Goal: Transaction & Acquisition: Purchase product/service

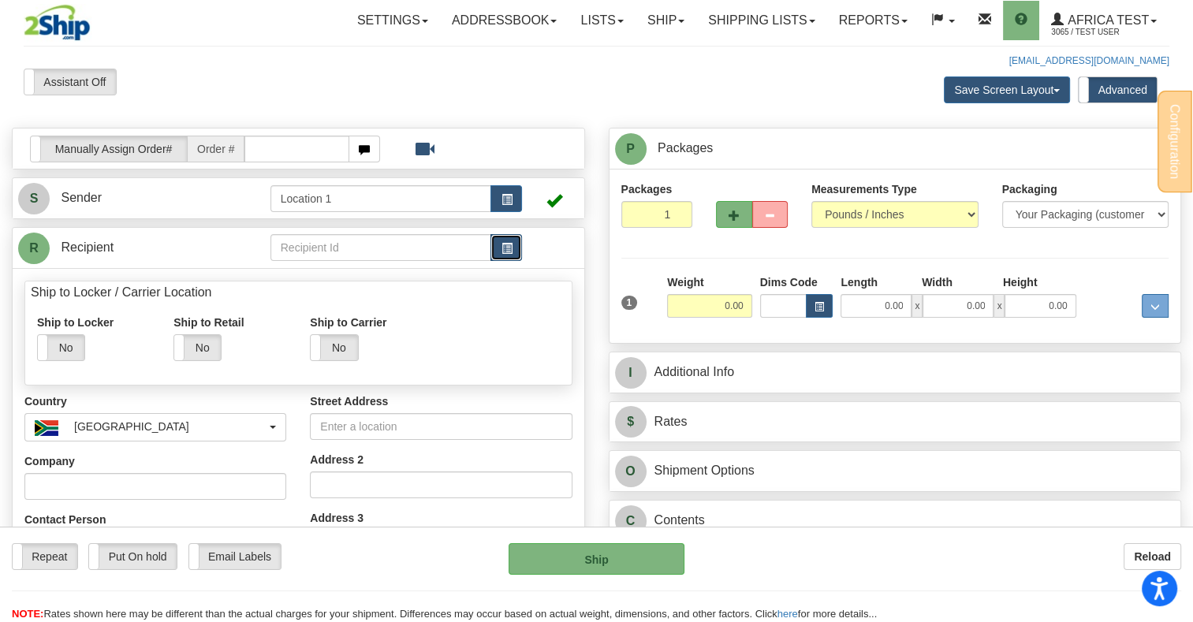
click at [495, 248] on button "button" at bounding box center [506, 247] width 32 height 27
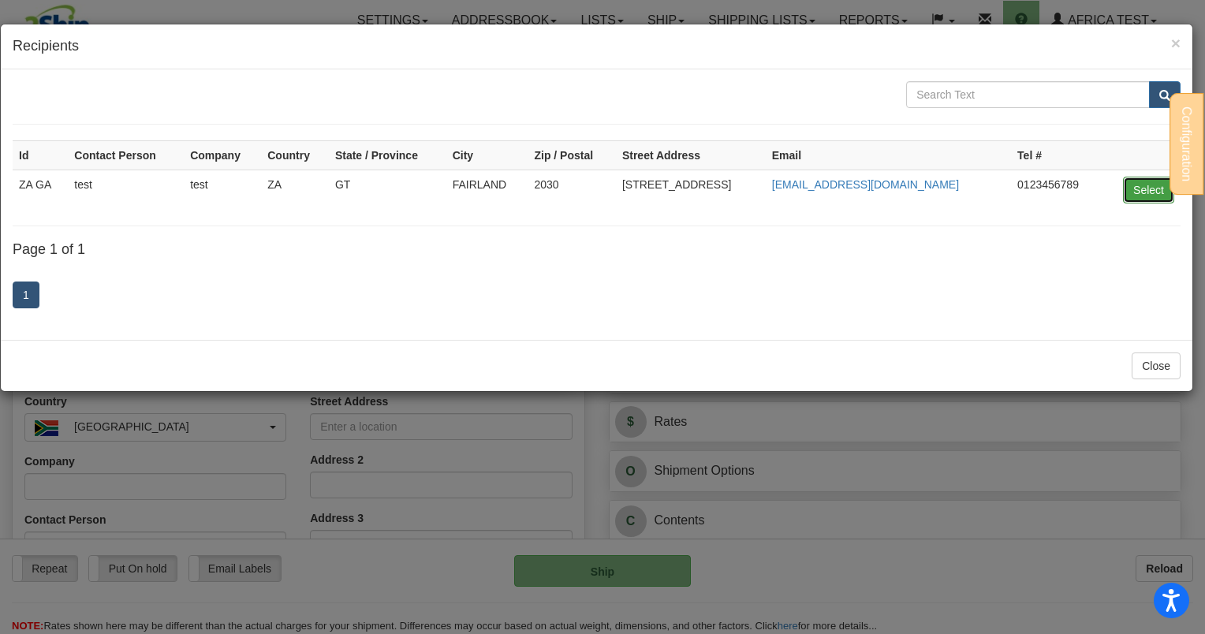
click at [1146, 185] on button "Select" at bounding box center [1148, 190] width 51 height 27
type input "ZA GA"
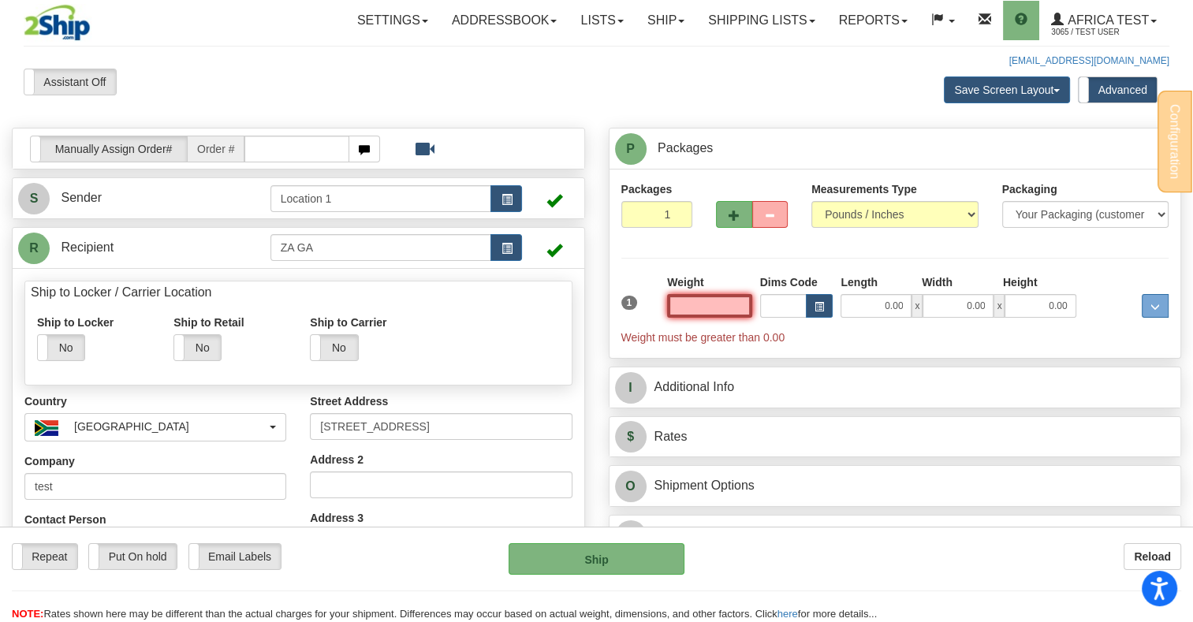
click at [718, 301] on input "text" at bounding box center [709, 306] width 84 height 24
type input "15.00"
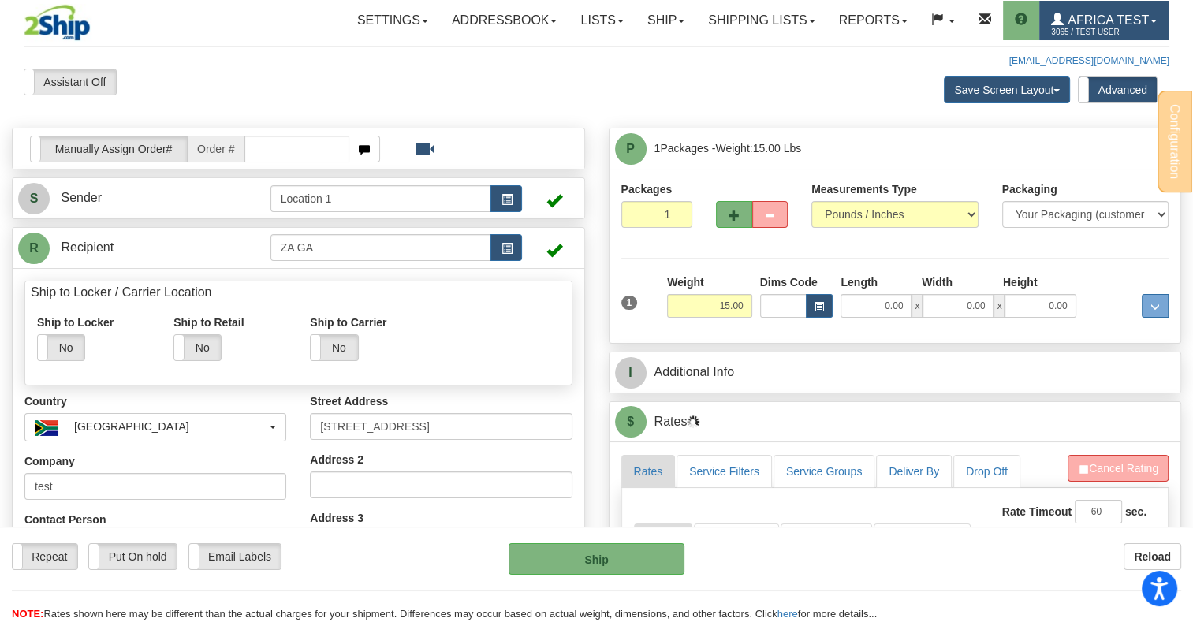
click at [1079, 19] on span "Africa Test" at bounding box center [1106, 19] width 85 height 13
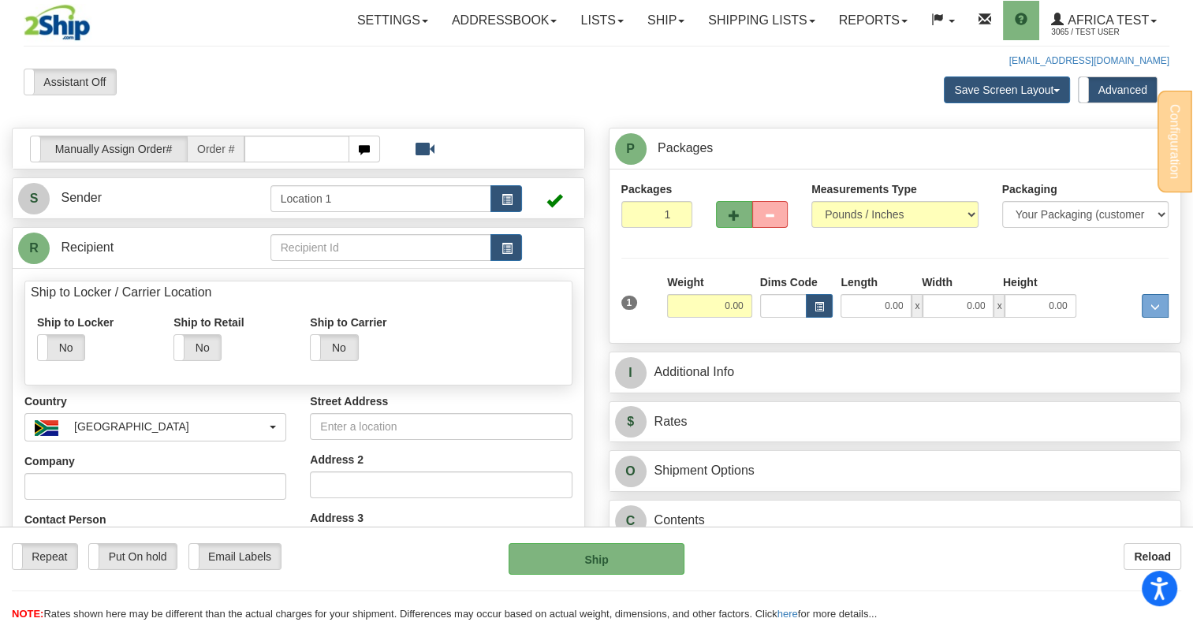
drag, startPoint x: 431, startPoint y: 82, endPoint x: 449, endPoint y: 85, distance: 19.2
click at [431, 82] on div "Assistant On Assistant Off Do a return Do a return" at bounding box center [255, 82] width 487 height 27
click at [751, 21] on link "Shipping lists" at bounding box center [761, 20] width 130 height 39
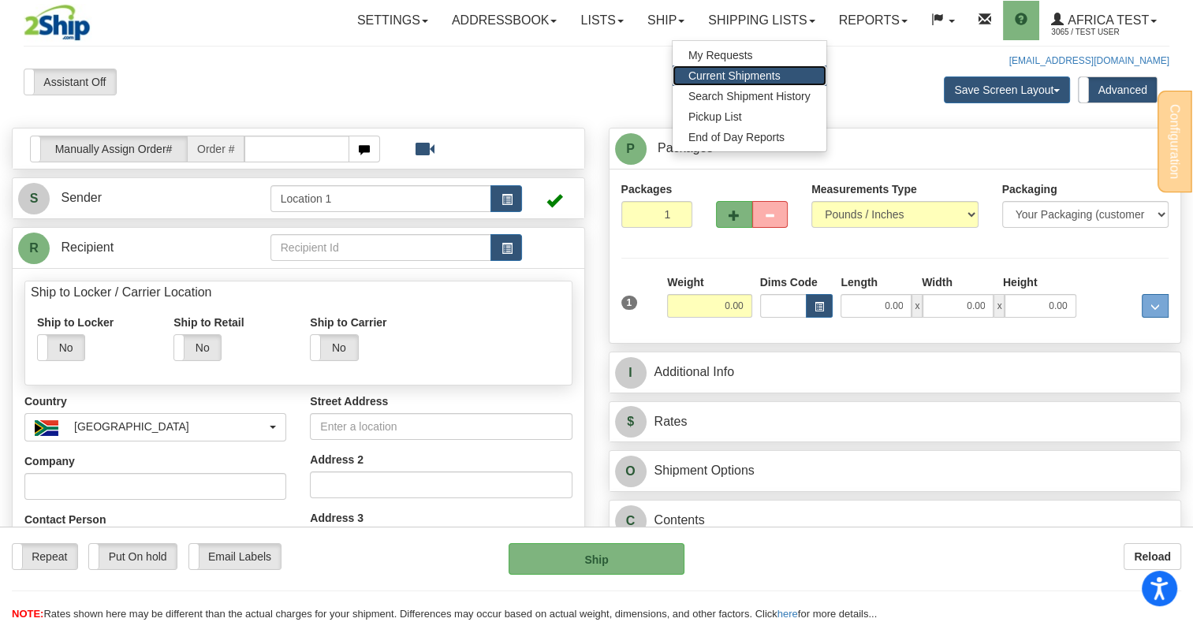
click at [725, 70] on span "Current Shipments" at bounding box center [734, 75] width 92 height 13
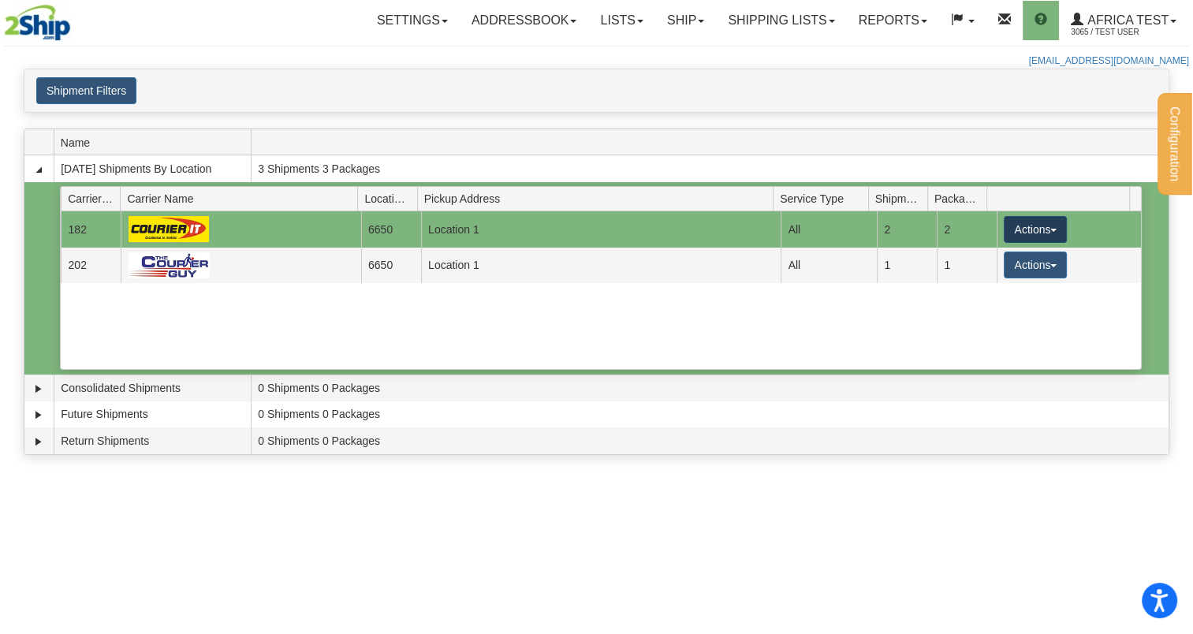
click at [1016, 220] on button "Actions" at bounding box center [1035, 229] width 63 height 27
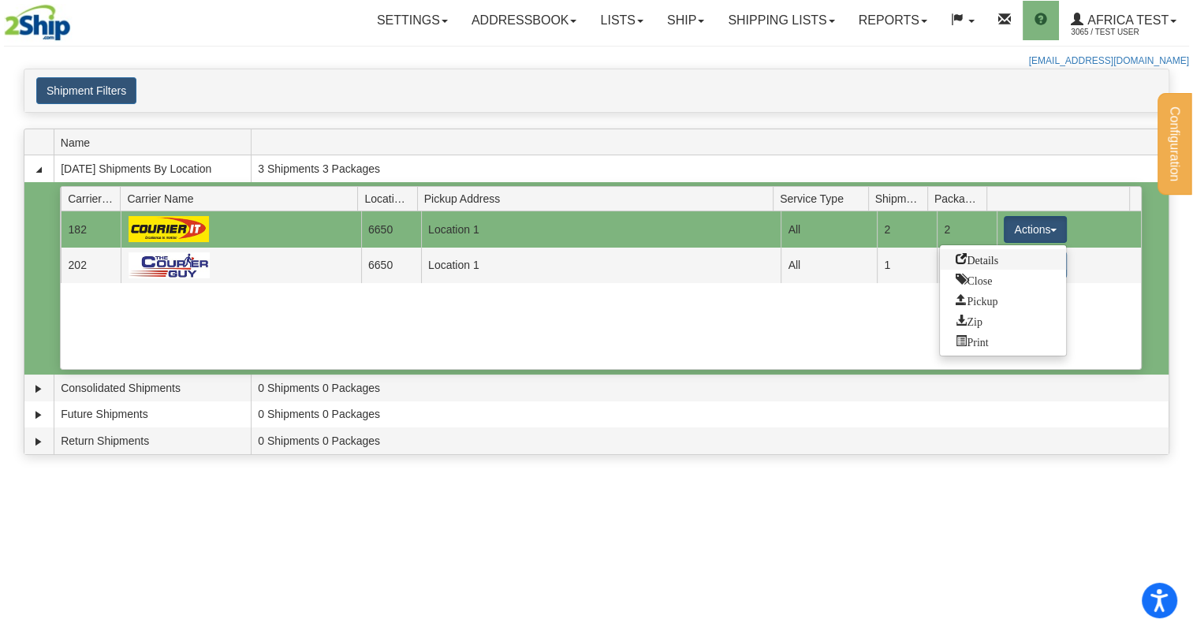
click at [1004, 259] on link "Details" at bounding box center [1003, 259] width 126 height 21
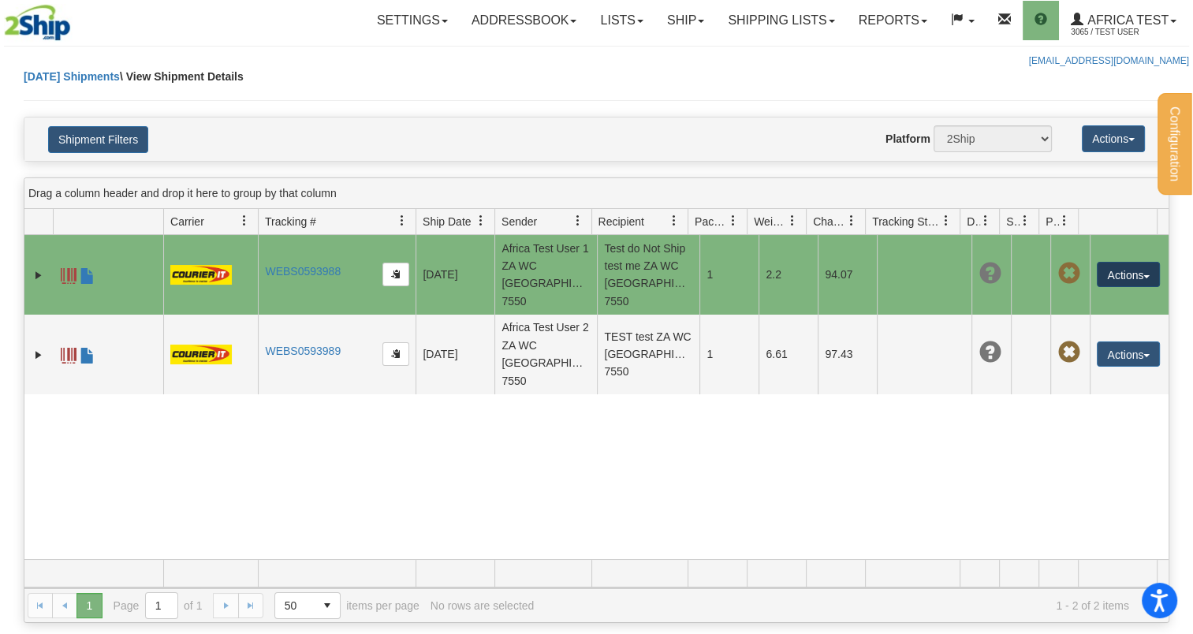
click at [1108, 276] on button "Actions" at bounding box center [1128, 274] width 63 height 25
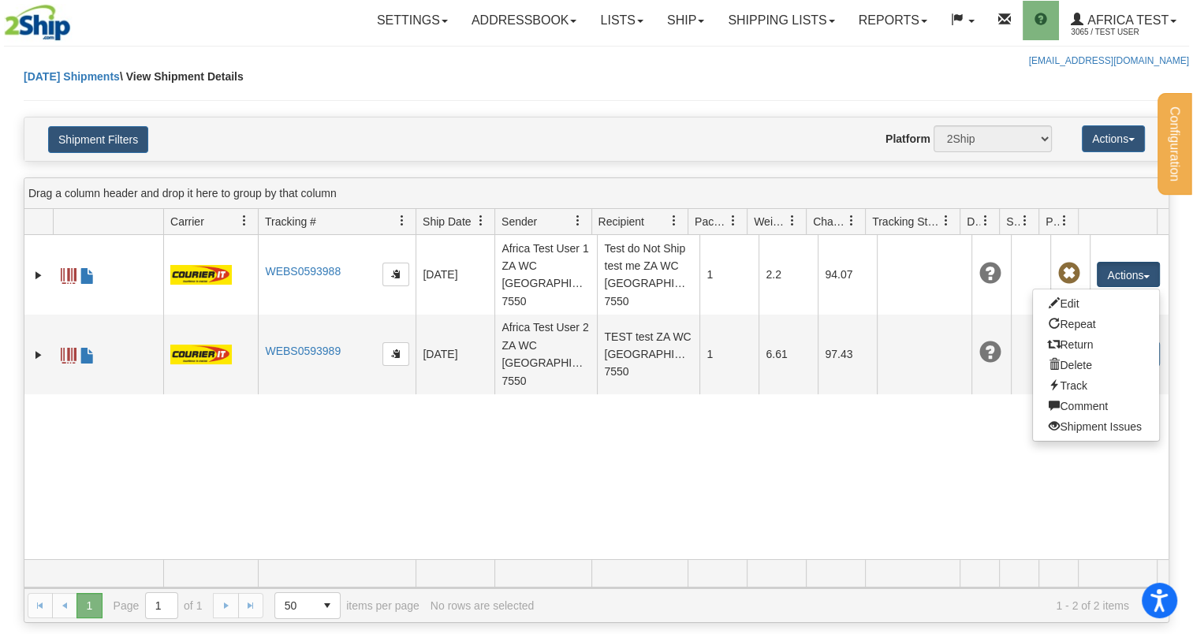
click at [565, 489] on div "8565950 3065 WEBS0593988 WEBS0593988 2025-09-19 2025-09-19 13:07:24 Africa Test…" at bounding box center [596, 397] width 1144 height 324
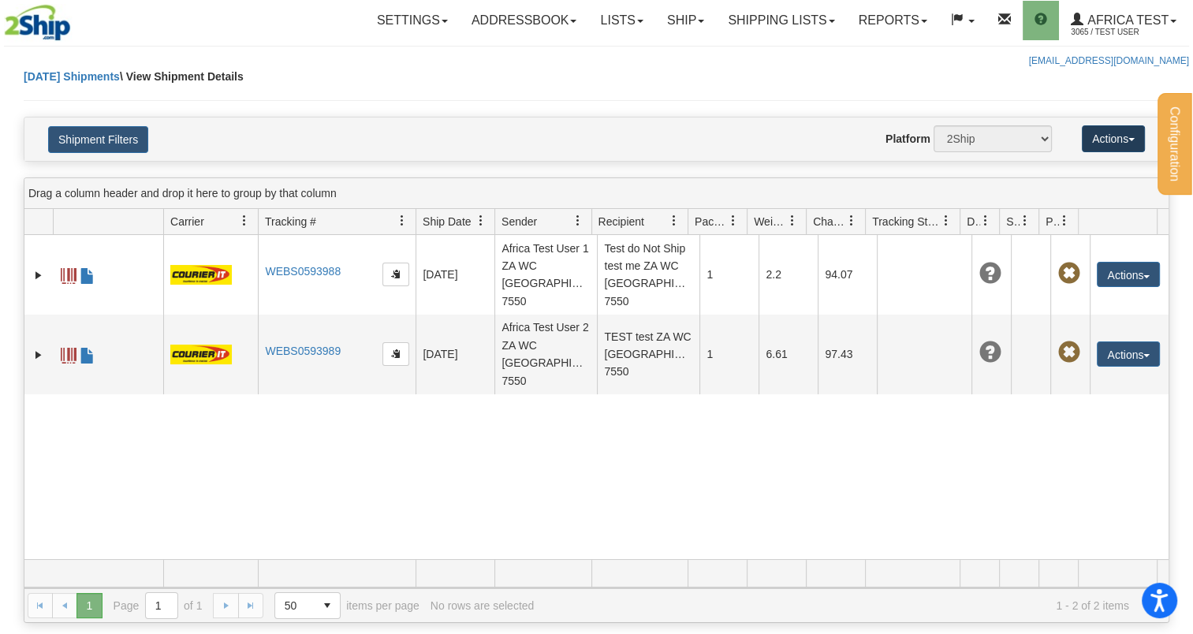
click at [1107, 141] on button "Actions" at bounding box center [1113, 138] width 63 height 27
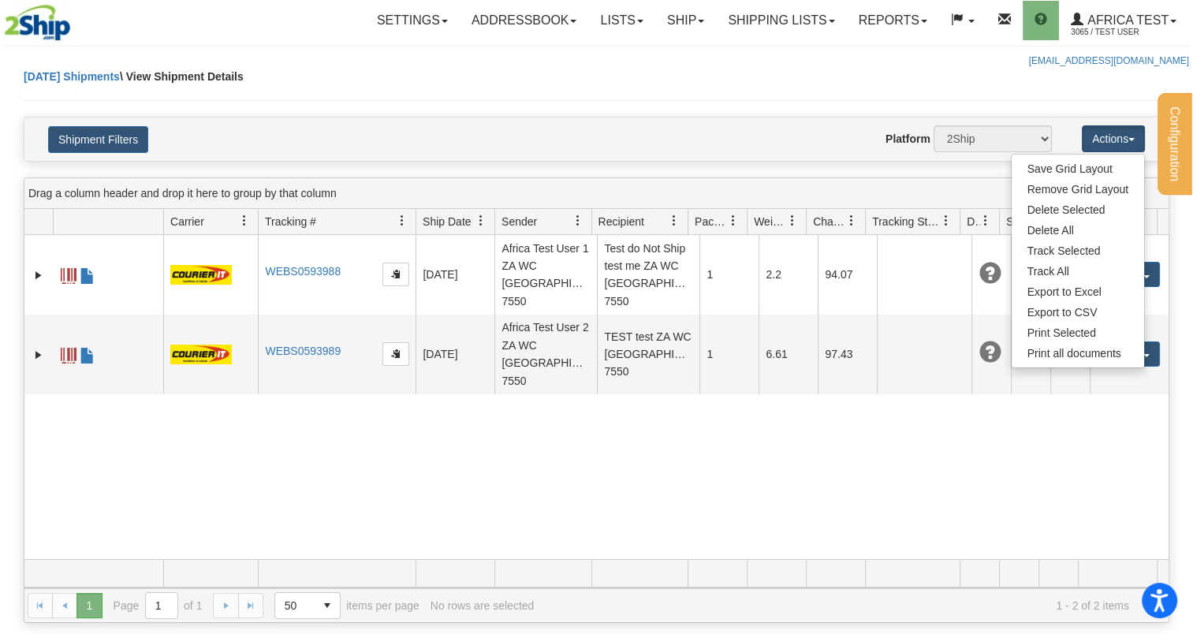
click at [763, 497] on div "8565950 3065 WEBS0593988 WEBS0593988 2025-09-19 2025-09-19 13:07:24 Africa Test…" at bounding box center [596, 397] width 1144 height 324
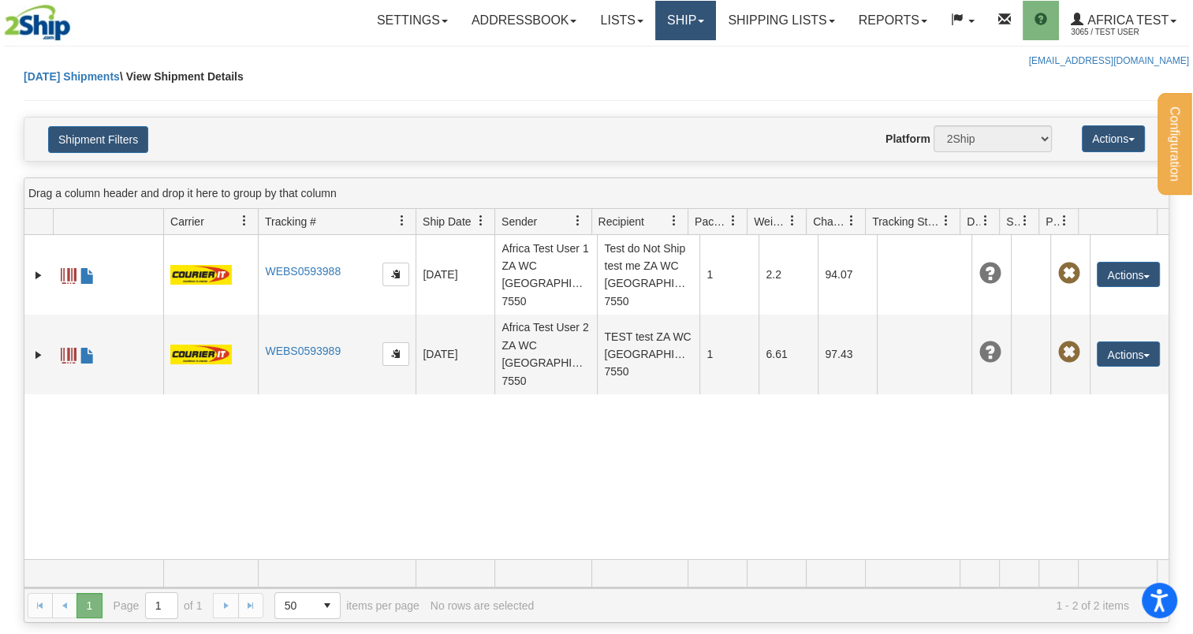
click at [684, 22] on link "Ship" at bounding box center [685, 20] width 61 height 39
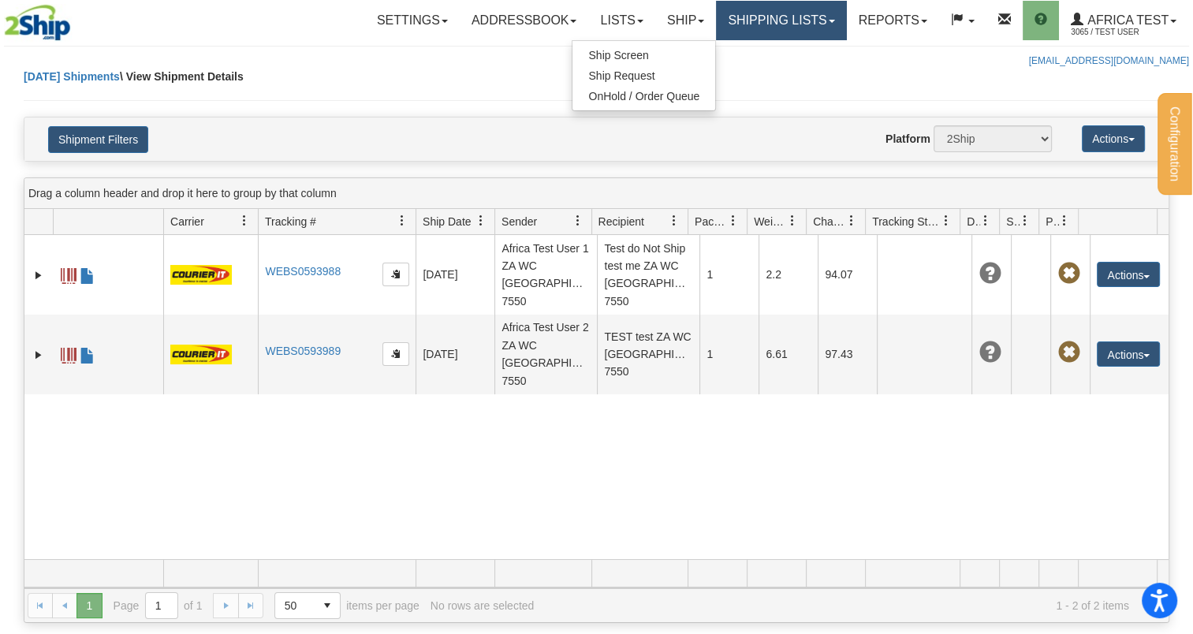
click at [766, 19] on link "Shipping lists" at bounding box center [781, 20] width 130 height 39
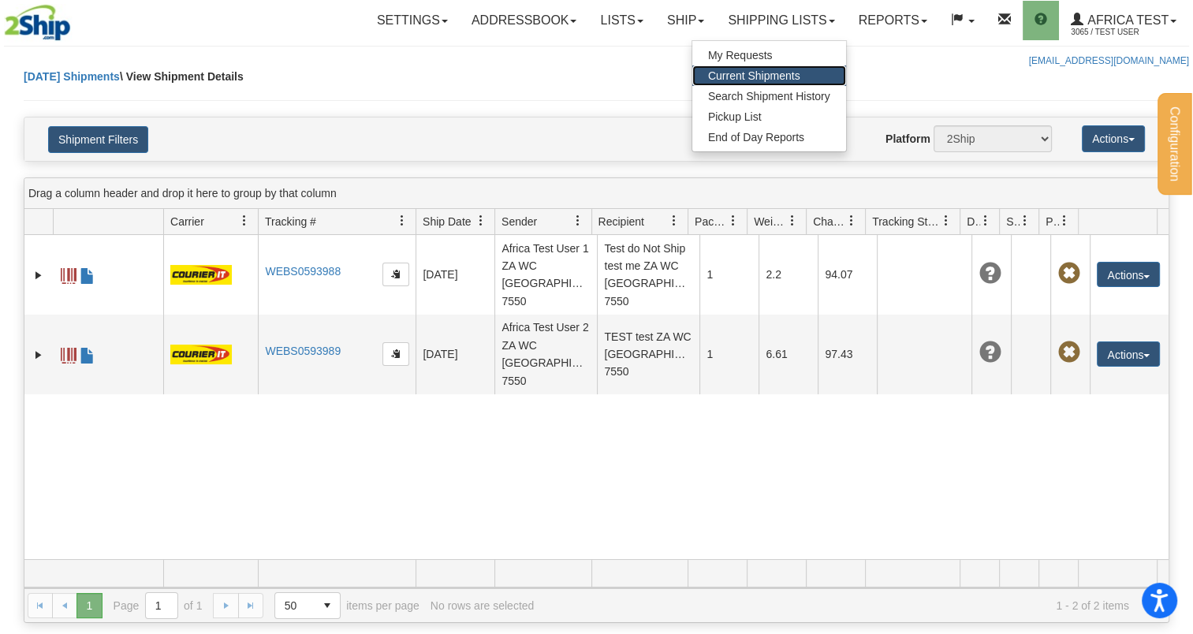
click at [755, 72] on span "Current Shipments" at bounding box center [754, 75] width 92 height 13
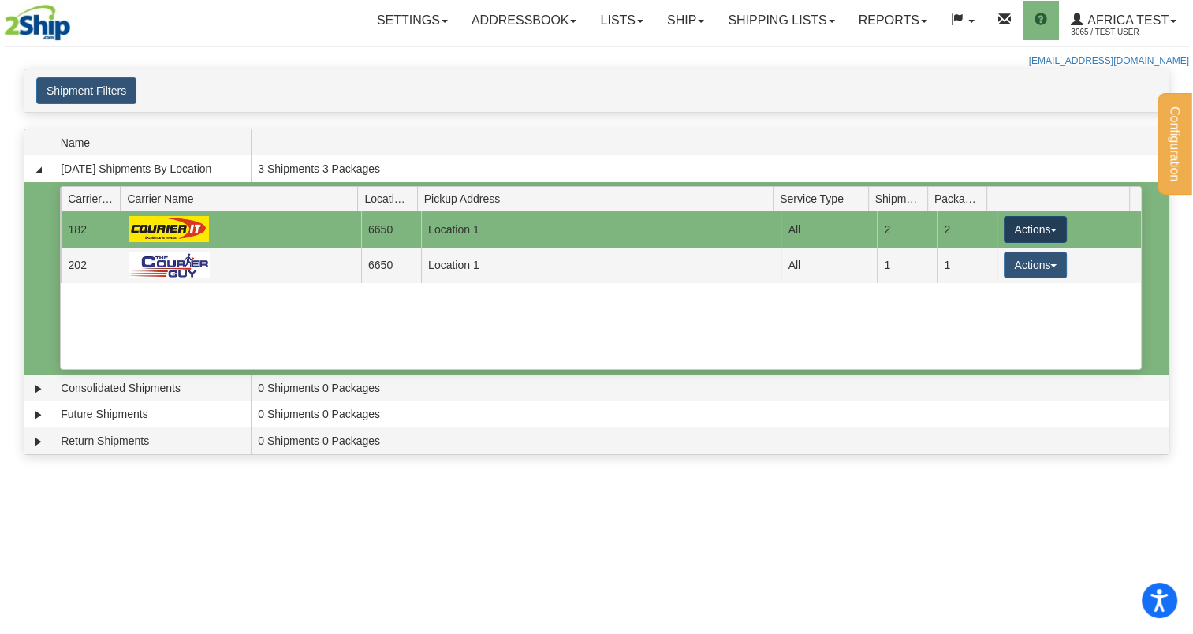
click at [1040, 225] on button "Actions" at bounding box center [1035, 229] width 63 height 27
click at [1033, 222] on button "Actions" at bounding box center [1035, 229] width 63 height 27
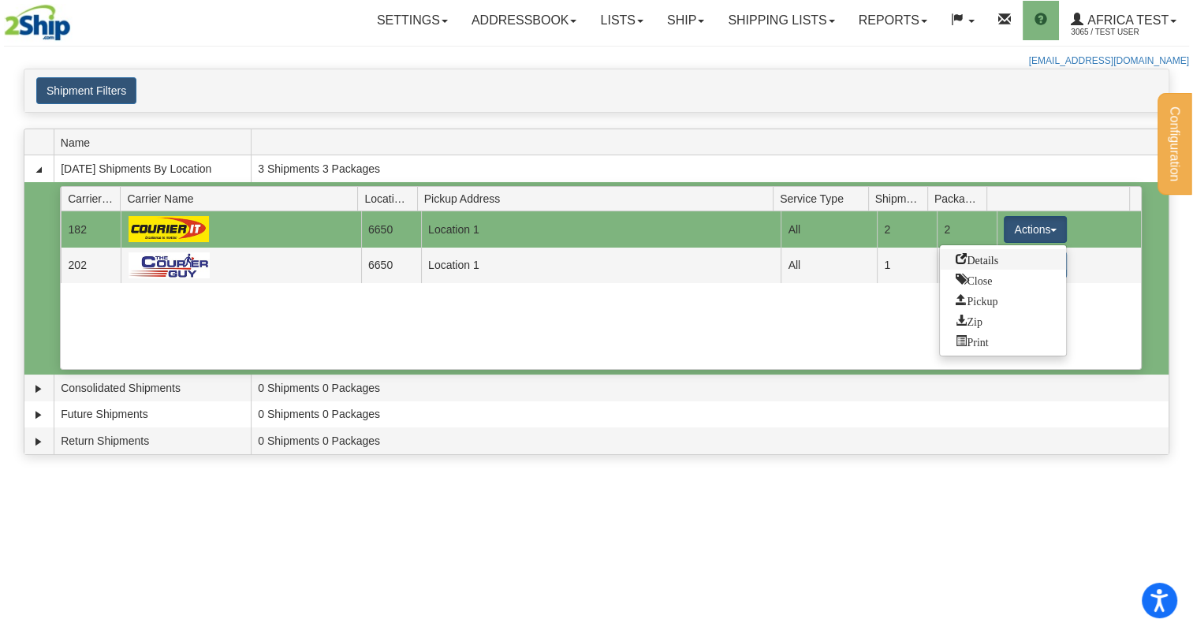
click at [1002, 256] on link "Details" at bounding box center [1003, 259] width 126 height 21
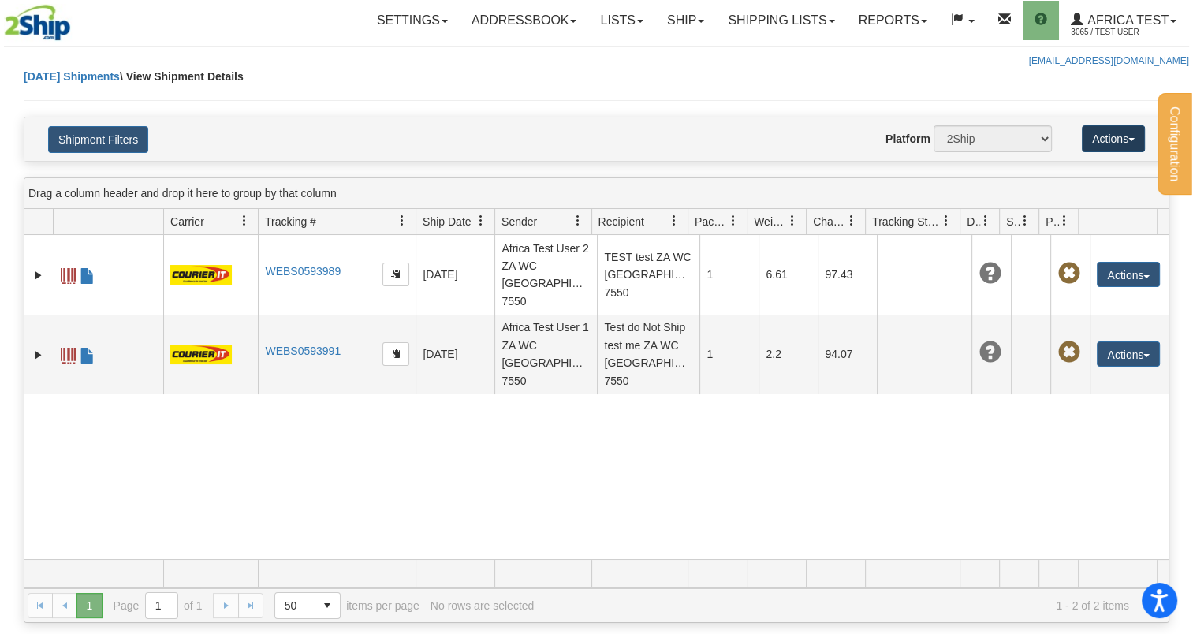
click at [1098, 136] on button "Actions" at bounding box center [1113, 138] width 63 height 27
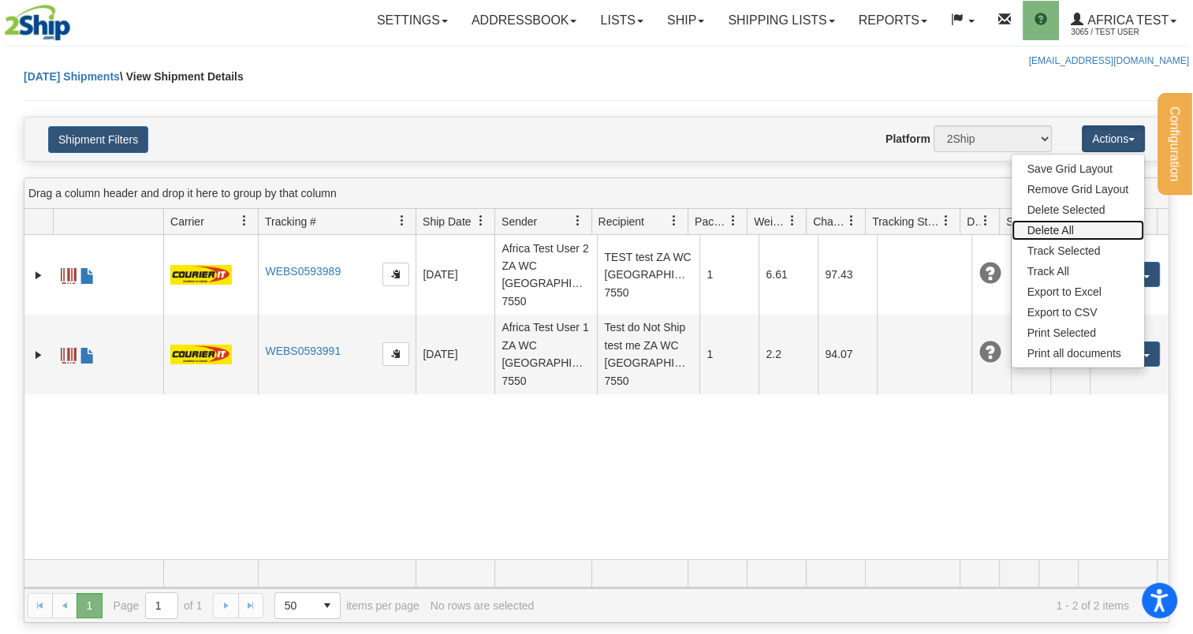
click at [1078, 223] on link "Delete All" at bounding box center [1078, 230] width 132 height 21
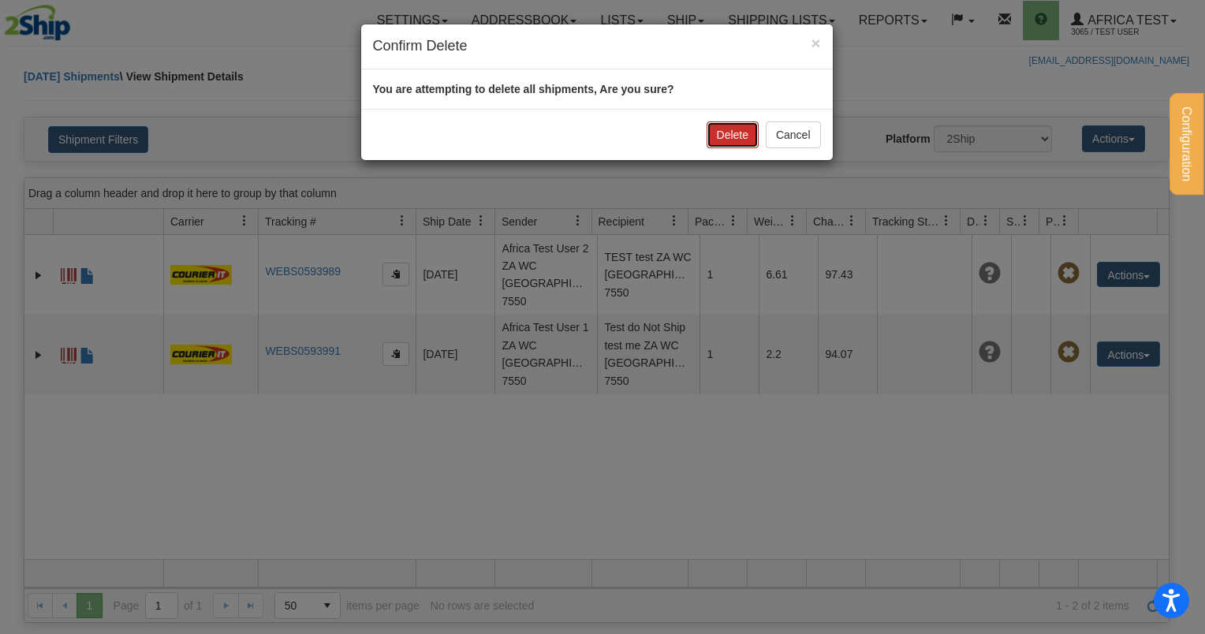
click at [737, 131] on button "Delete" at bounding box center [732, 134] width 52 height 27
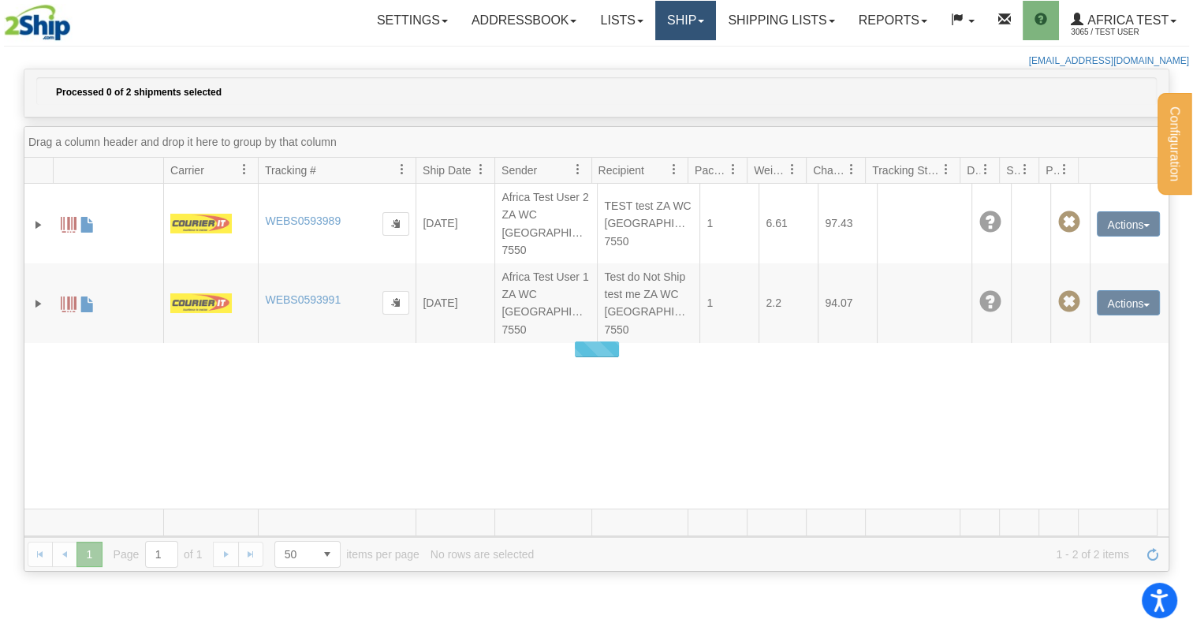
click at [680, 8] on link "Ship" at bounding box center [685, 20] width 61 height 39
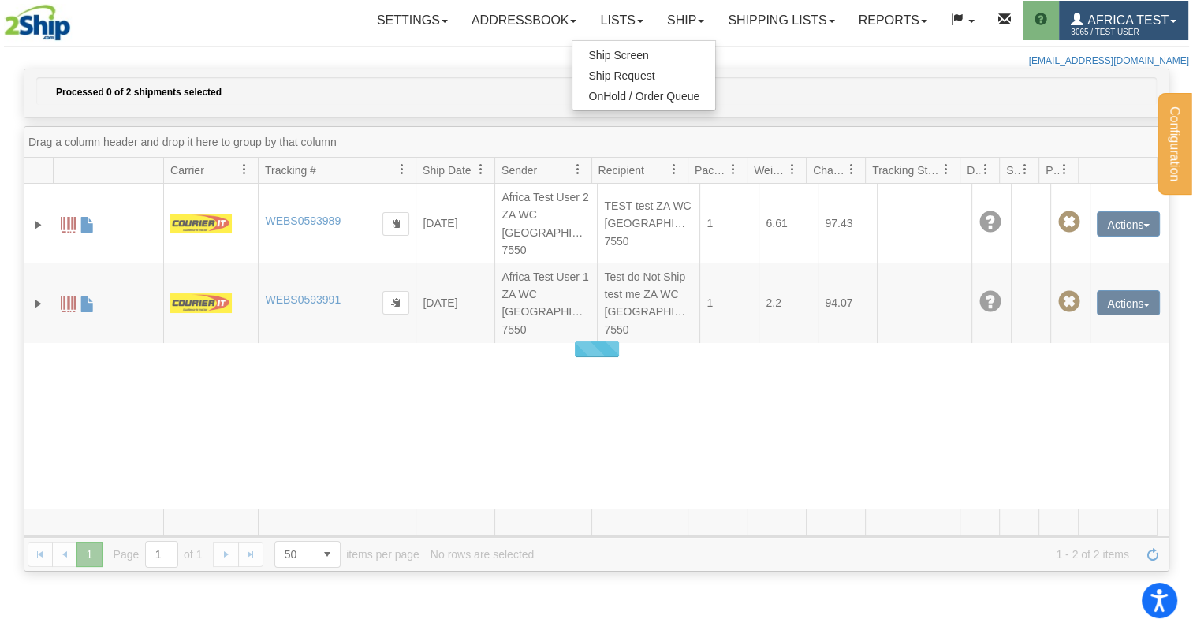
click at [1106, 16] on span "Africa Test" at bounding box center [1125, 19] width 85 height 13
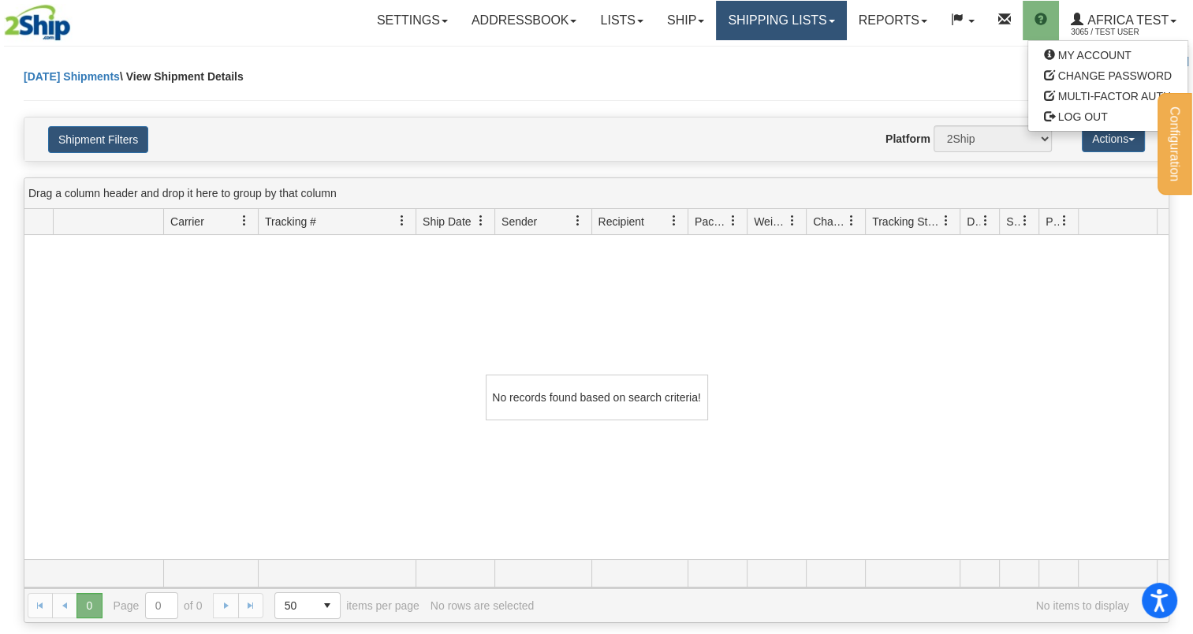
click at [776, 13] on link "Shipping lists" at bounding box center [781, 20] width 130 height 39
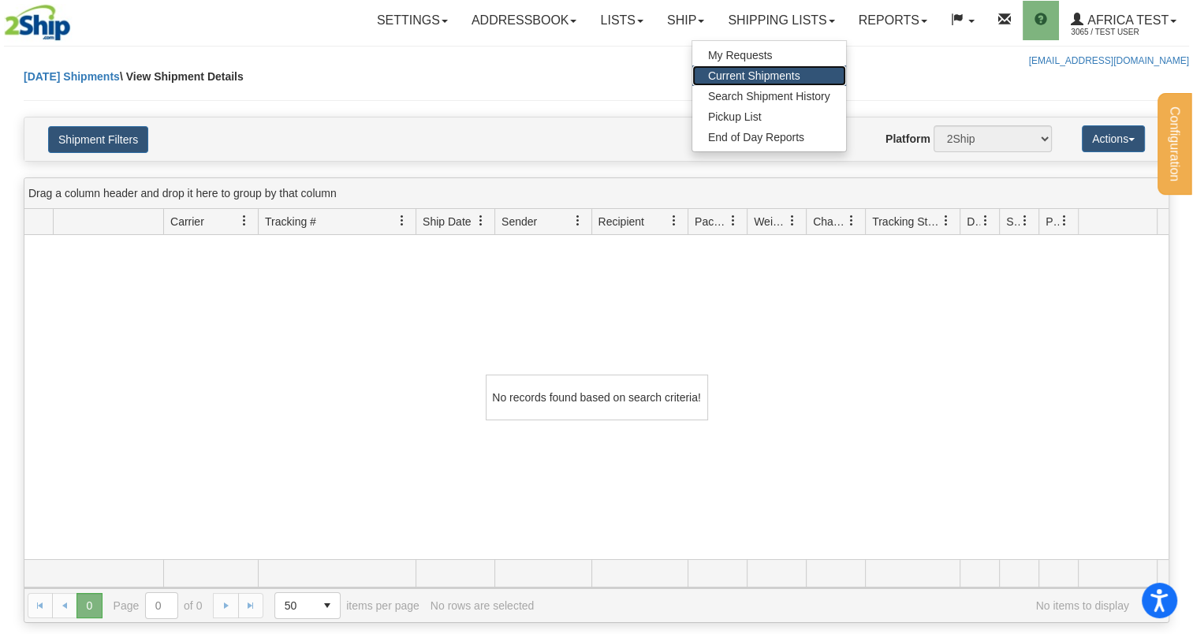
click at [779, 69] on span "Current Shipments" at bounding box center [754, 75] width 92 height 13
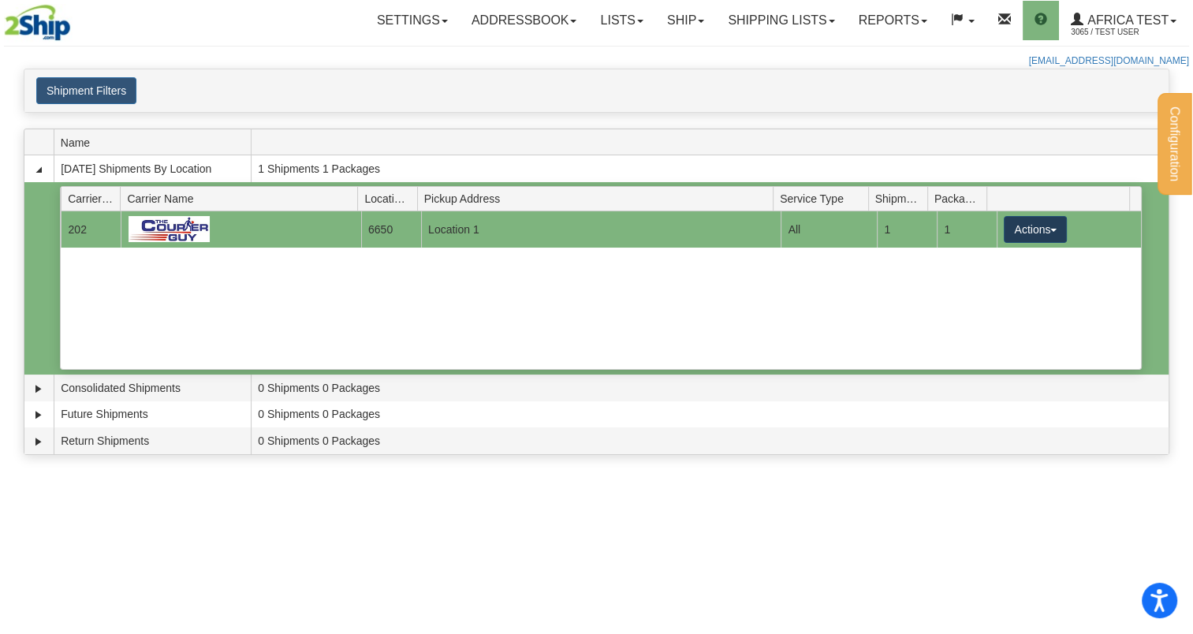
click at [1004, 233] on button "Actions" at bounding box center [1035, 229] width 63 height 27
click at [979, 253] on span "Details" at bounding box center [977, 258] width 43 height 11
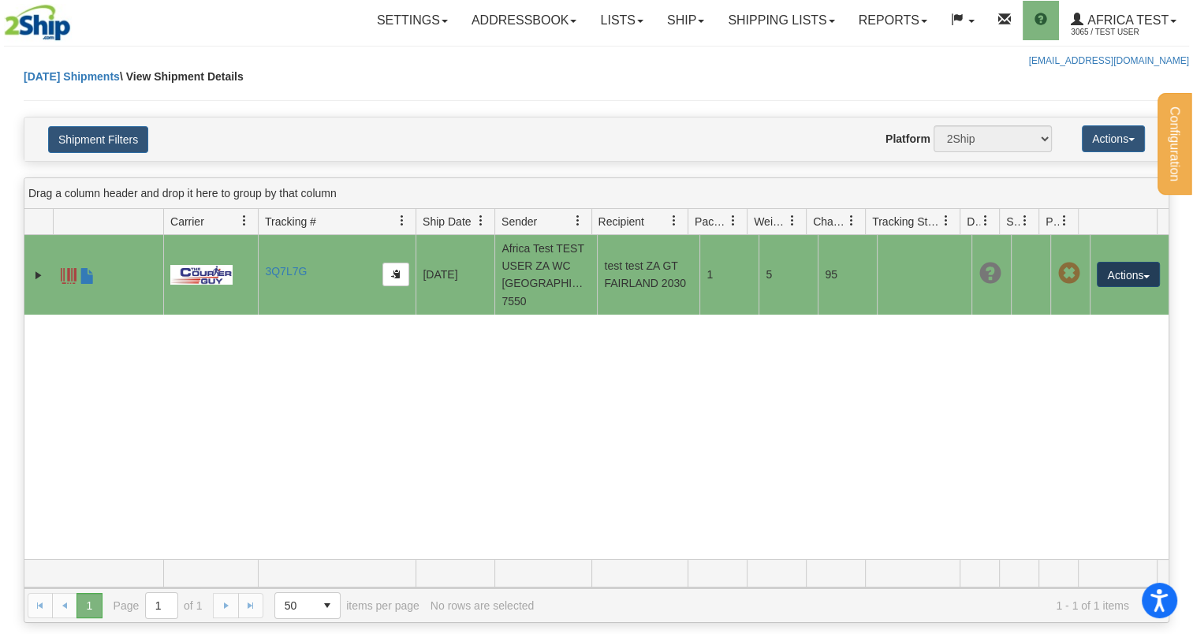
click at [1139, 266] on button "Actions" at bounding box center [1128, 274] width 63 height 25
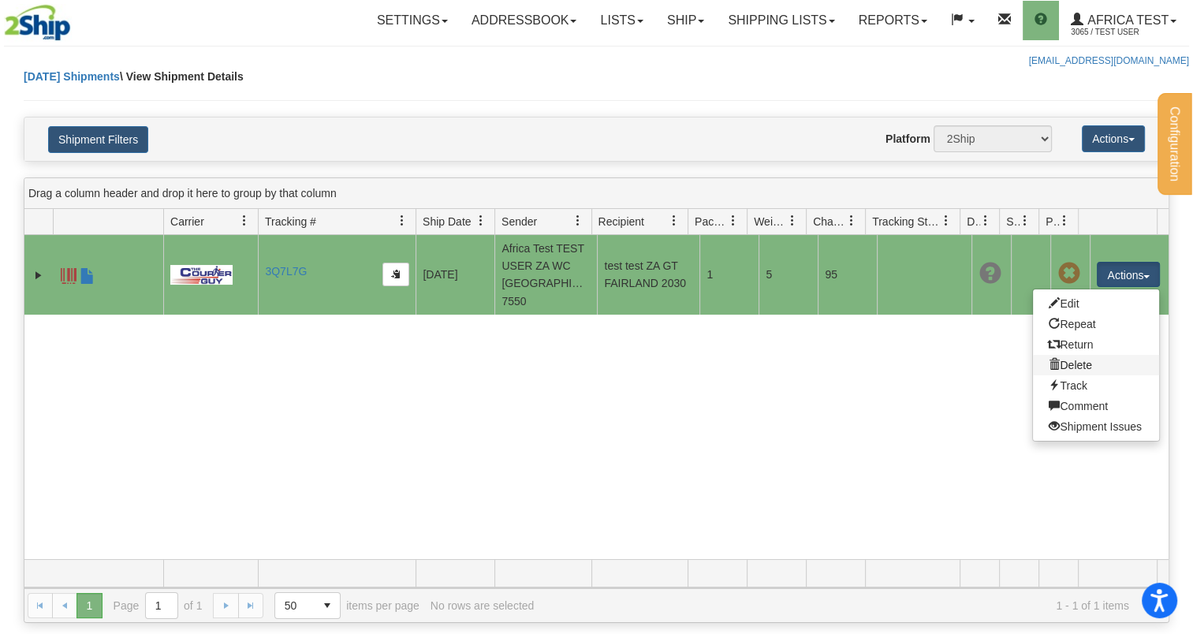
click at [1082, 369] on link "Delete" at bounding box center [1096, 365] width 126 height 21
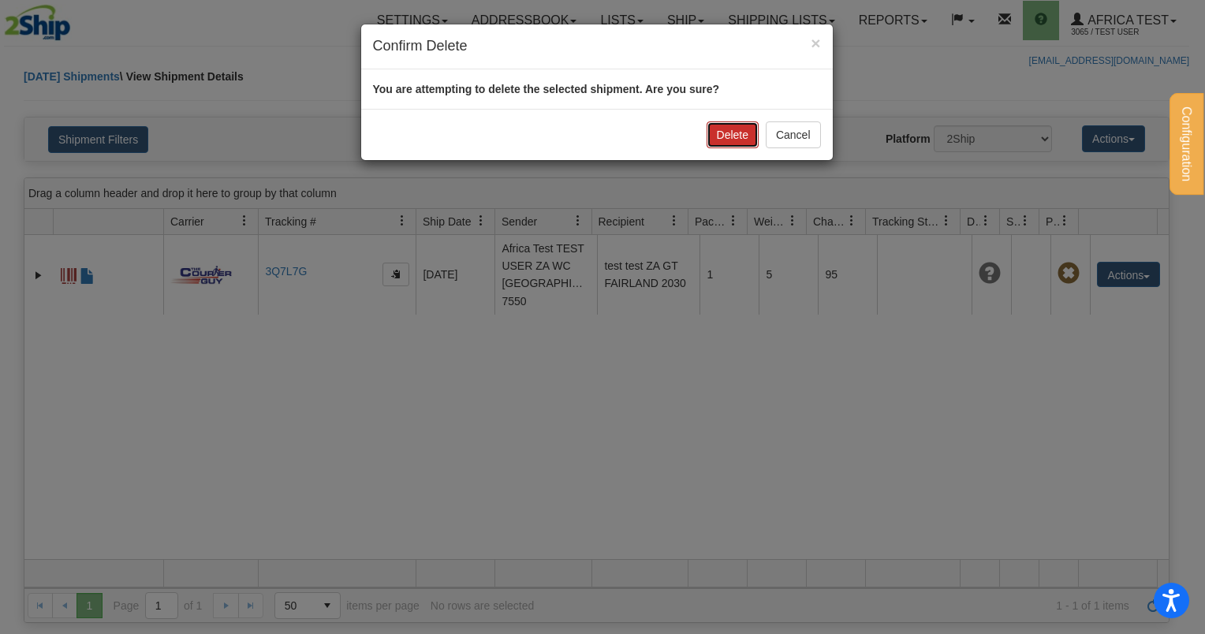
click at [741, 137] on button "Delete" at bounding box center [732, 134] width 52 height 27
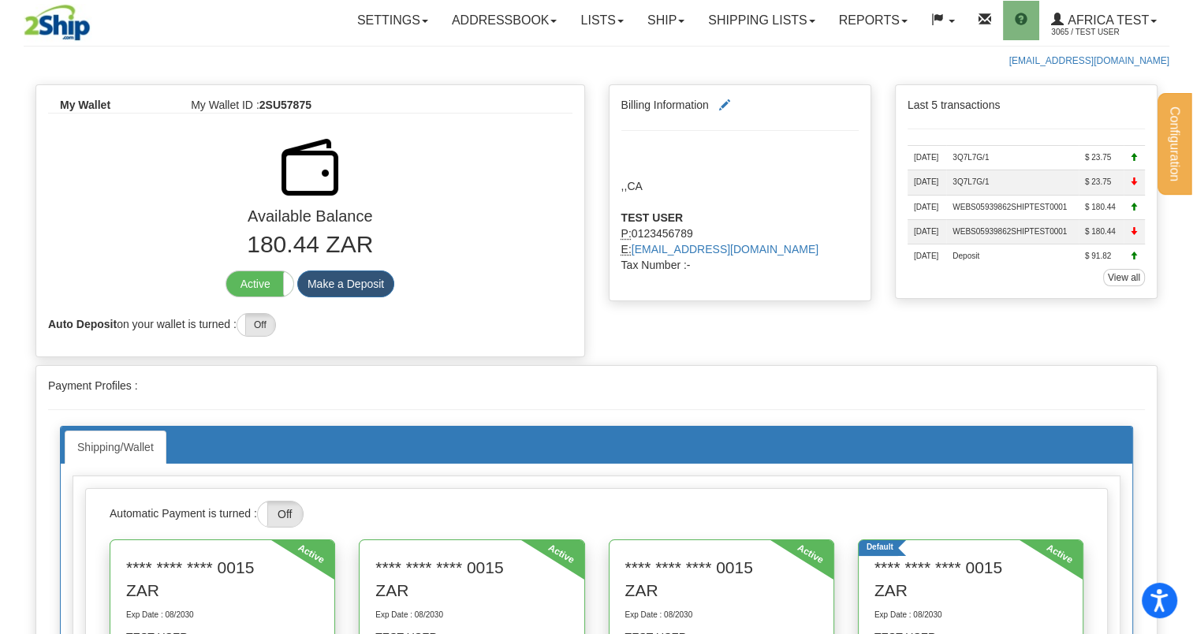
click at [492, 79] on div at bounding box center [597, 77] width 1146 height 16
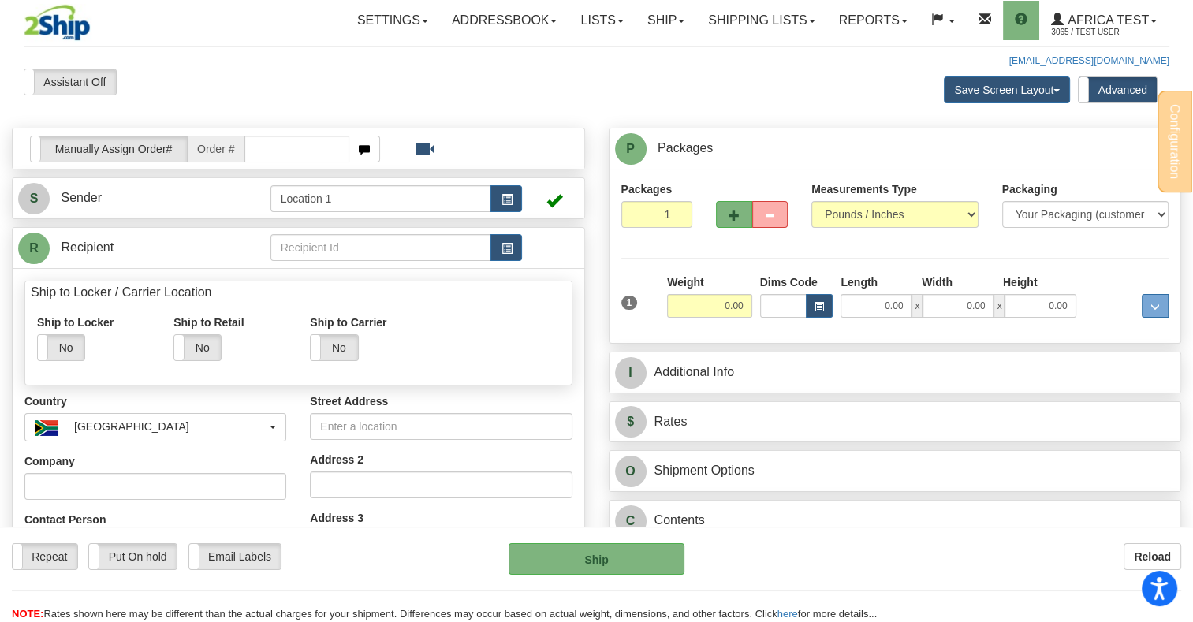
drag, startPoint x: 555, startPoint y: 84, endPoint x: 580, endPoint y: 98, distance: 28.9
click at [555, 84] on div "Assistant On Assistant Off Do a return Do a return Previous Next Save Screen La…" at bounding box center [596, 543] width 1169 height 949
click at [508, 255] on button "button" at bounding box center [506, 247] width 32 height 27
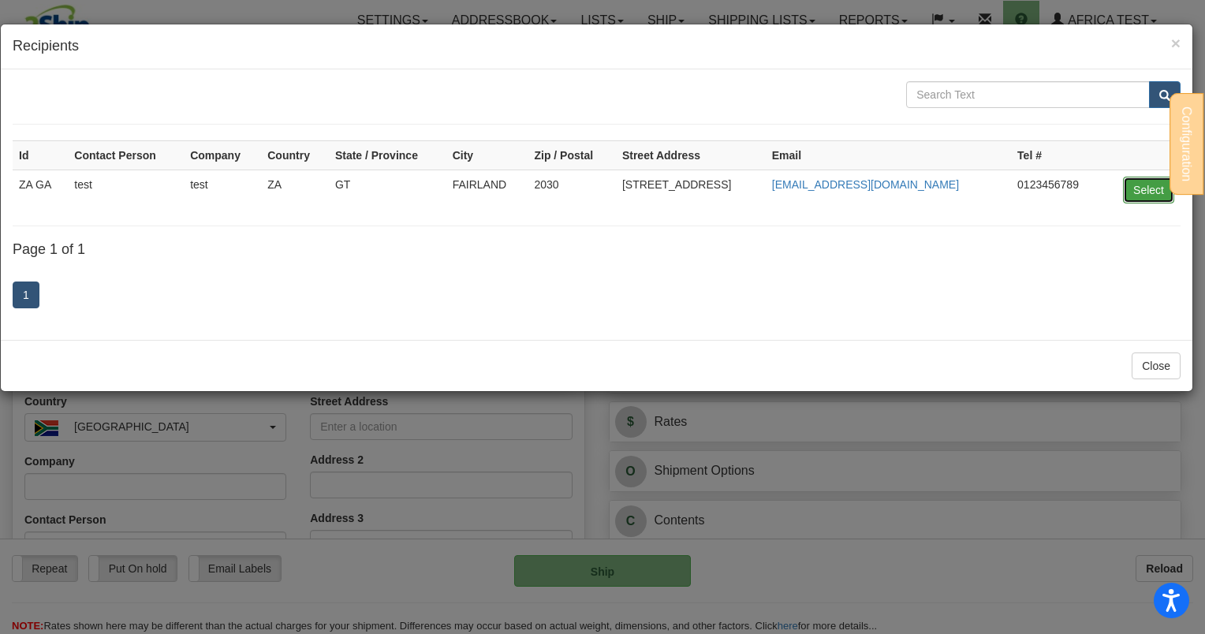
click at [1154, 188] on button "Select" at bounding box center [1148, 190] width 51 height 27
type input "ZA GA"
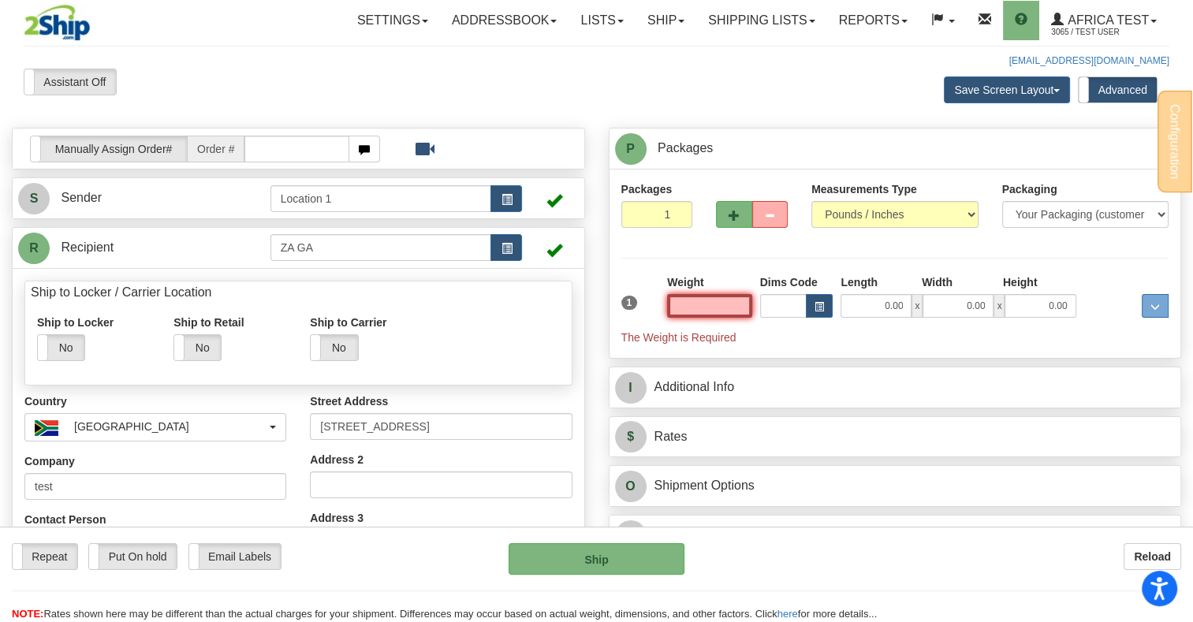
click at [721, 303] on input "text" at bounding box center [709, 306] width 84 height 24
type input "15.00"
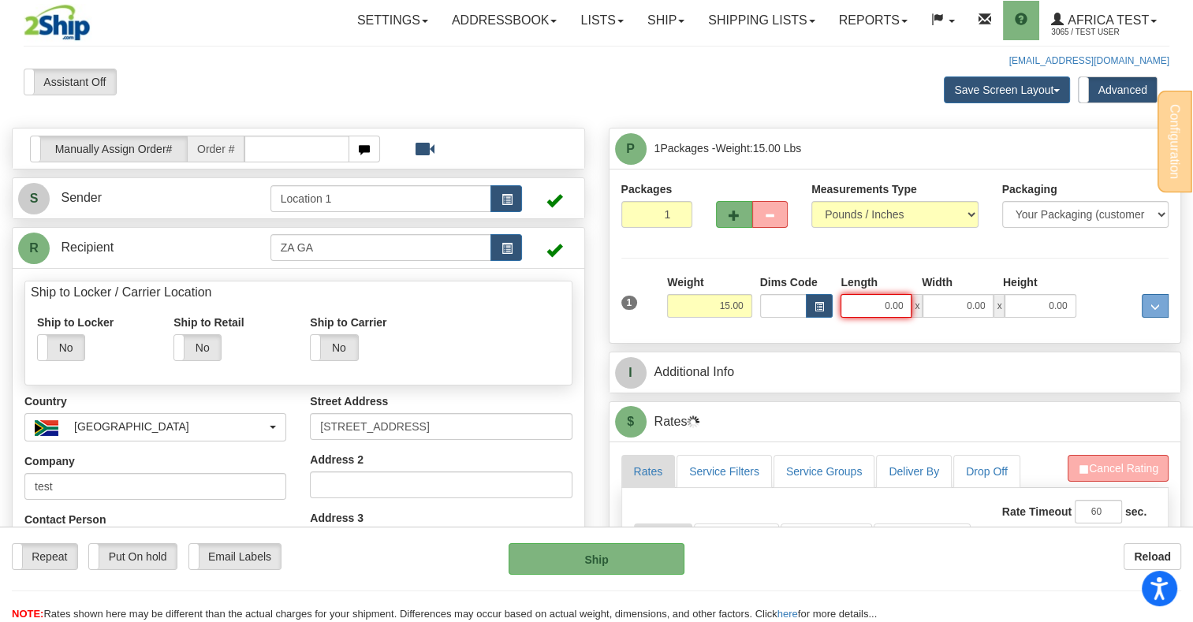
click at [887, 301] on input "0.00" at bounding box center [876, 306] width 71 height 24
click at [887, 301] on input "Length" at bounding box center [876, 306] width 71 height 24
type input "3.00"
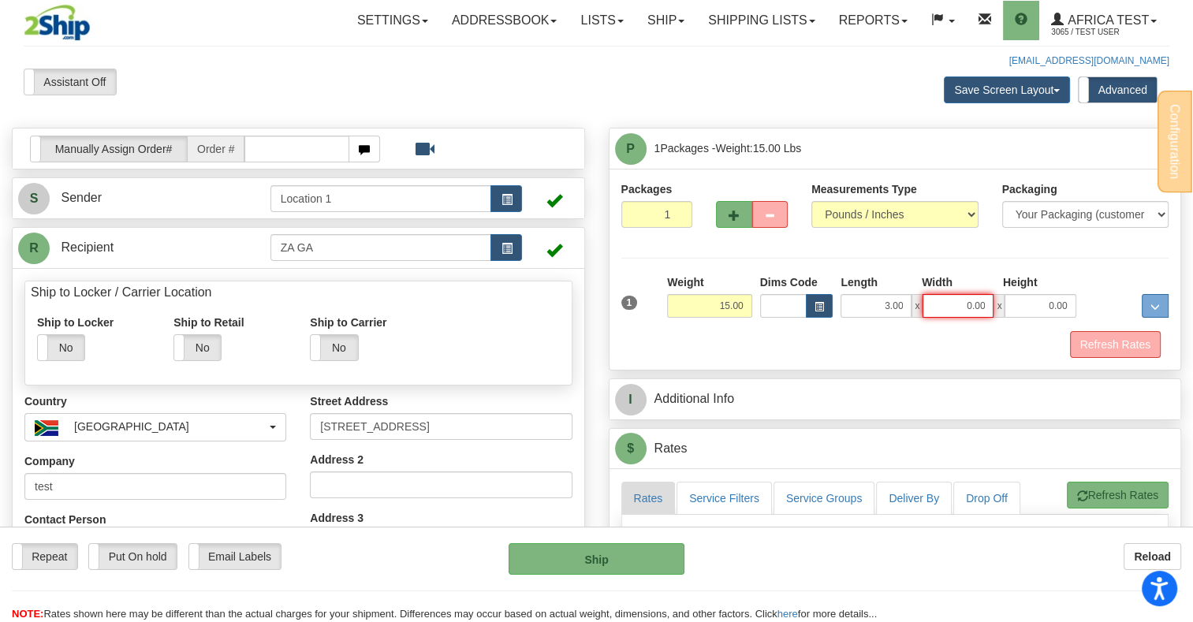
click at [941, 299] on input "0.00" at bounding box center [958, 306] width 71 height 24
click at [952, 304] on input "Width" at bounding box center [958, 306] width 71 height 24
type input "5.00"
click at [1038, 296] on input "0.00" at bounding box center [1040, 306] width 71 height 24
click at [1044, 304] on input "Height" at bounding box center [1040, 306] width 71 height 24
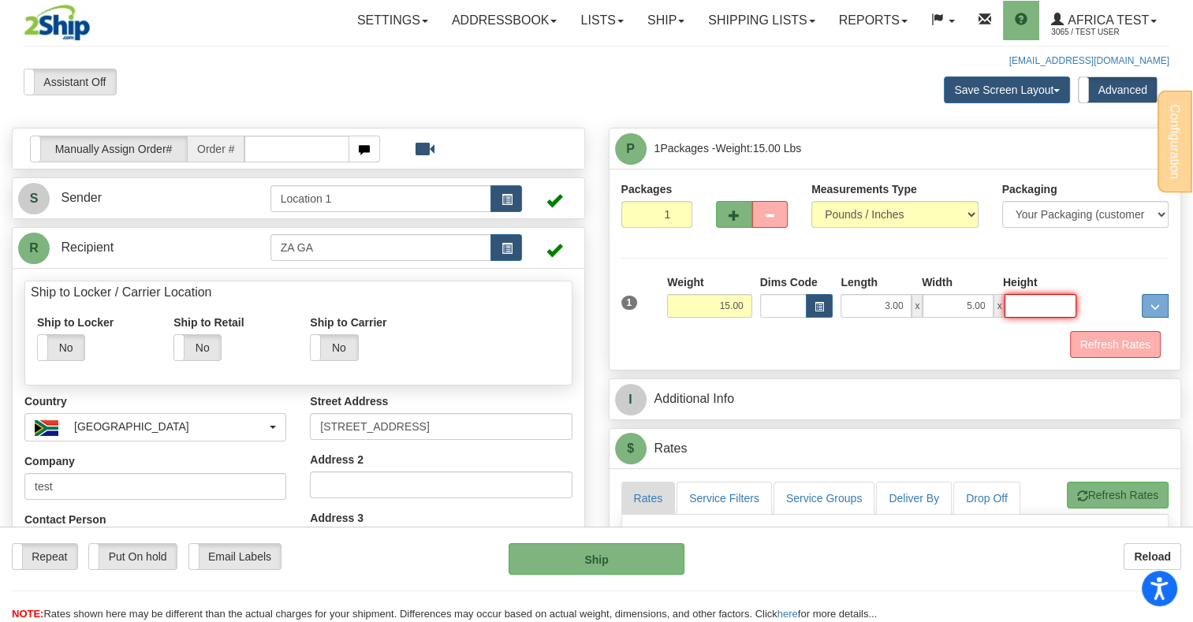
type input "7.00"
click at [1127, 265] on div "Packages 1 1 Measurements Type" at bounding box center [895, 269] width 548 height 177
click at [1098, 346] on button "Refresh Rates" at bounding box center [1115, 344] width 91 height 27
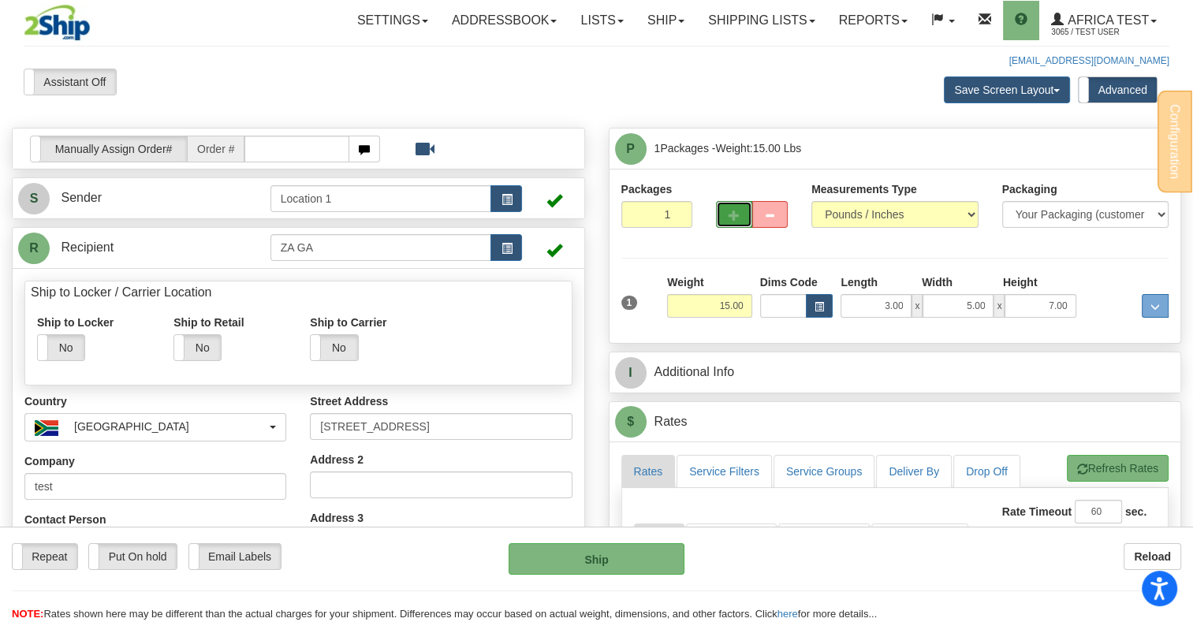
click at [729, 211] on span "button" at bounding box center [734, 216] width 11 height 10
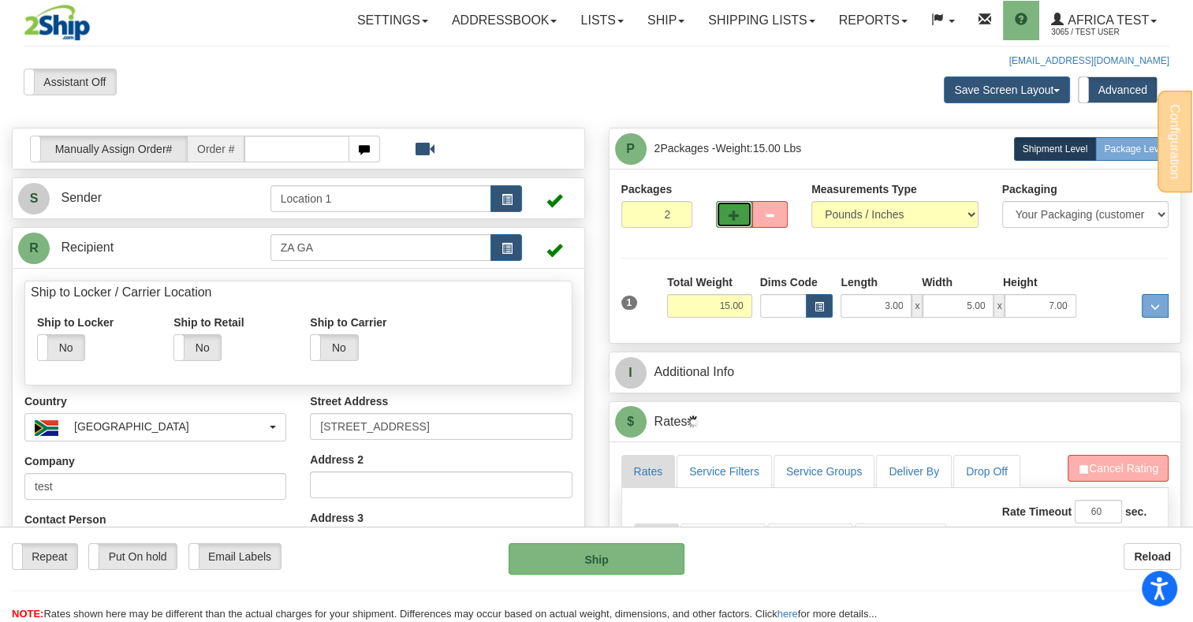
click at [729, 219] on span "button" at bounding box center [734, 216] width 11 height 10
type input "3"
click at [1135, 154] on label "Package Level Pack.." at bounding box center [1135, 149] width 80 height 24
radio input "true"
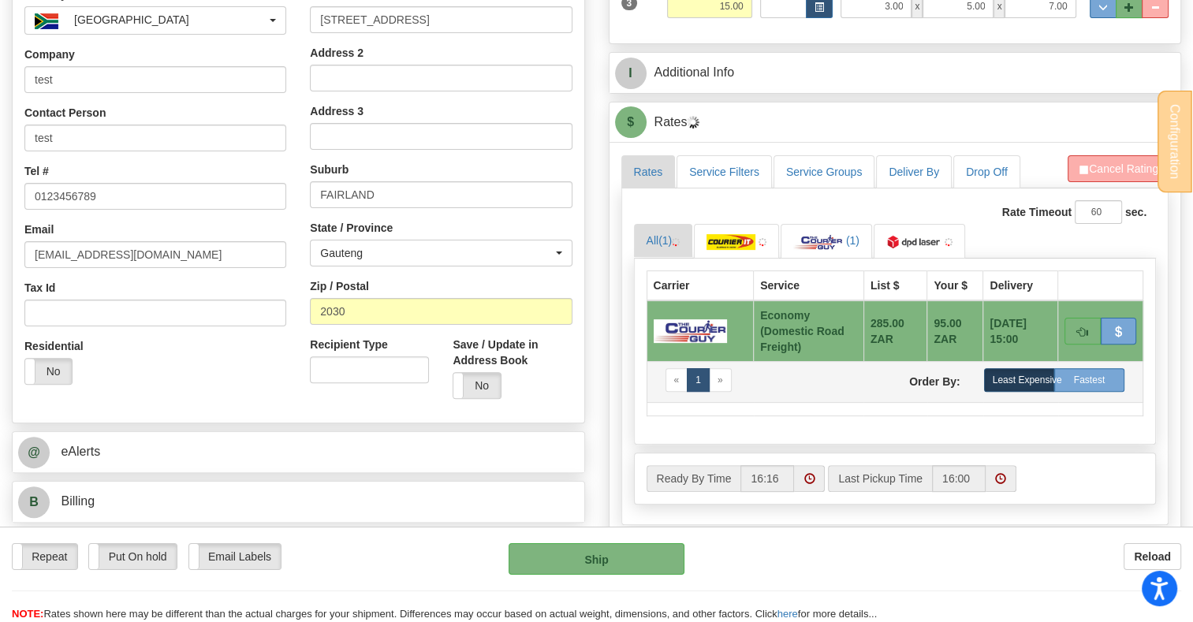
scroll to position [473, 0]
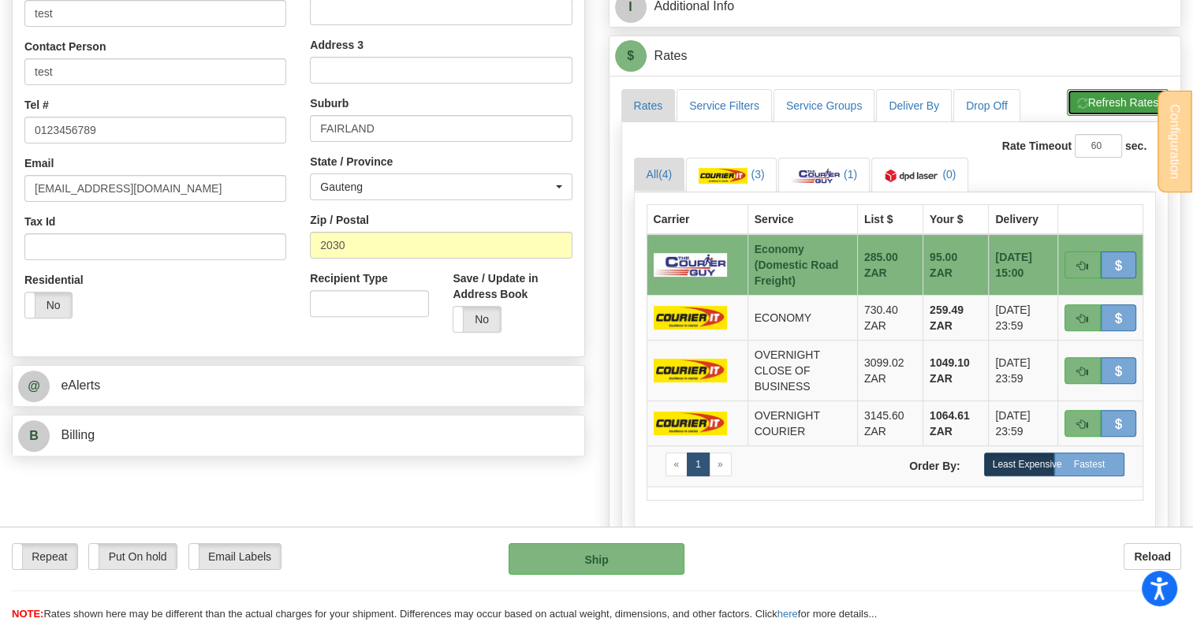
click at [1097, 99] on button "Refresh Rates" at bounding box center [1118, 102] width 102 height 27
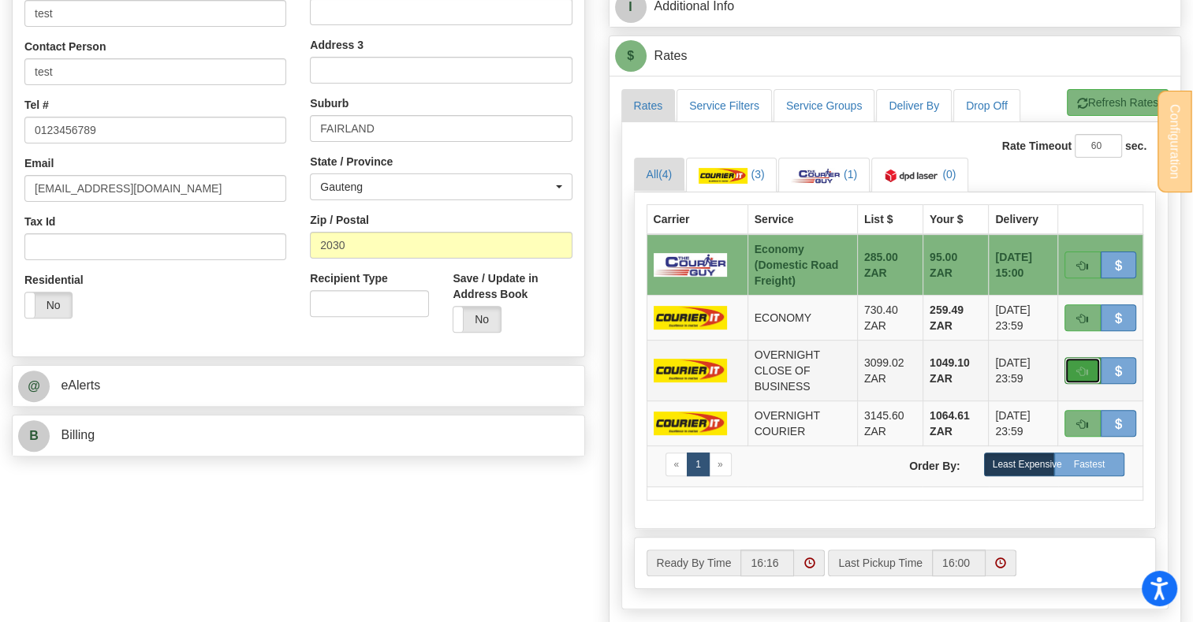
click at [1076, 367] on button "button" at bounding box center [1082, 370] width 36 height 27
type input "OCB"
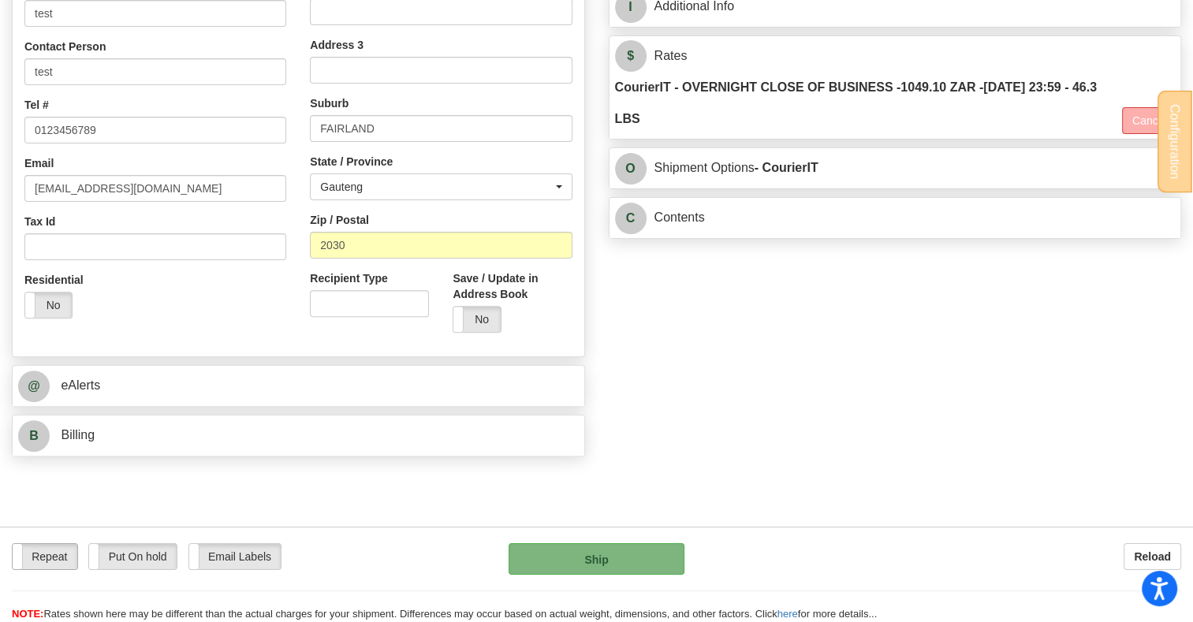
click at [51, 555] on label "Repeat" at bounding box center [45, 556] width 65 height 25
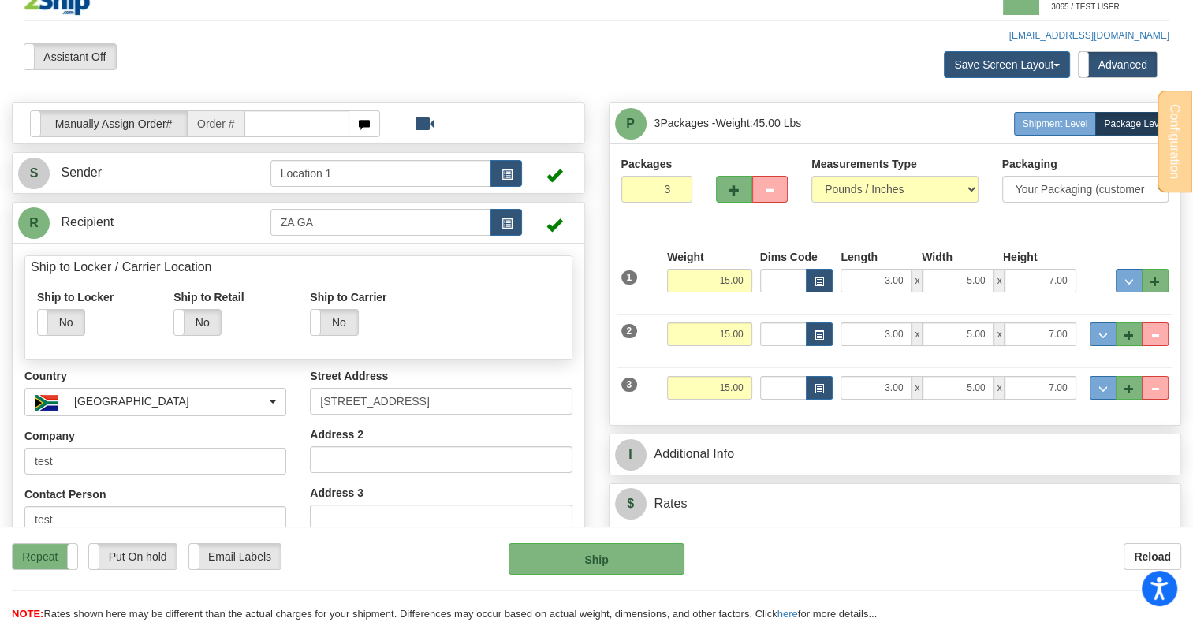
scroll to position [0, 0]
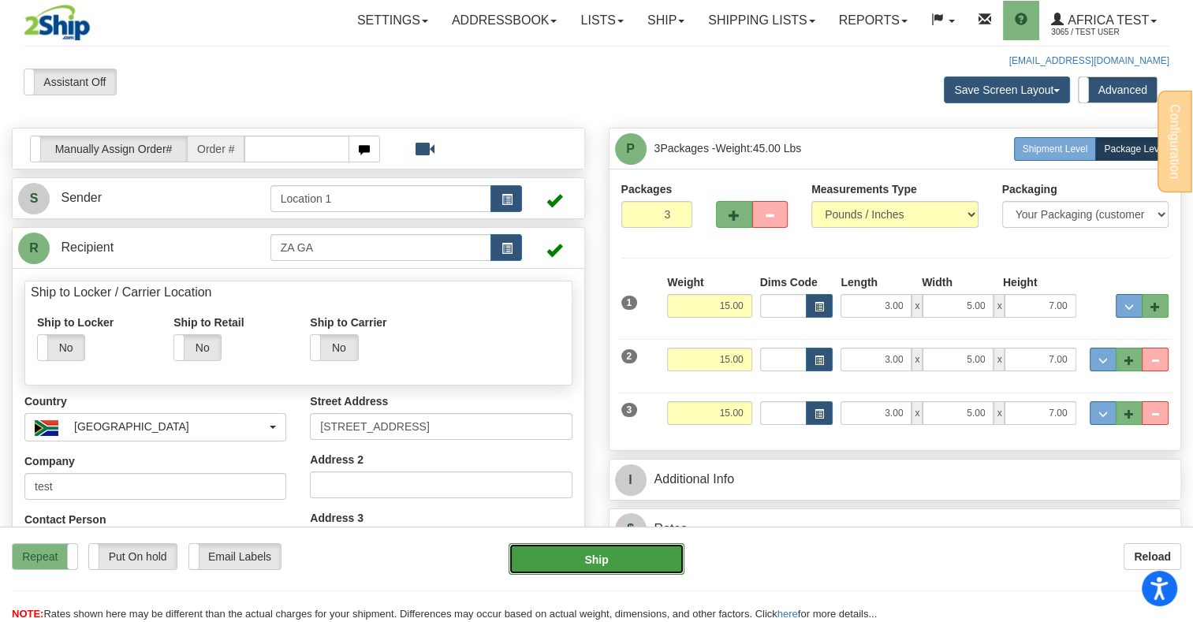
click at [577, 551] on button "Ship" at bounding box center [596, 559] width 175 height 32
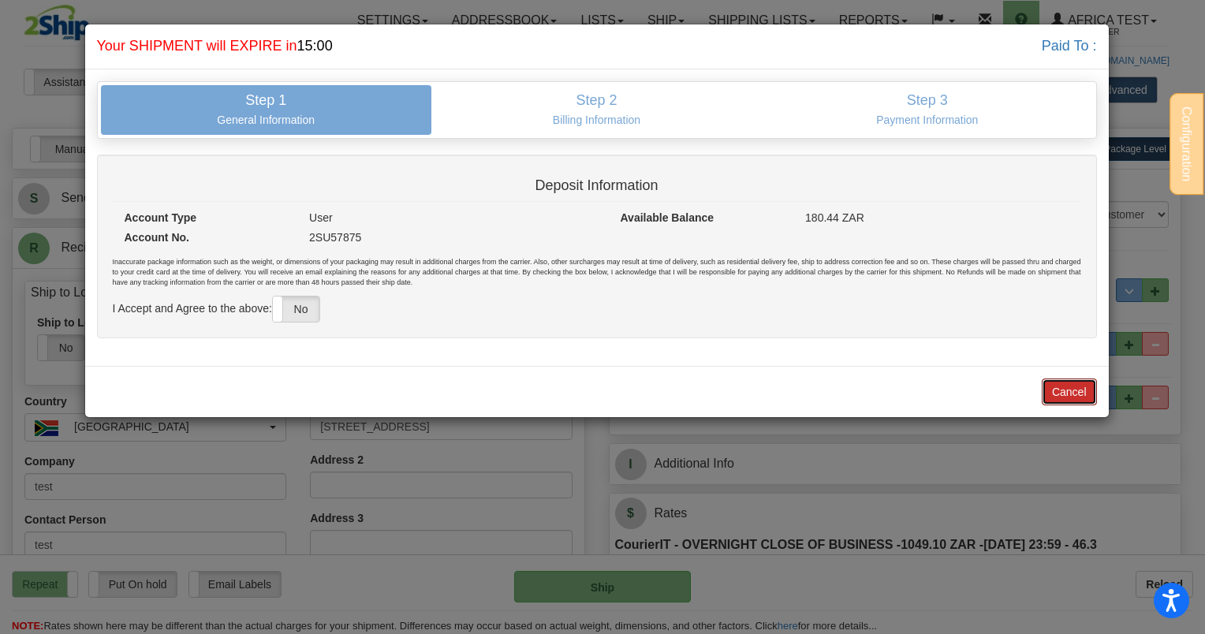
click at [1076, 389] on button "Cancel" at bounding box center [1069, 391] width 55 height 27
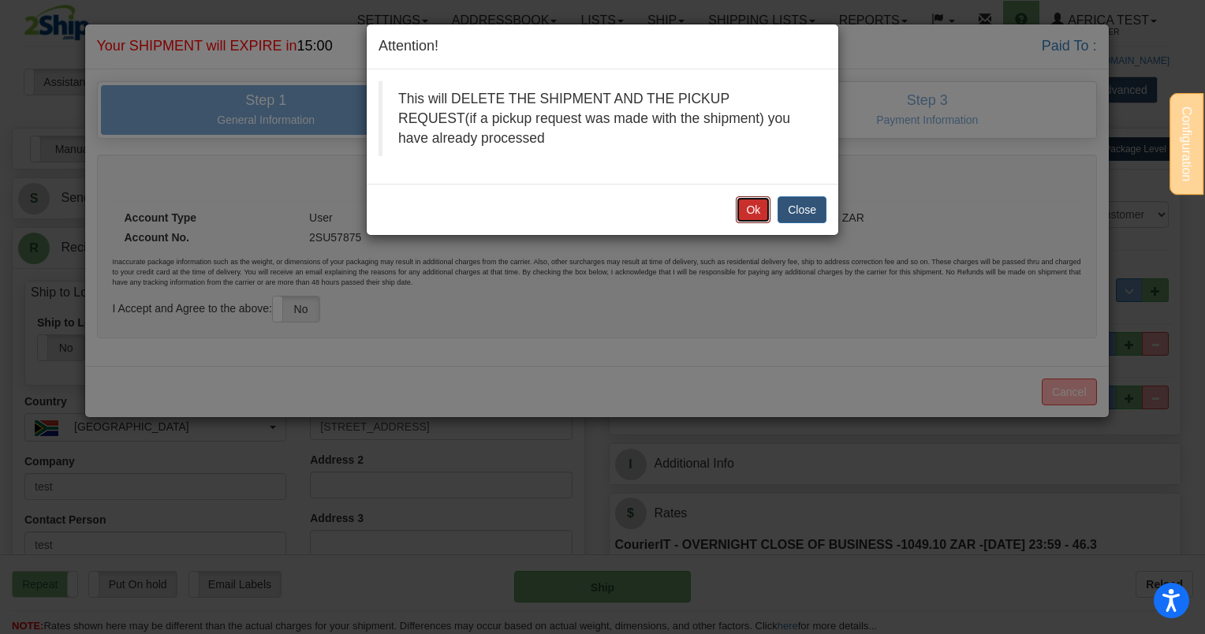
click at [756, 213] on button "Ok" at bounding box center [753, 209] width 35 height 27
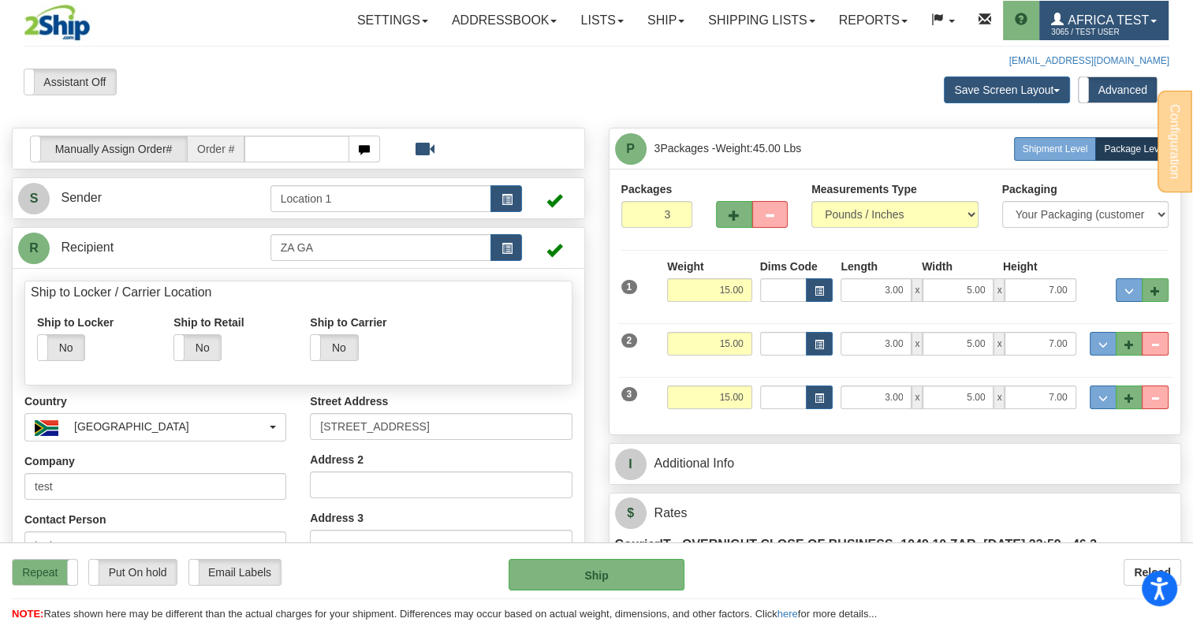
click at [1066, 26] on span "3065 / TEST USER" at bounding box center [1110, 32] width 118 height 16
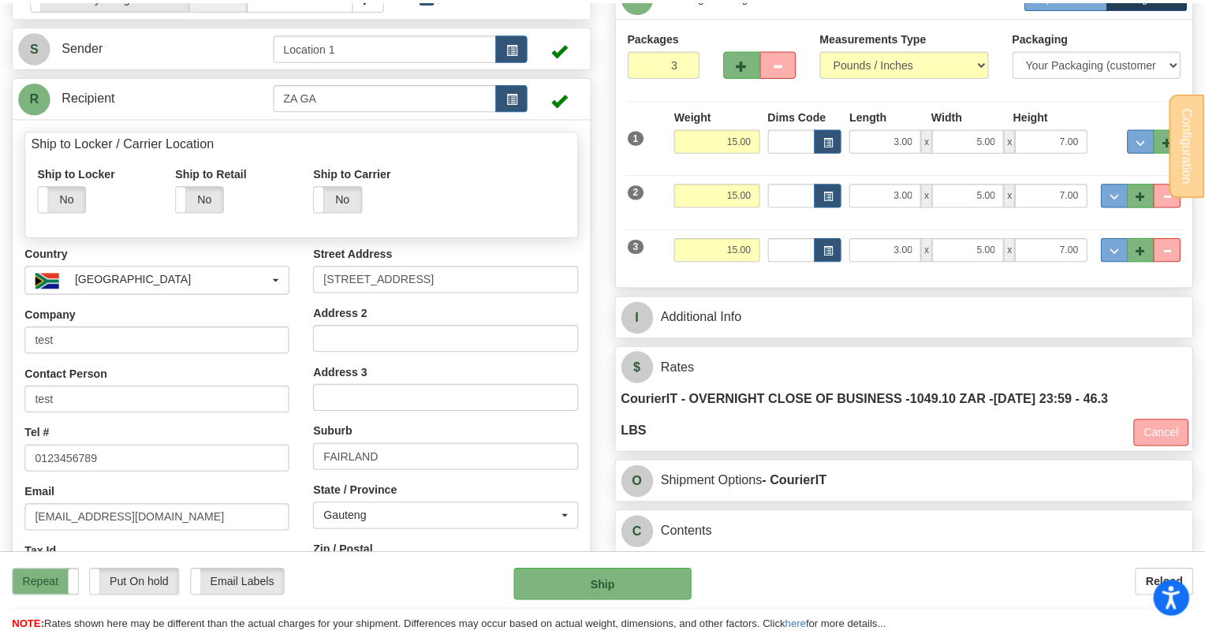
scroll to position [237, 0]
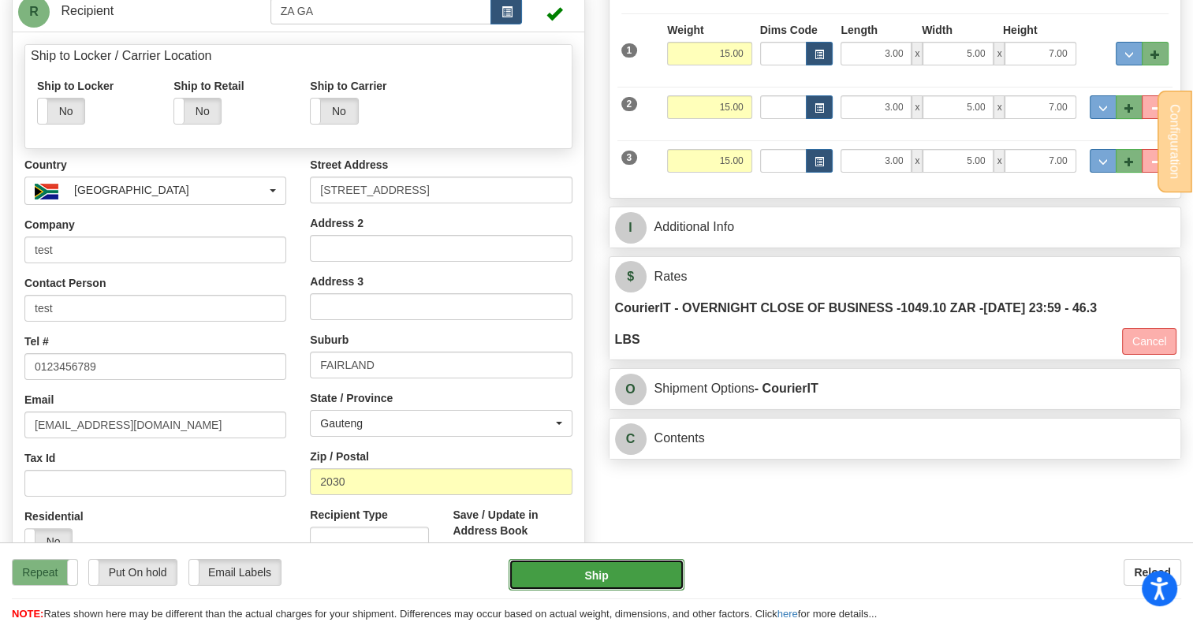
click at [608, 566] on button "Ship" at bounding box center [596, 575] width 175 height 32
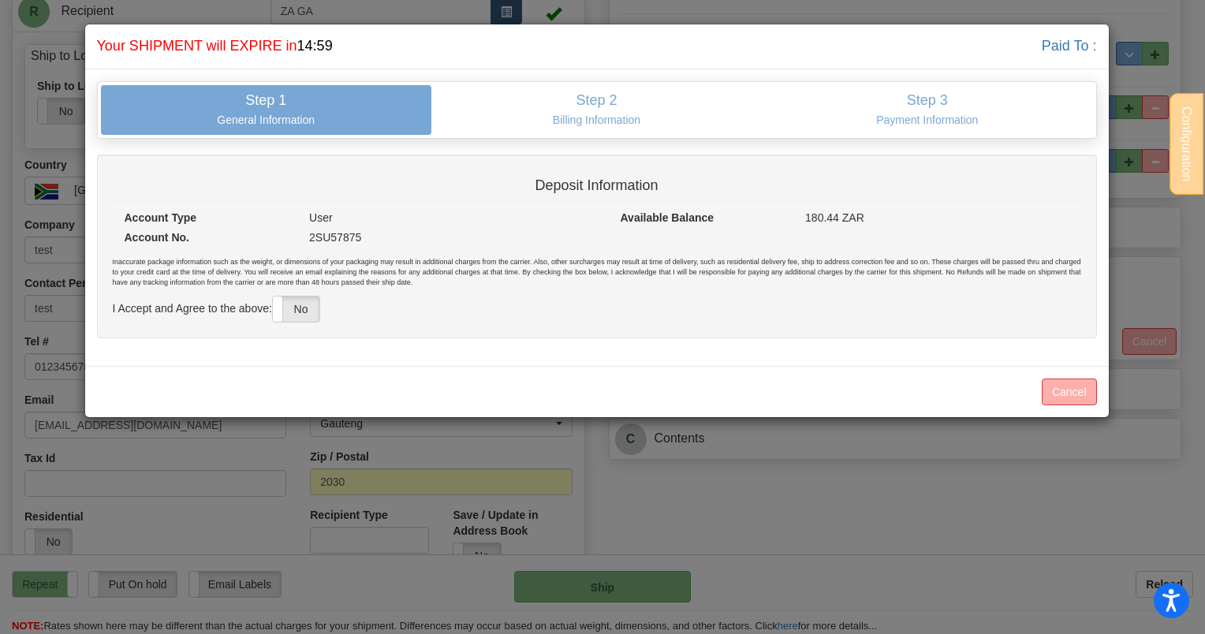
click at [564, 42] on h4 "Shipping... Your SHIPMENT will EXPIRE in 14:59 Paid To :" at bounding box center [597, 46] width 1000 height 21
click at [299, 312] on label "No" at bounding box center [296, 308] width 47 height 25
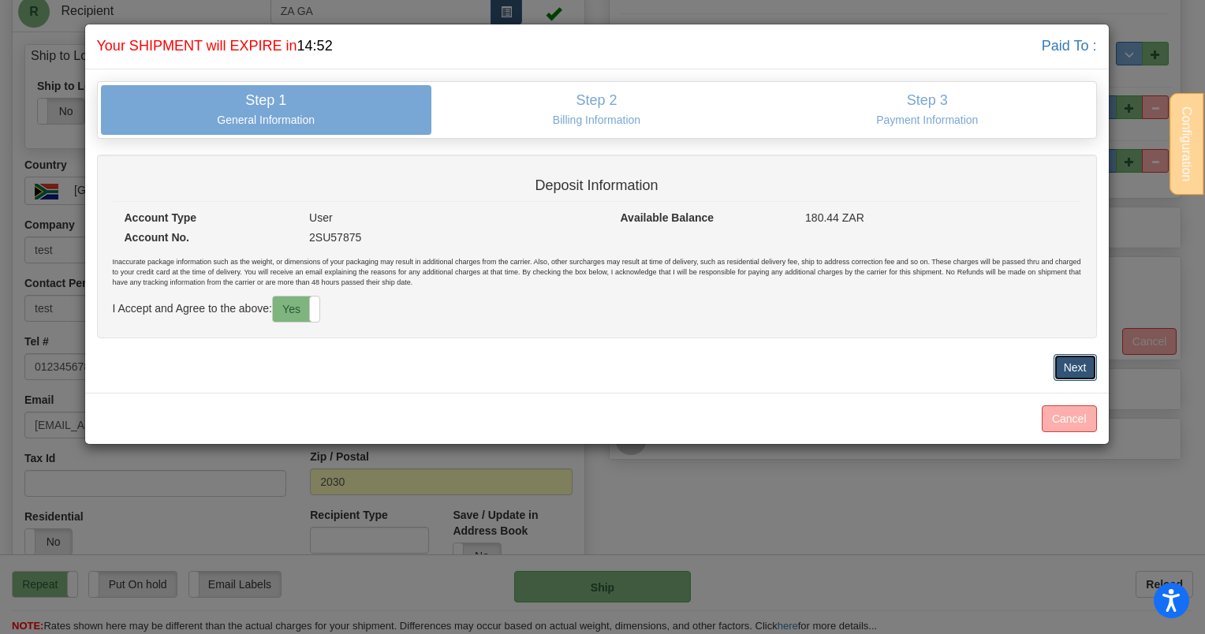
click at [1079, 366] on button "Next" at bounding box center [1074, 367] width 43 height 27
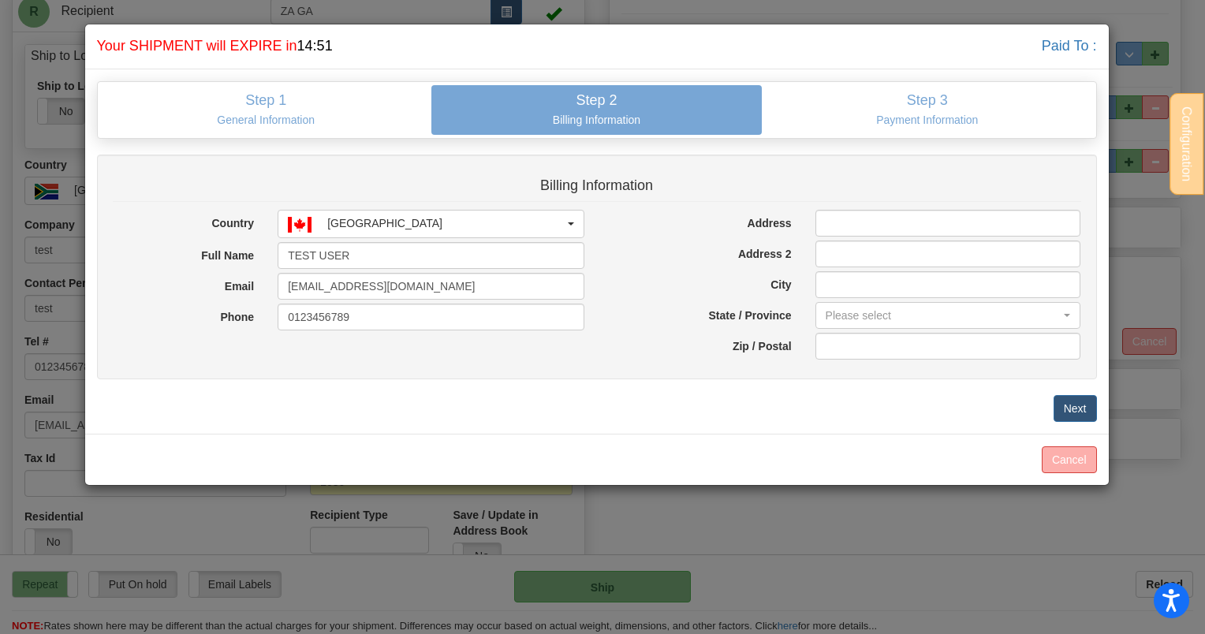
click at [842, 207] on div "Billing Information Country AFGHANISTAN ALBANIA ALGERIA AMERICAN SAMOA ANDORRA …" at bounding box center [597, 268] width 1000 height 226
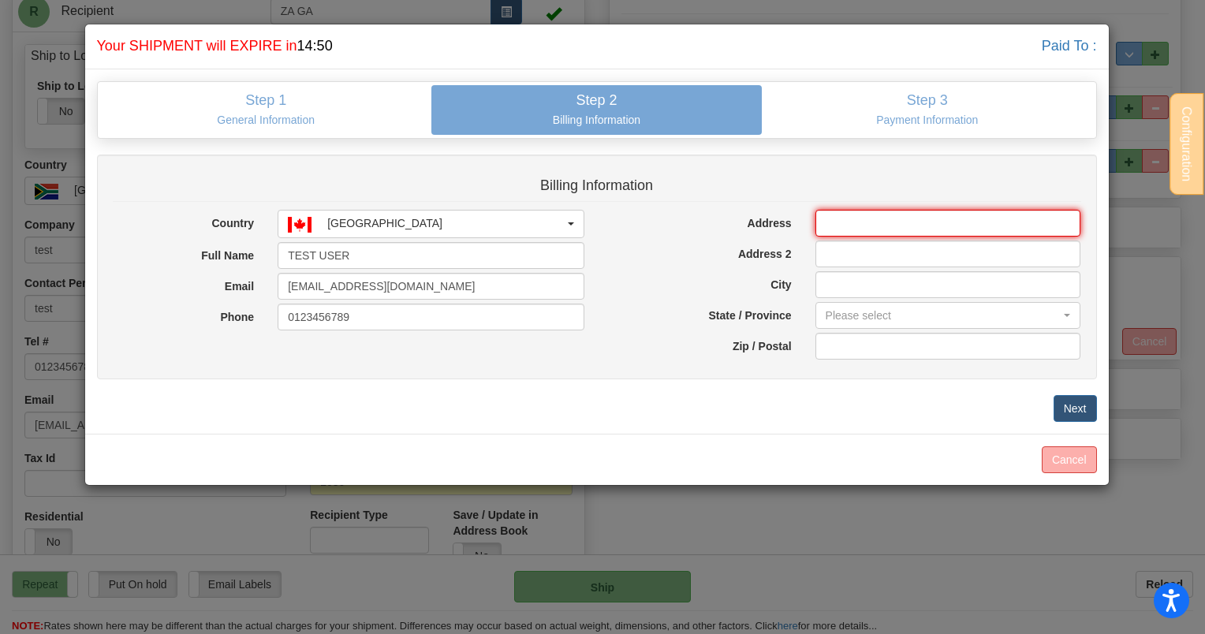
click at [853, 224] on input "Address" at bounding box center [948, 223] width 266 height 27
type input "631 40th Street"
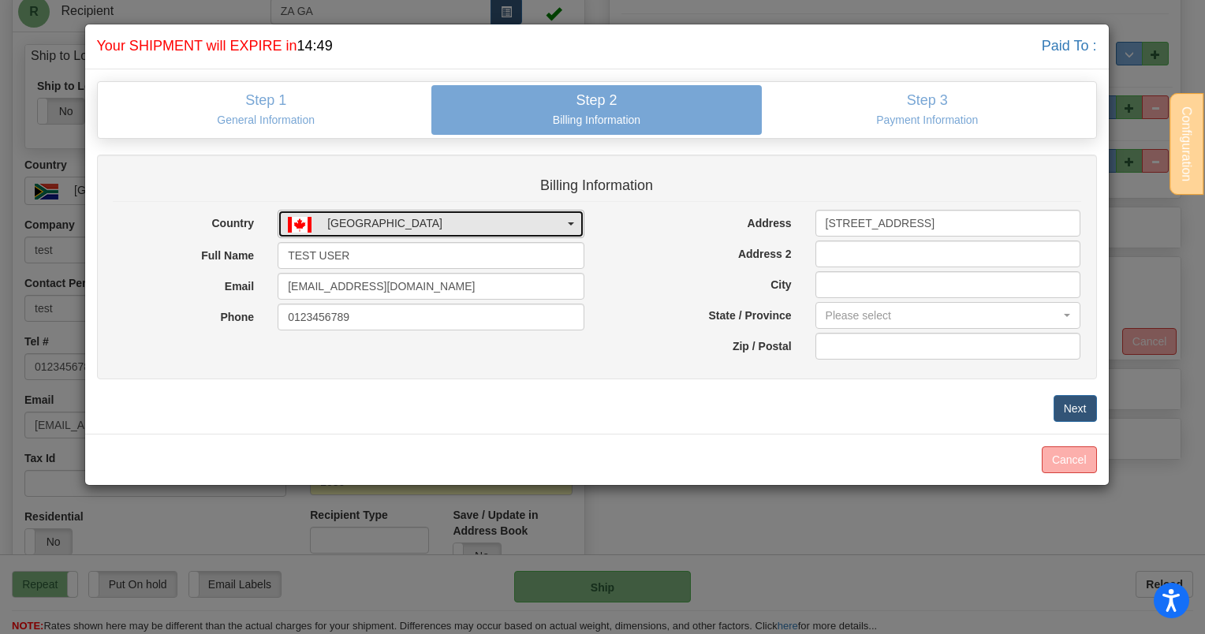
select select "RO"
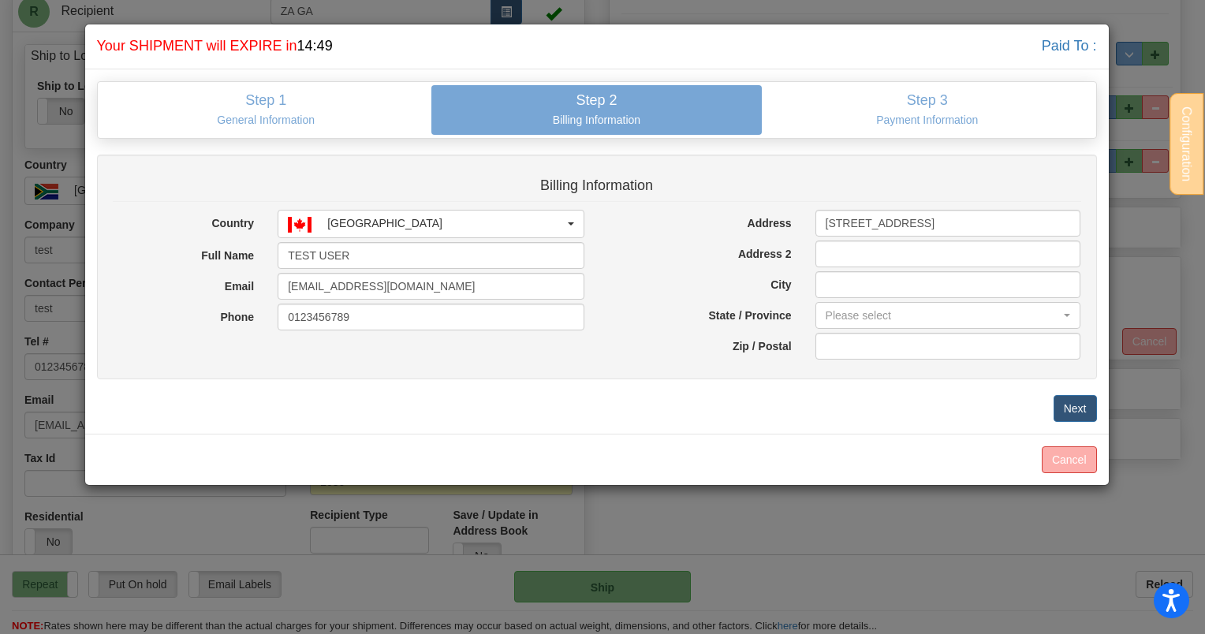
type input "Alberta"
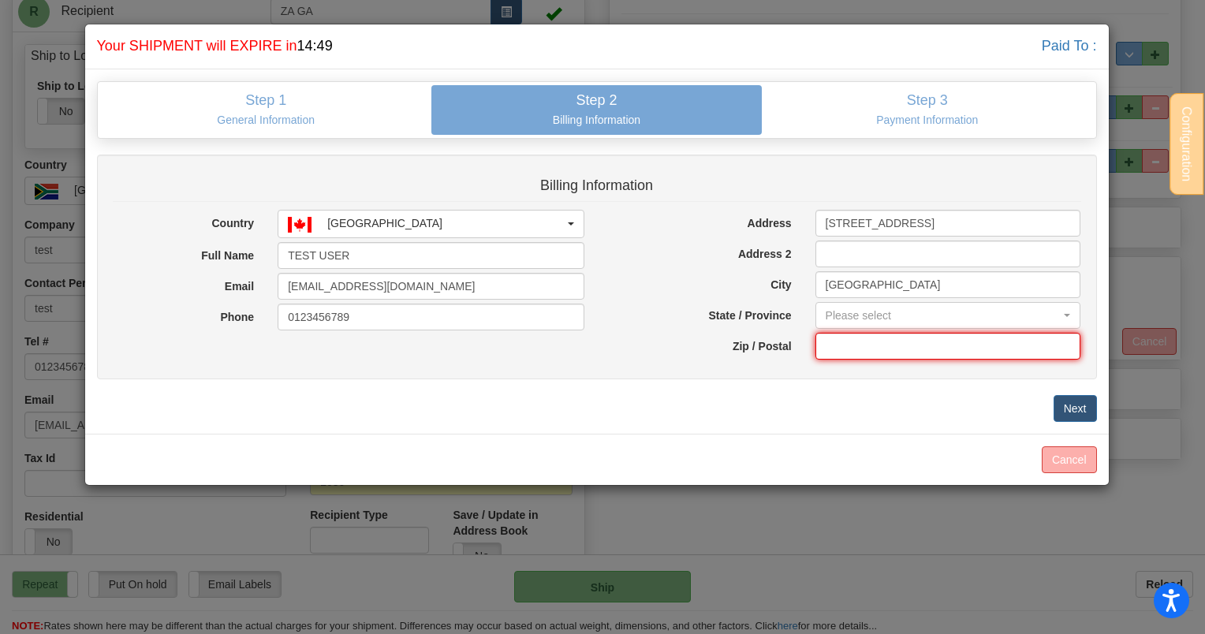
type input "T2E 7T6"
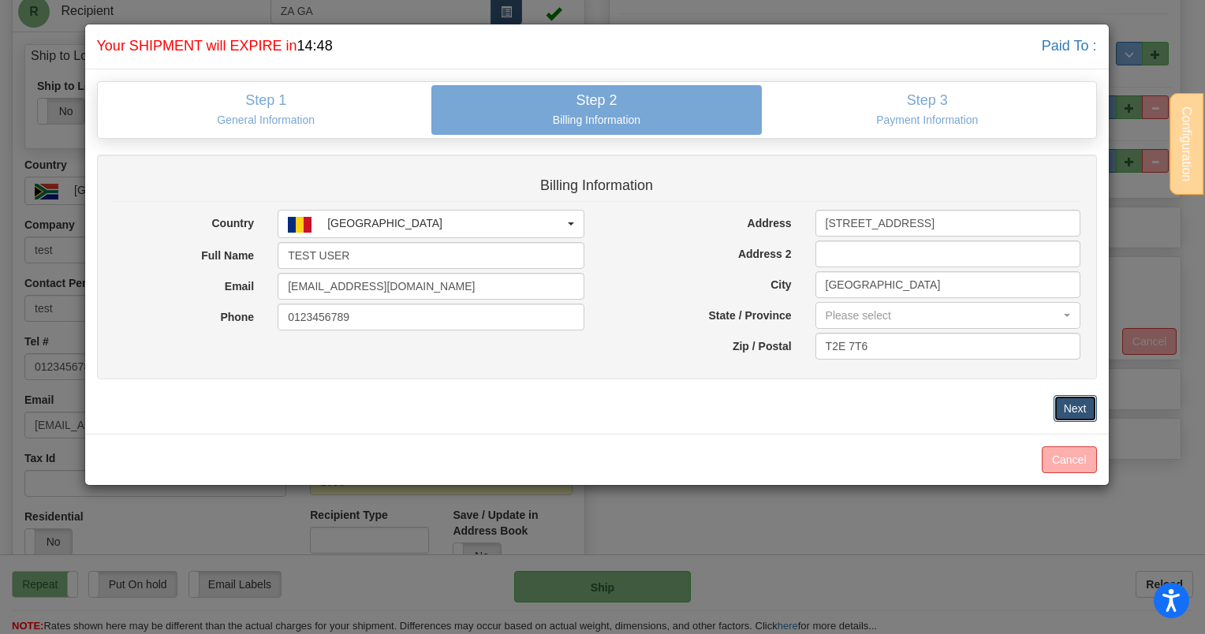
click at [1080, 406] on button "Next" at bounding box center [1074, 408] width 43 height 27
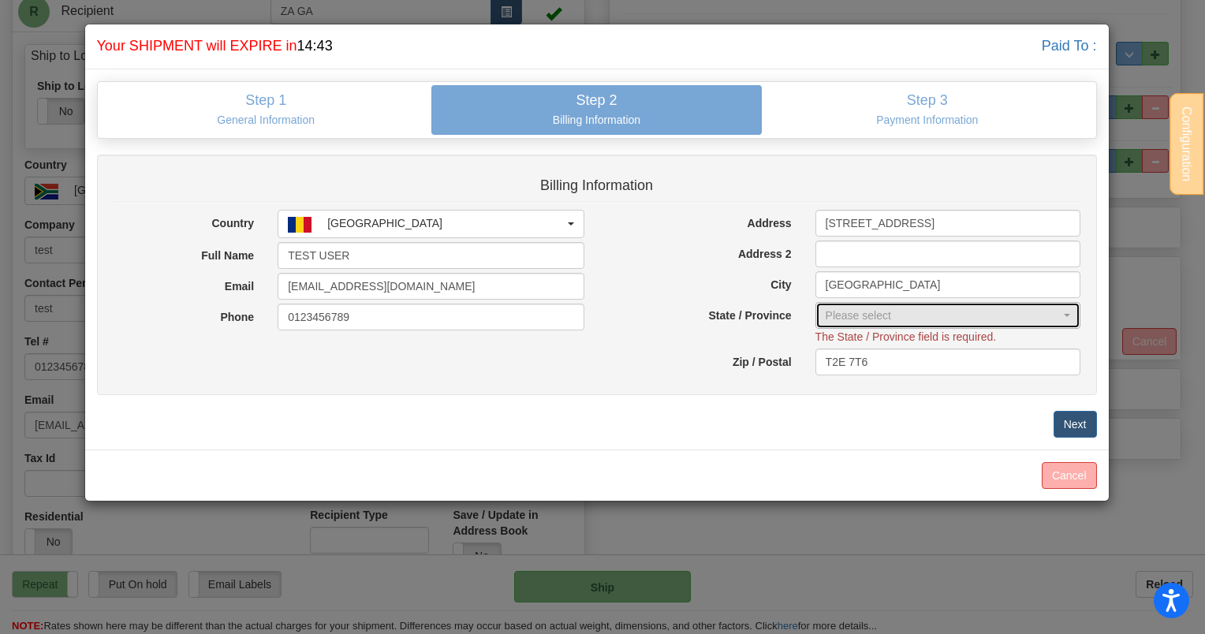
click at [884, 318] on div "Please select" at bounding box center [944, 316] width 236 height 16
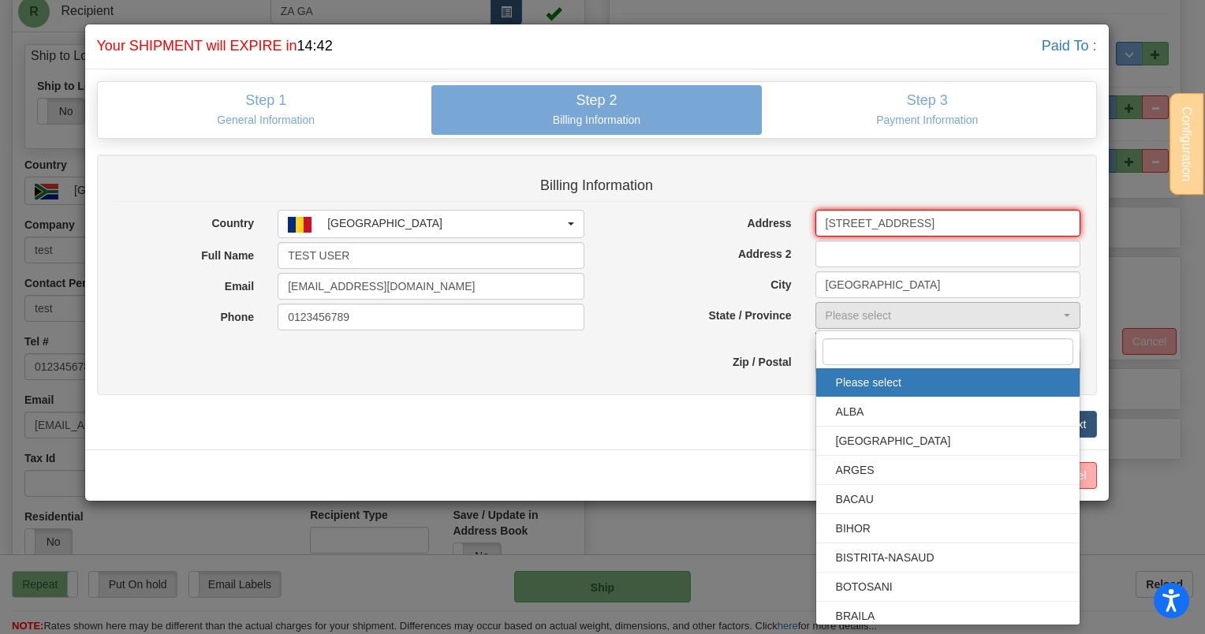
click at [876, 227] on input "631 40th Street" at bounding box center [948, 223] width 266 height 27
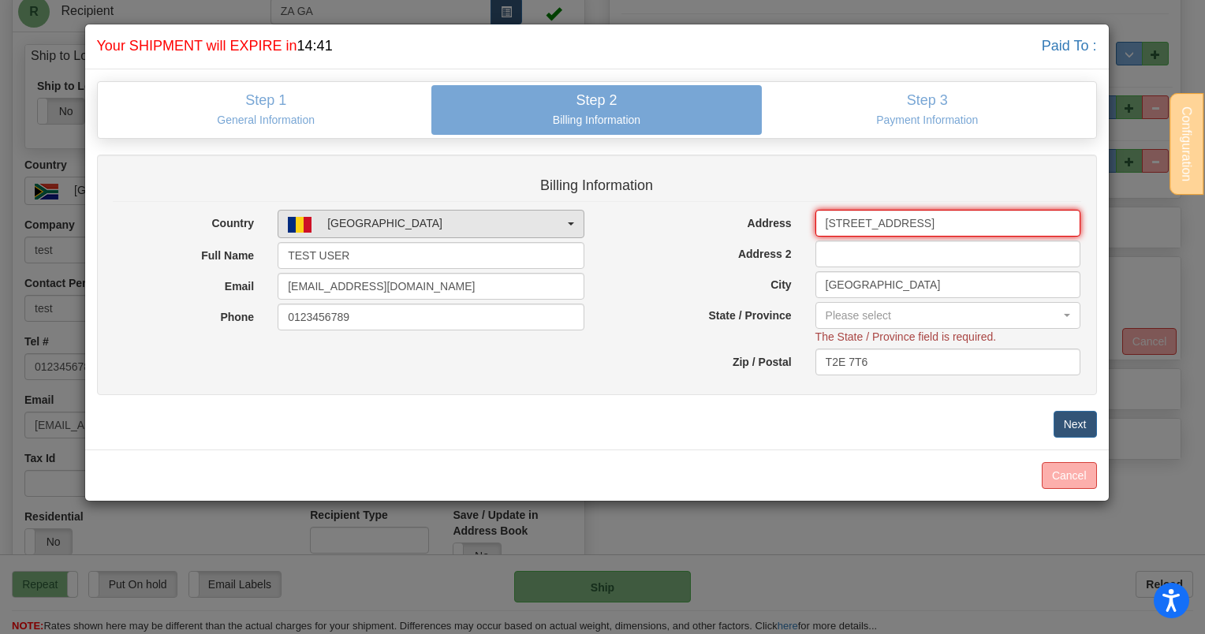
drag, startPoint x: 979, startPoint y: 221, endPoint x: 515, endPoint y: 214, distance: 463.7
click at [515, 214] on div "Country AFGHANISTAN ALBANIA ALGERIA AMERICAN SAMOA ANDORRA ANGOLA ANGUILLA ANTI…" at bounding box center [597, 295] width 992 height 170
click at [846, 230] on input "Address" at bounding box center [948, 223] width 266 height 27
type input "144-6200 McKay Ave"
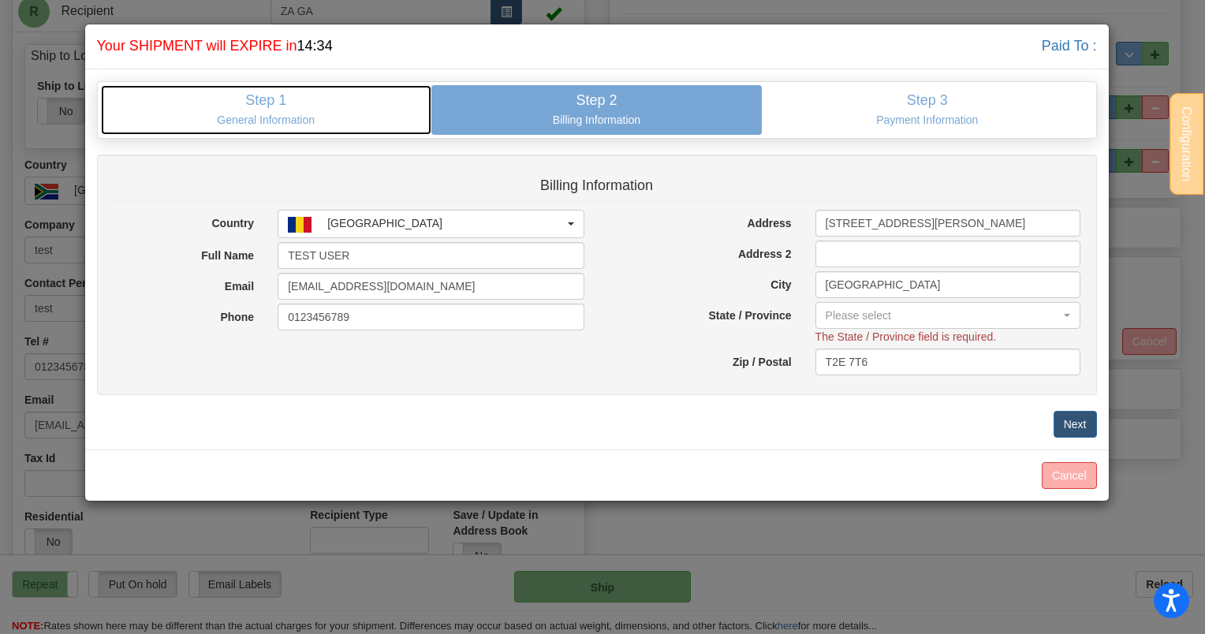
click at [349, 120] on p "General Information" at bounding box center [266, 120] width 307 height 14
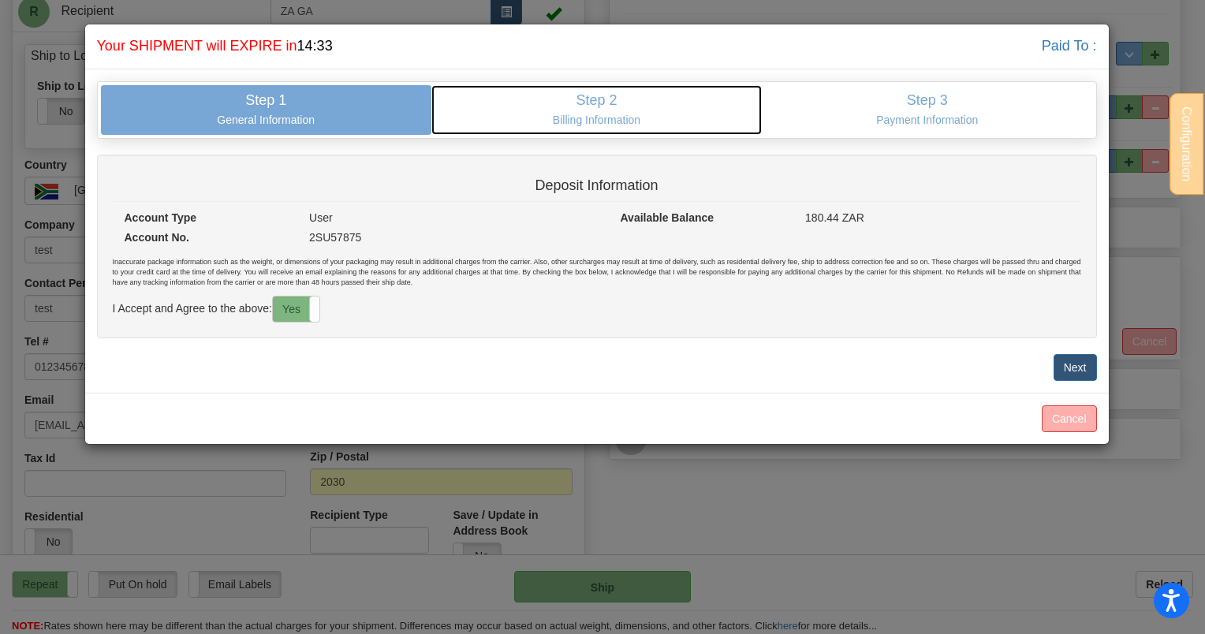
click at [546, 119] on p "Billing Information" at bounding box center [596, 120] width 307 height 14
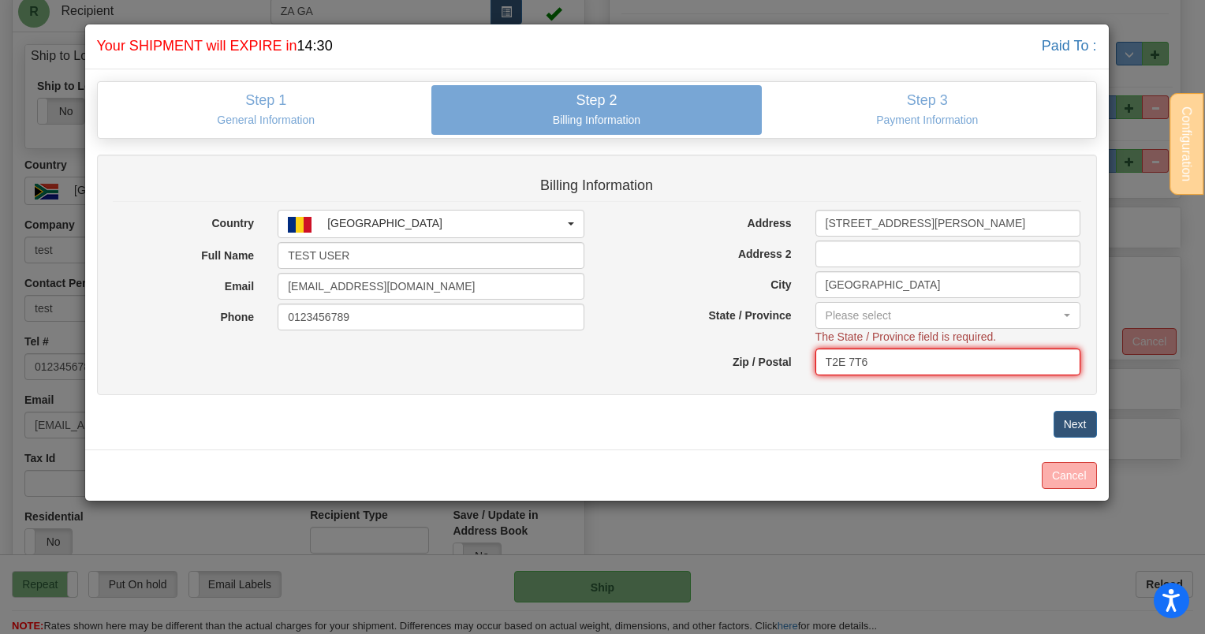
drag, startPoint x: 924, startPoint y: 369, endPoint x: 427, endPoint y: 389, distance: 497.1
click at [423, 388] on div "Billing Information Country AFGHANISTAN ALBANIA ALGERIA AMERICAN SAMOA ANDORRA …" at bounding box center [597, 275] width 1000 height 241
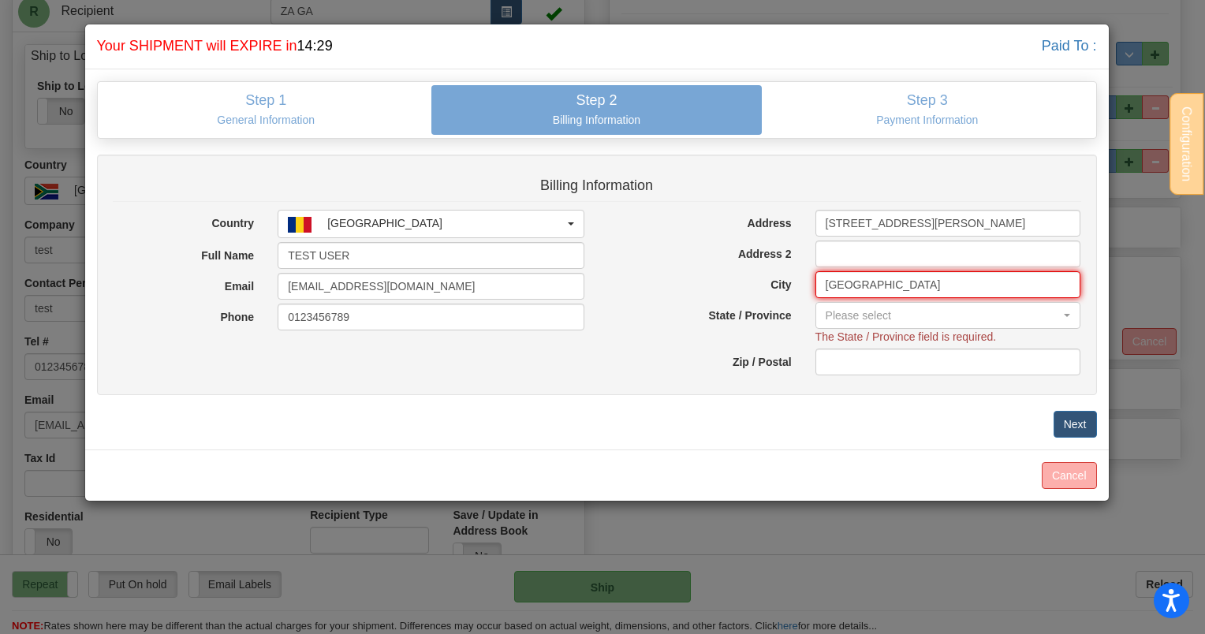
drag, startPoint x: 924, startPoint y: 291, endPoint x: 516, endPoint y: 311, distance: 409.0
click at [509, 298] on div "Country AFGHANISTAN ALBANIA ALGERIA AMERICAN SAMOA ANDORRA ANGOLA ANGUILLA ANTI…" at bounding box center [597, 295] width 992 height 170
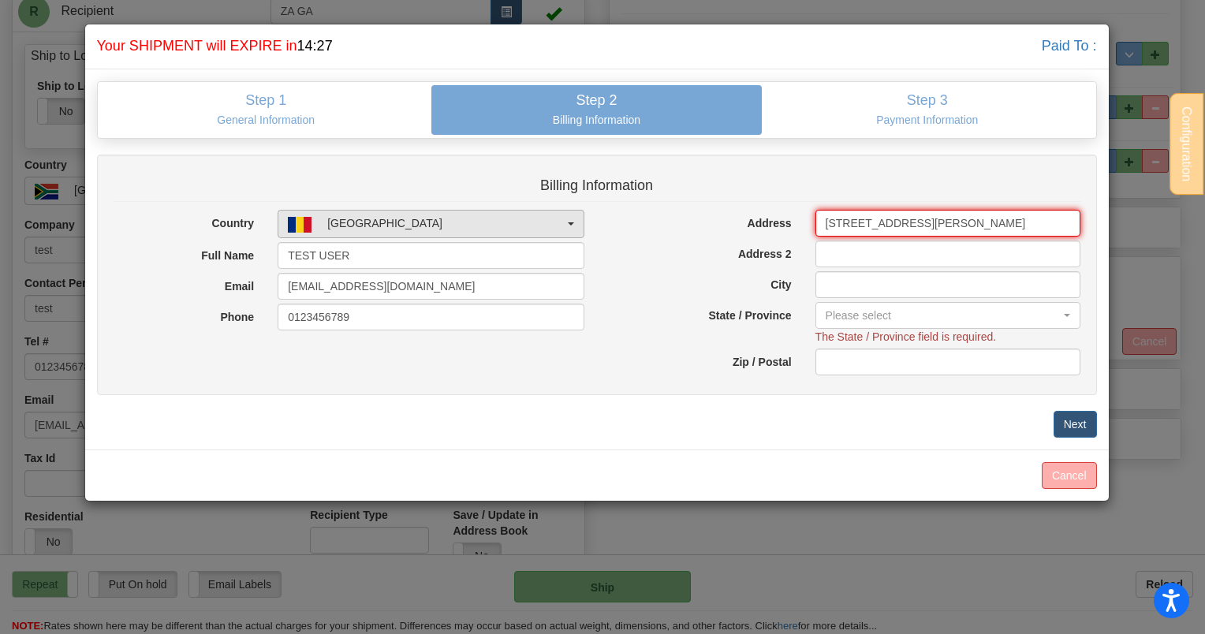
drag, startPoint x: 967, startPoint y: 211, endPoint x: 408, endPoint y: 233, distance: 559.4
click at [408, 233] on div "Country AFGHANISTAN ALBANIA ALGERIA AMERICAN SAMOA ANDORRA ANGOLA ANGUILLA ANTI…" at bounding box center [597, 295] width 992 height 170
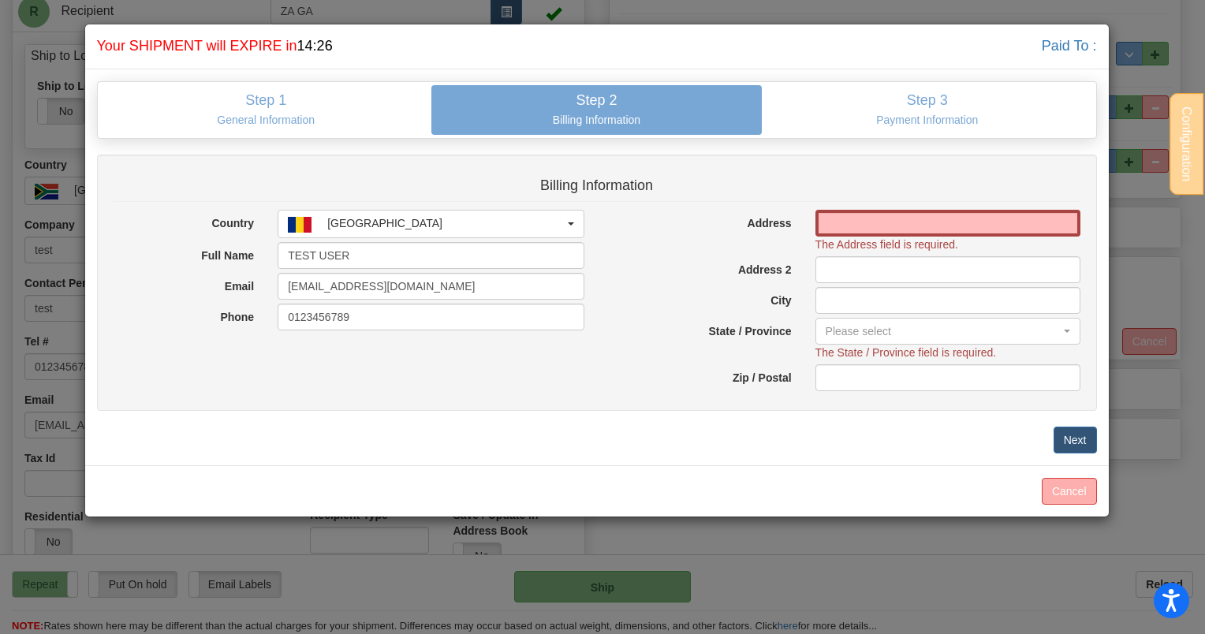
click at [866, 207] on div "Billing Information Country AFGHANISTAN ALBANIA ALGERIA AMERICAN SAMOA ANDORRA …" at bounding box center [597, 283] width 1000 height 257
click at [866, 221] on input "Address" at bounding box center [948, 223] width 266 height 27
type input "2627 Yonge Street"
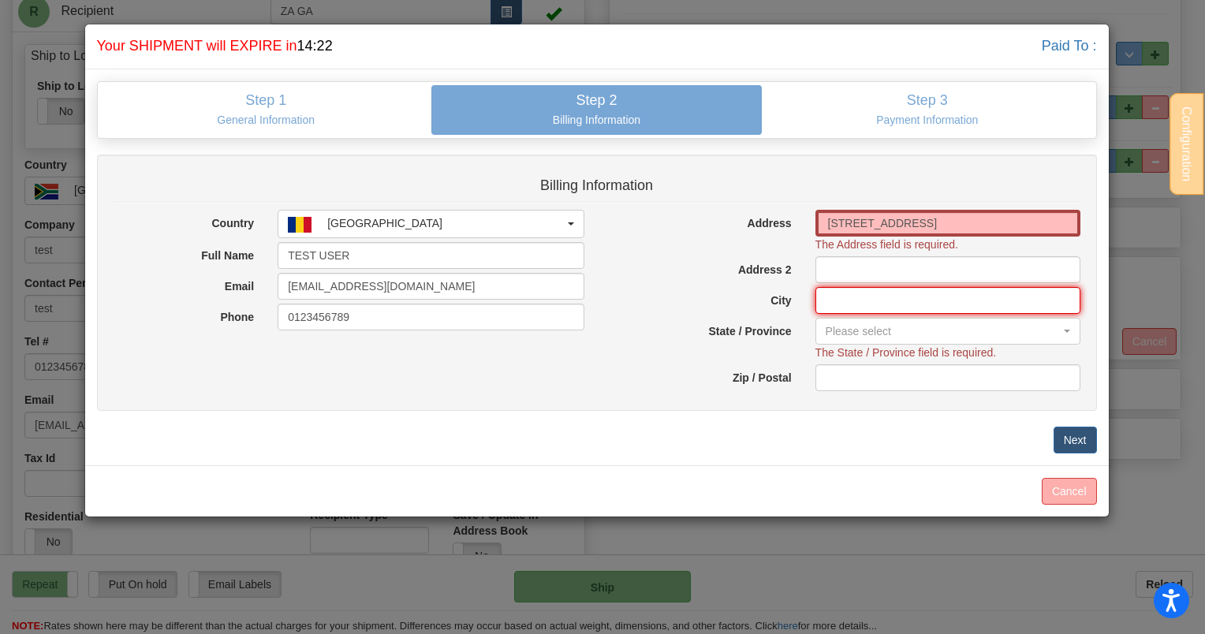
type input "Toronto"
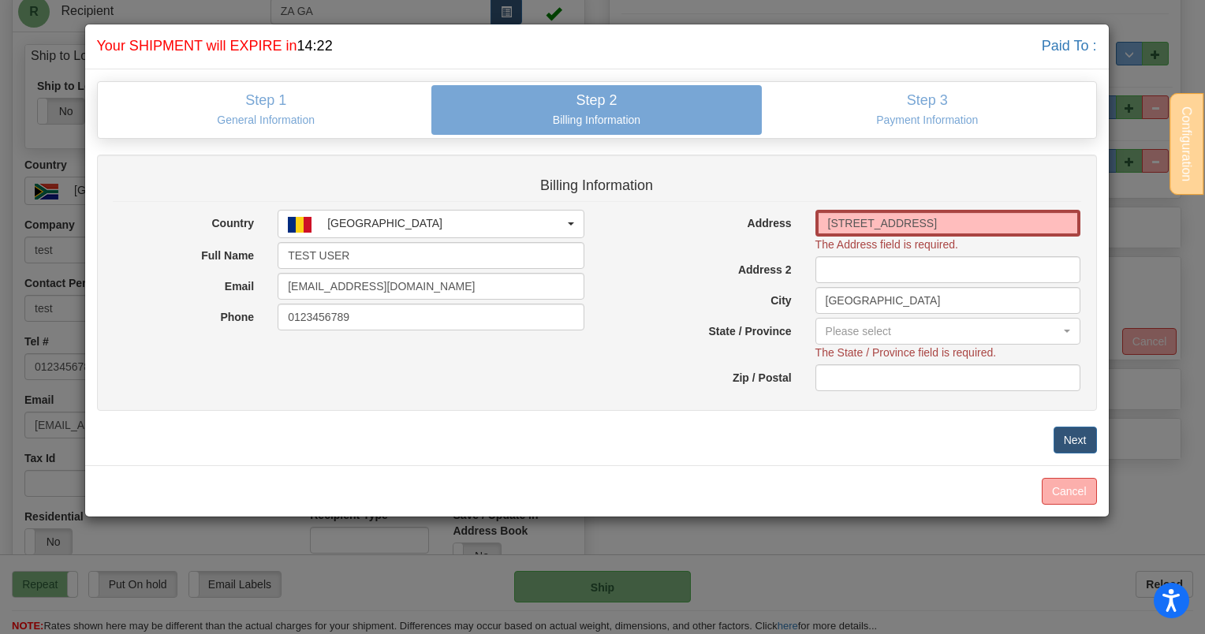
type input "T2E 7T6"
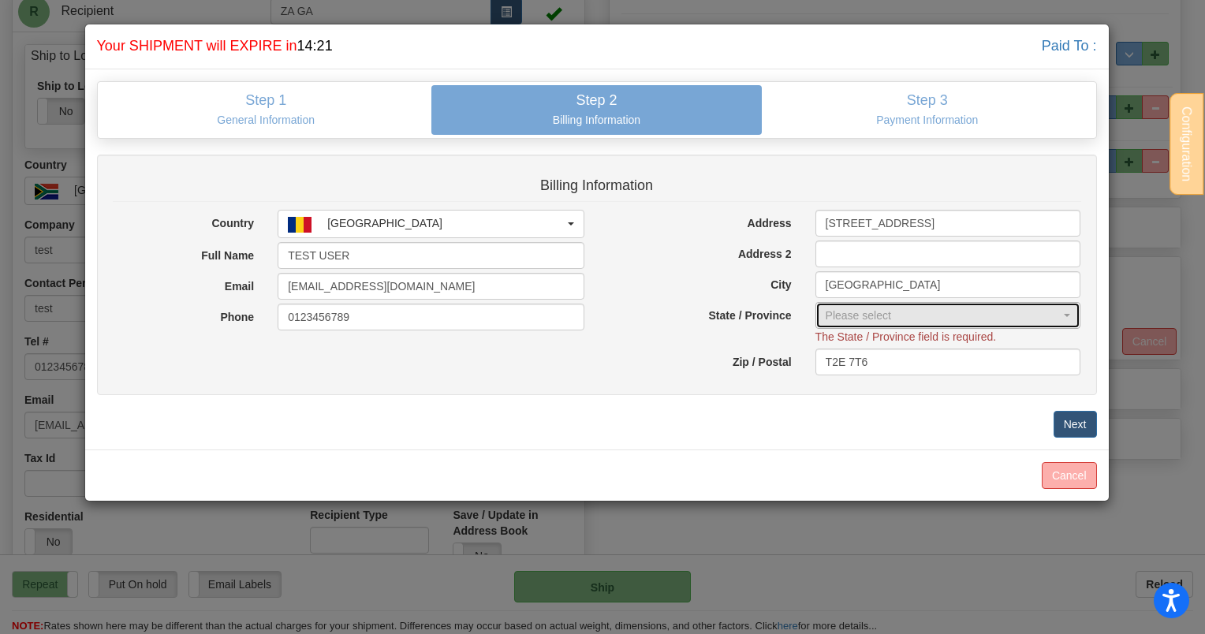
click at [928, 312] on div "Please select" at bounding box center [944, 316] width 236 height 16
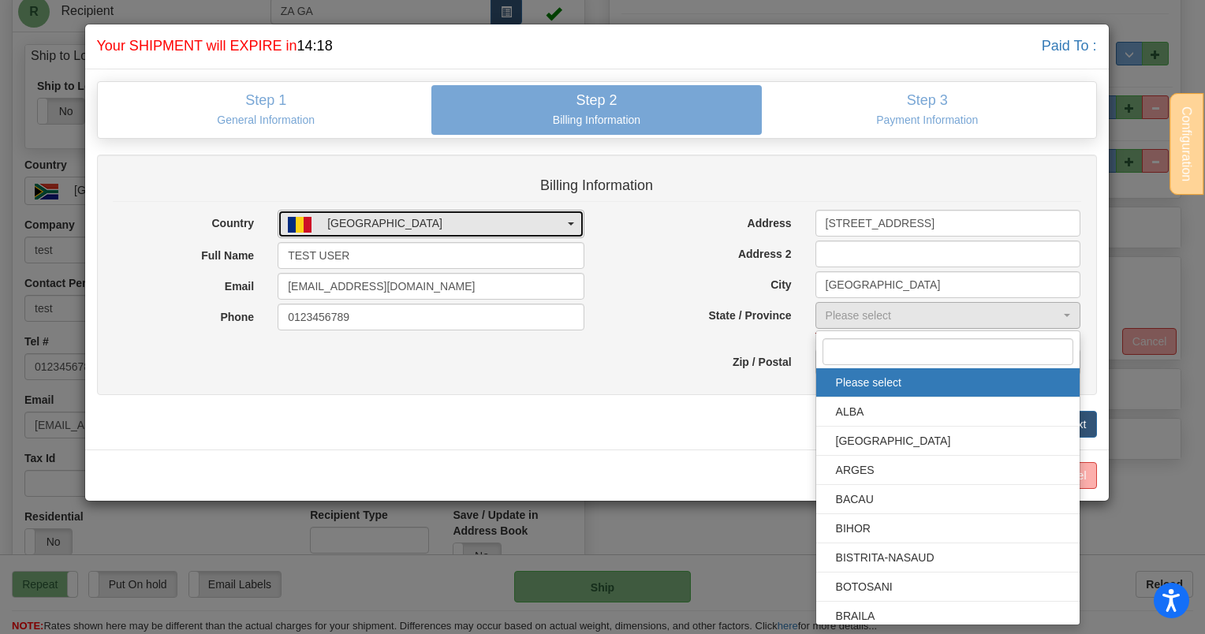
click at [410, 218] on div "[GEOGRAPHIC_DATA]" at bounding box center [426, 223] width 277 height 17
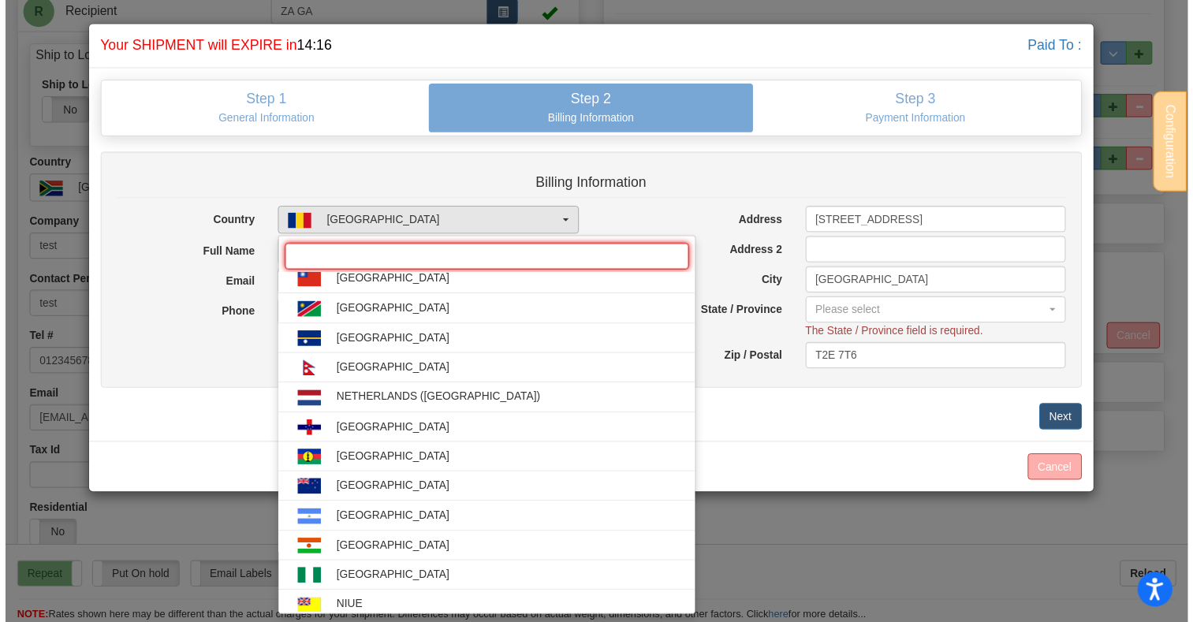
scroll to position [4147, 0]
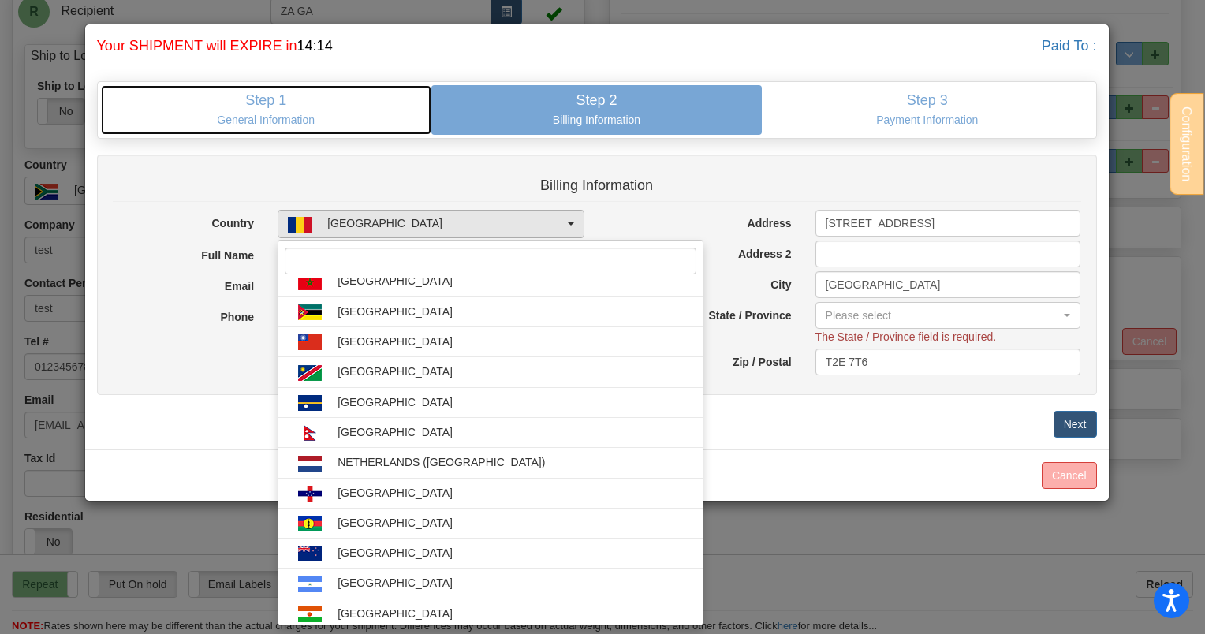
click at [301, 96] on h4 "Step 1" at bounding box center [266, 101] width 307 height 16
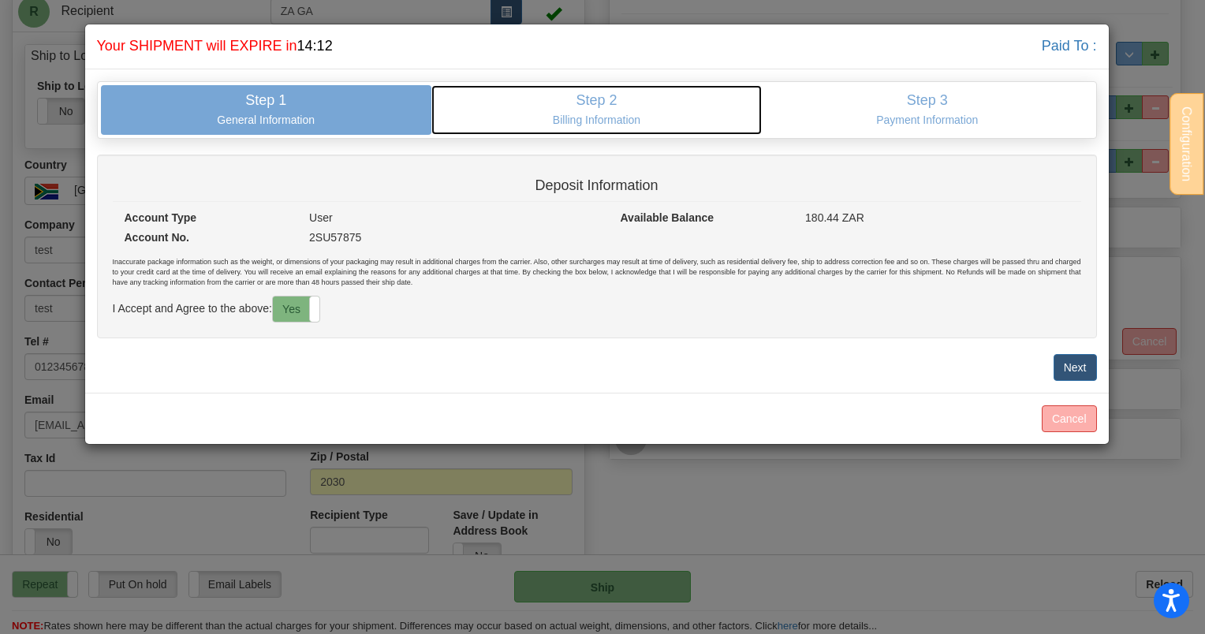
click at [527, 94] on h4 "Step 2" at bounding box center [596, 101] width 307 height 16
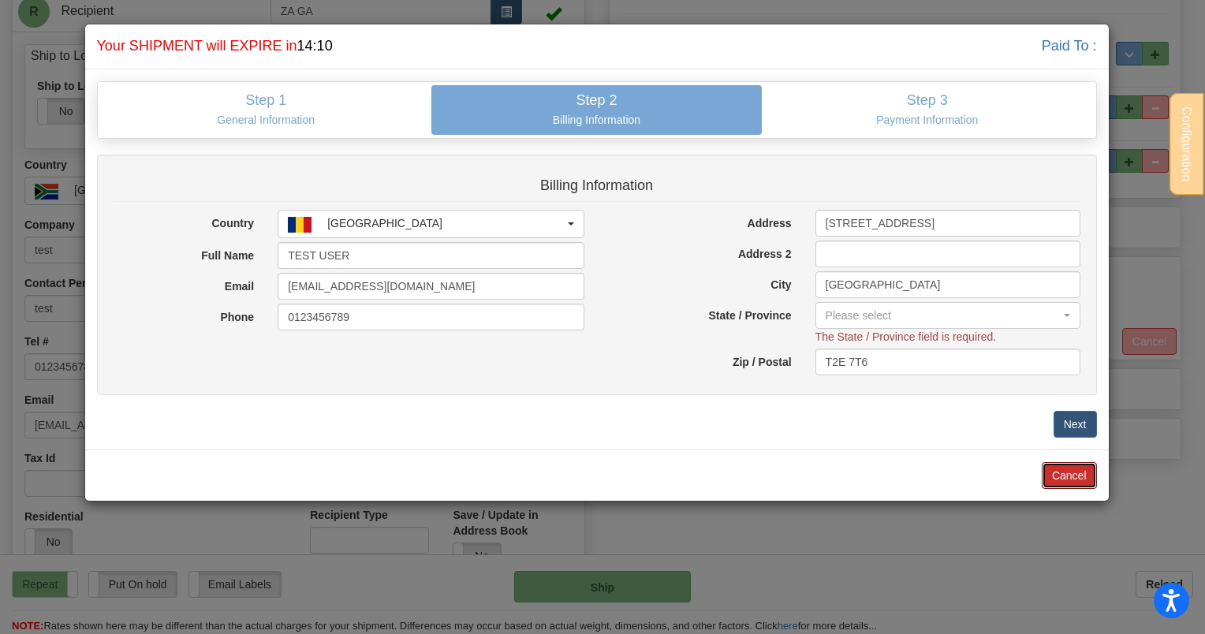
click at [1087, 462] on button "Cancel" at bounding box center [1069, 475] width 55 height 27
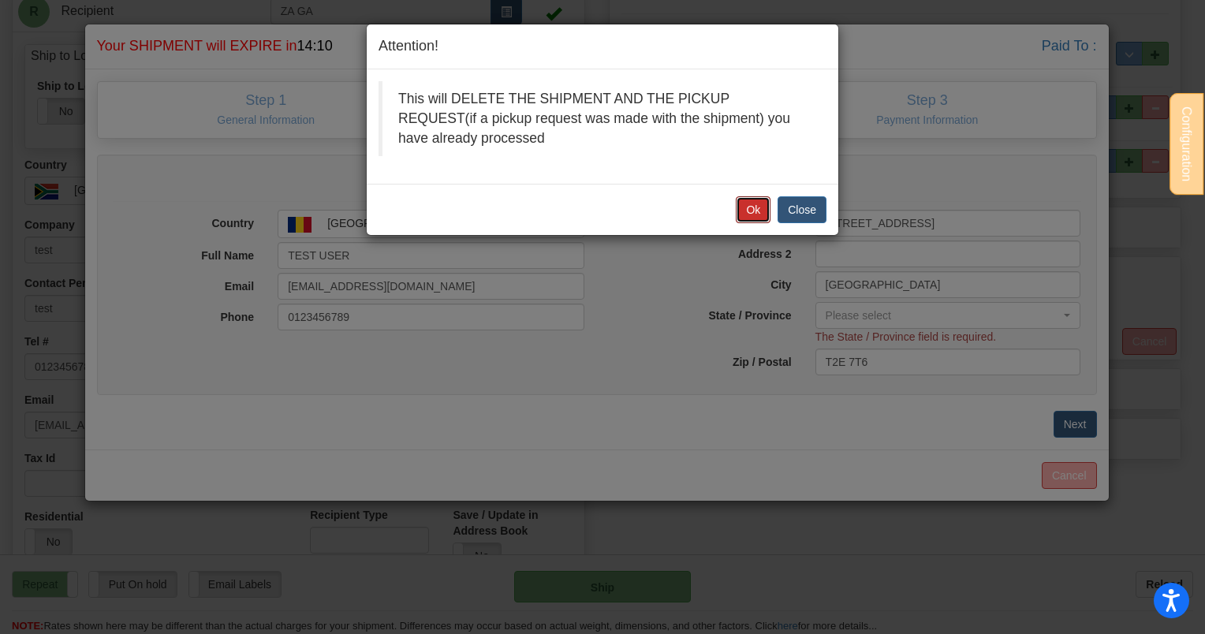
click at [760, 204] on button "Ok" at bounding box center [753, 209] width 35 height 27
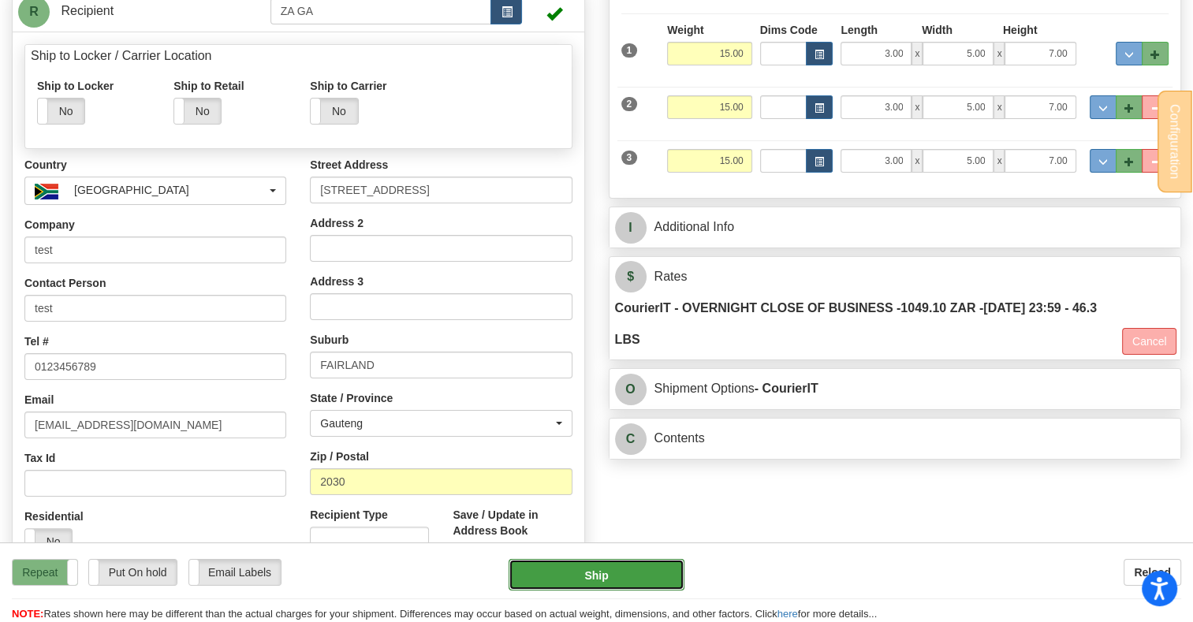
click at [610, 589] on button "Ship" at bounding box center [596, 575] width 175 height 32
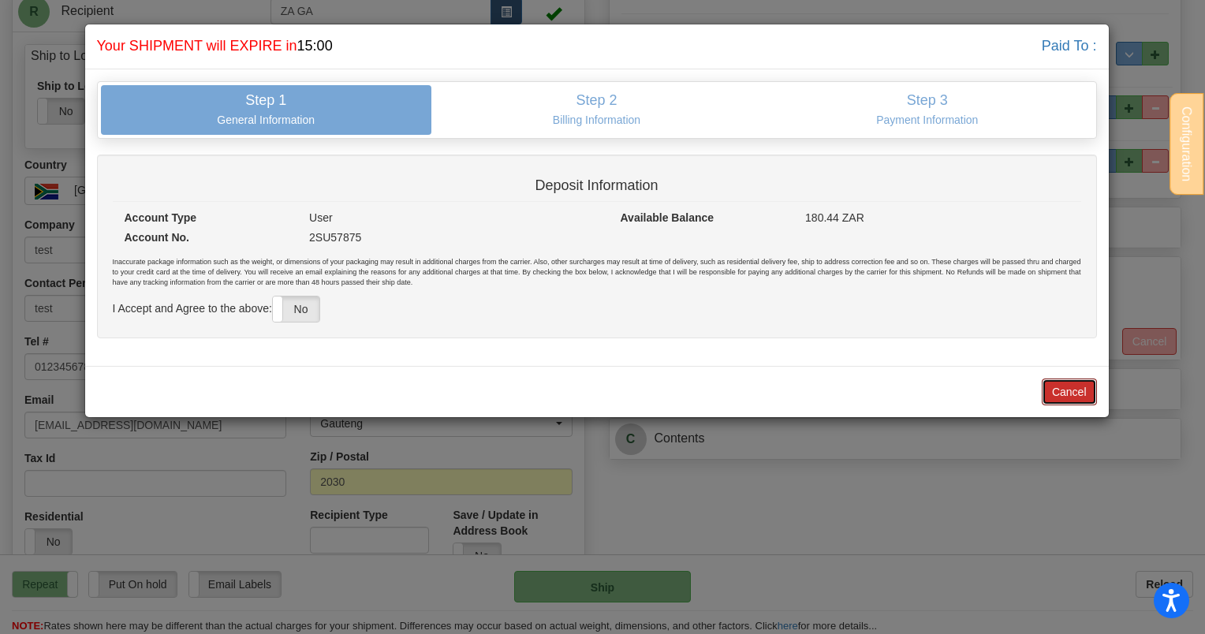
click at [1066, 382] on button "Cancel" at bounding box center [1069, 391] width 55 height 27
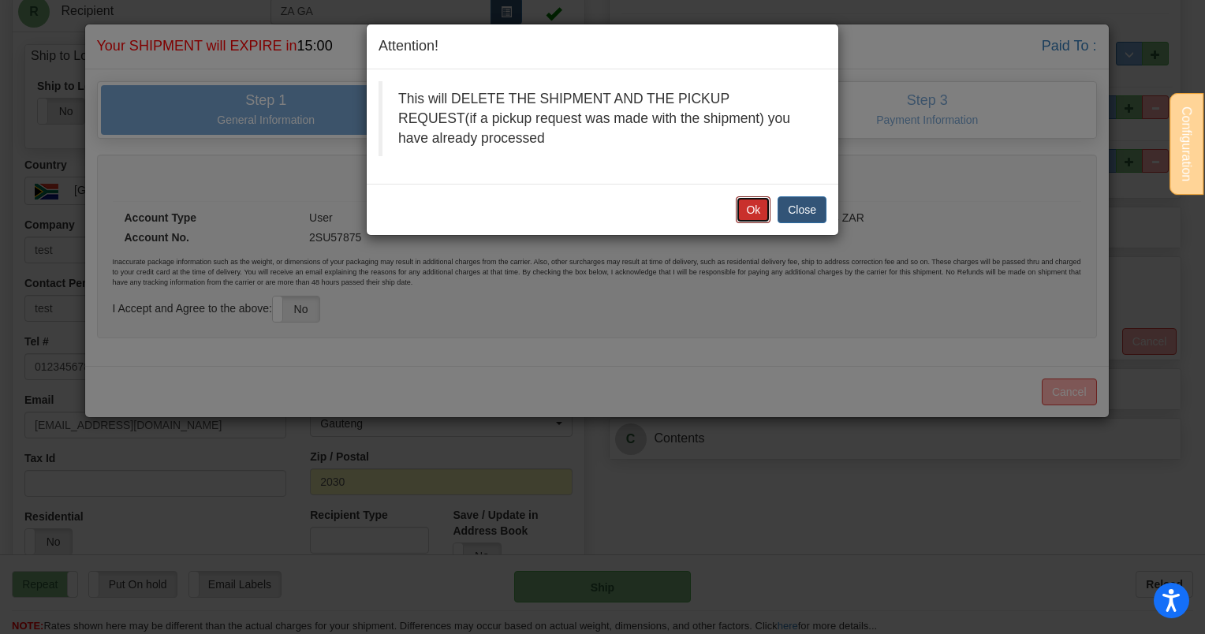
click at [747, 203] on button "Ok" at bounding box center [753, 209] width 35 height 27
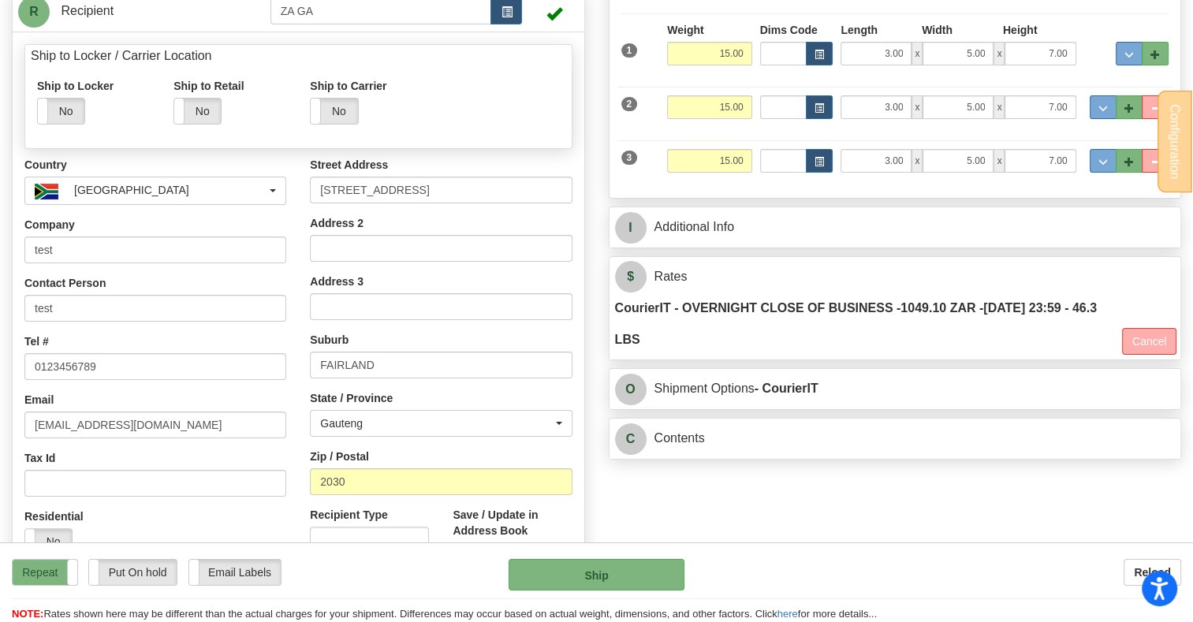
scroll to position [0, 0]
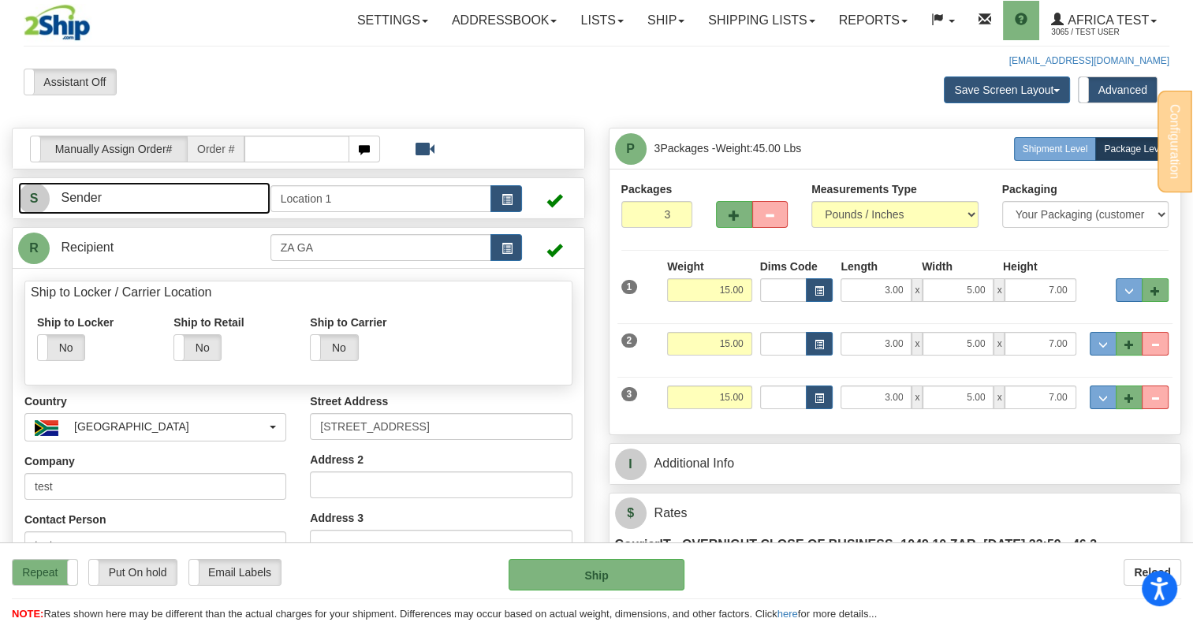
drag, startPoint x: 223, startPoint y: 190, endPoint x: 265, endPoint y: 237, distance: 62.5
click at [223, 190] on link "S Sender" at bounding box center [144, 198] width 252 height 32
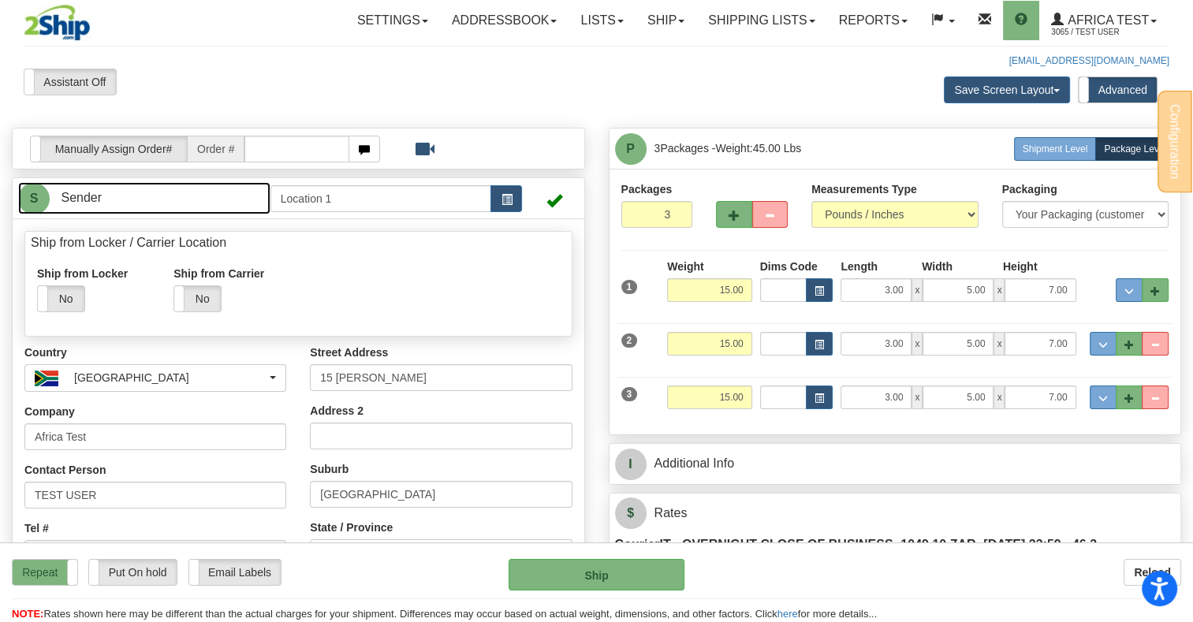
click at [165, 201] on link "S Sender" at bounding box center [144, 198] width 252 height 32
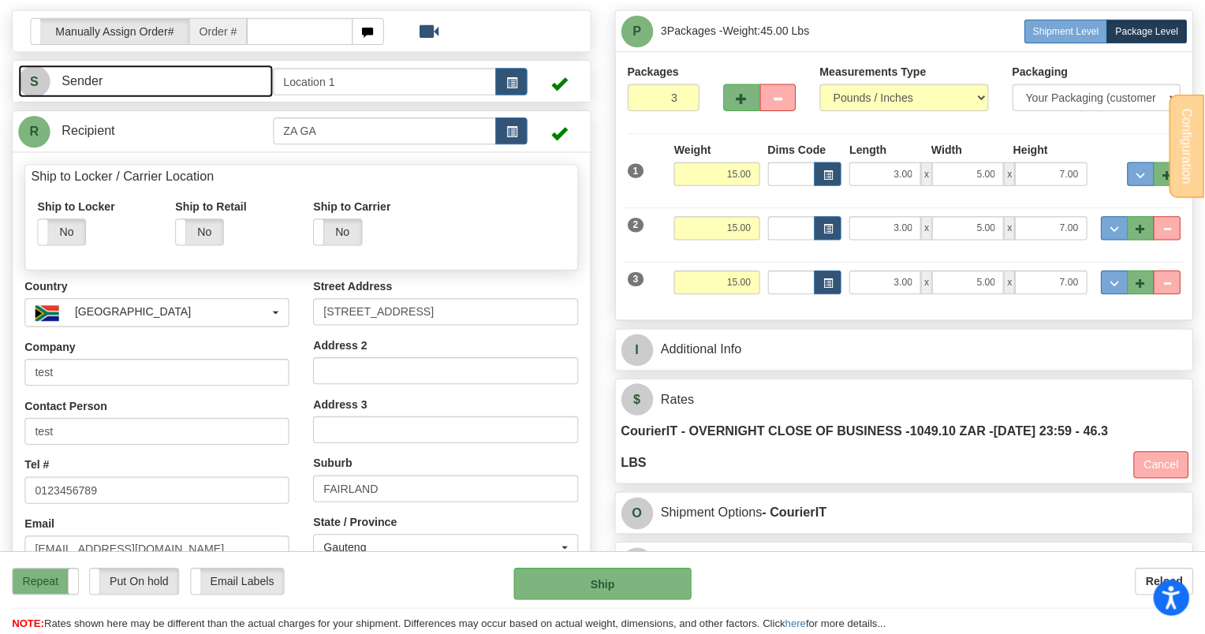
scroll to position [394, 0]
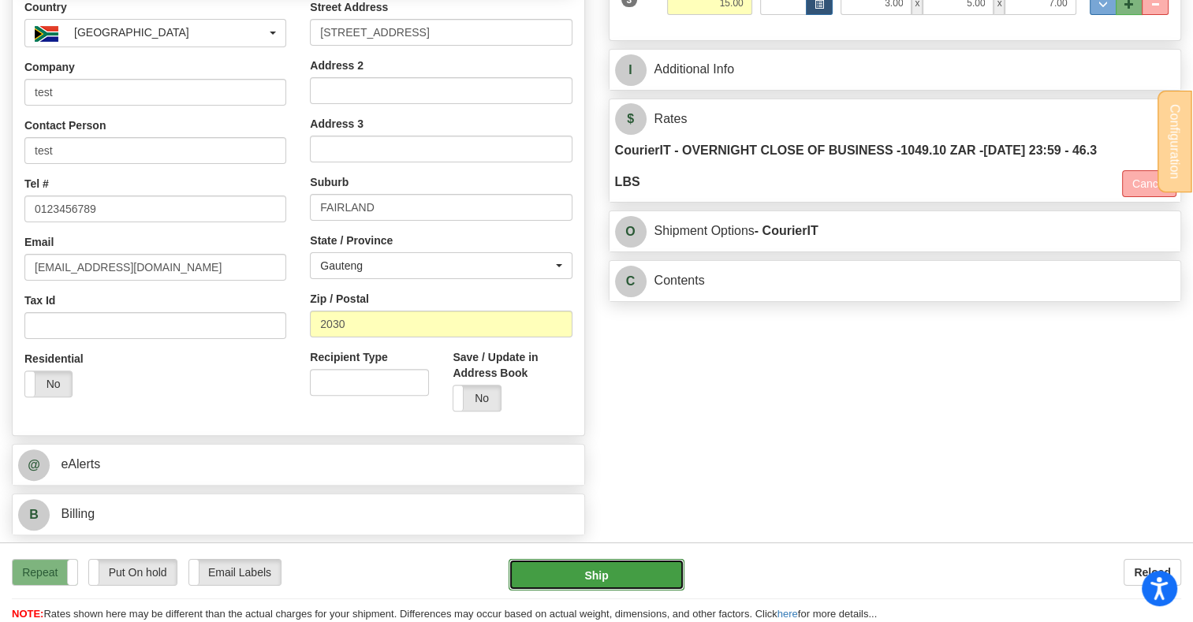
click at [662, 565] on button "Ship" at bounding box center [596, 575] width 175 height 32
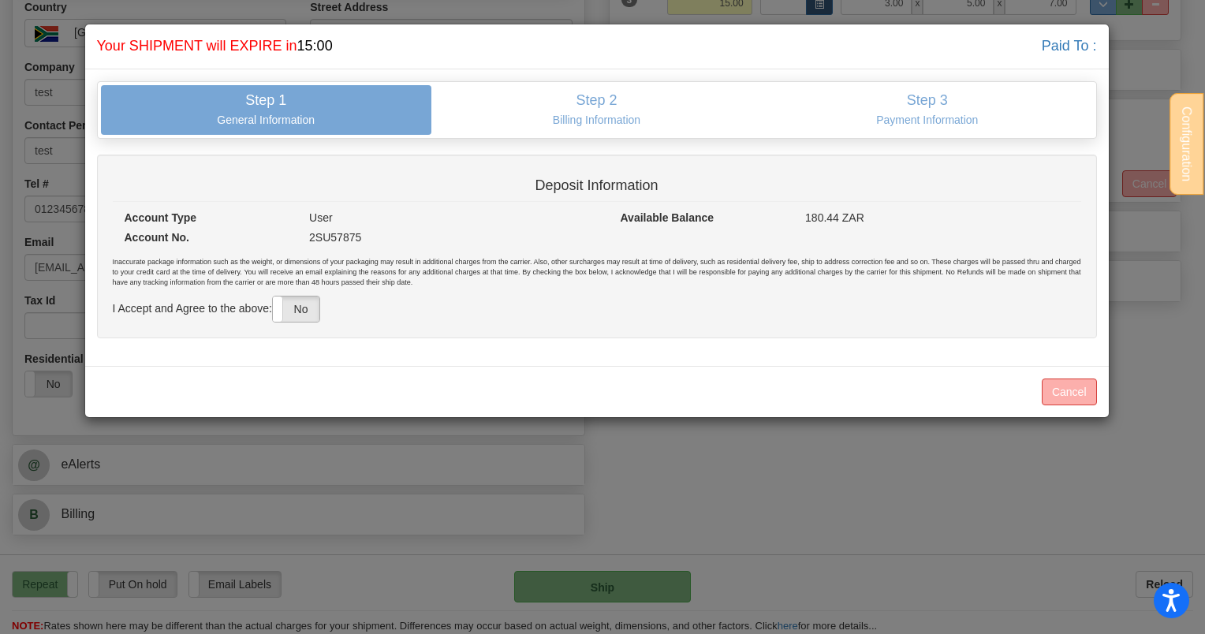
click at [304, 312] on label "No" at bounding box center [296, 308] width 47 height 25
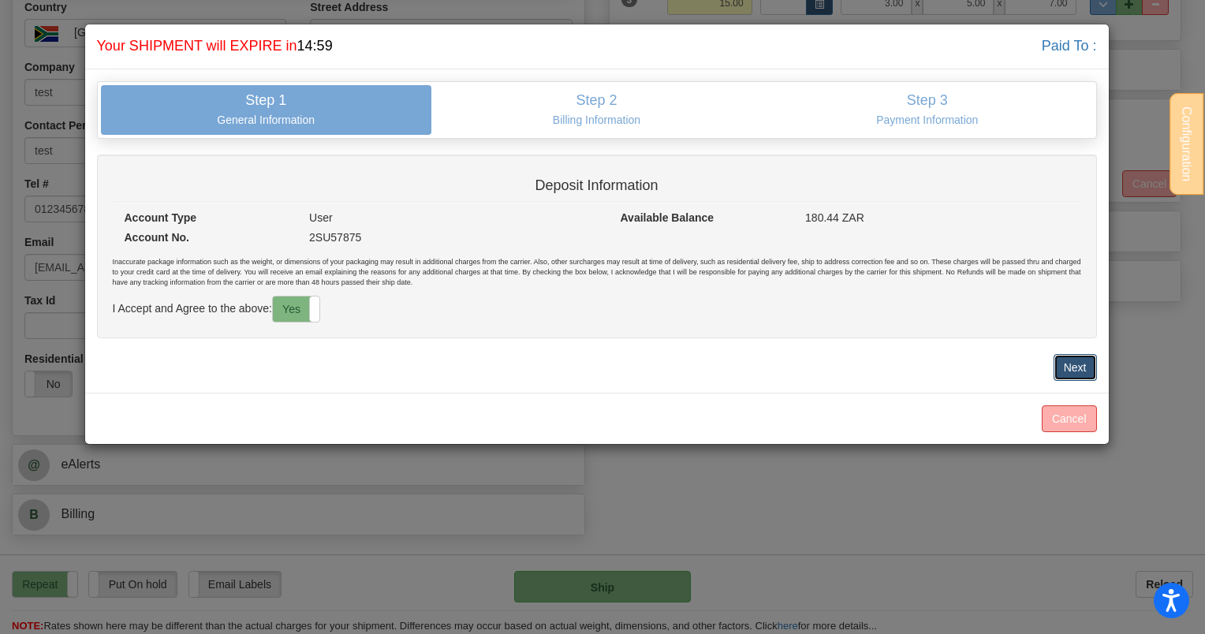
click at [1072, 366] on button "Next" at bounding box center [1074, 367] width 43 height 27
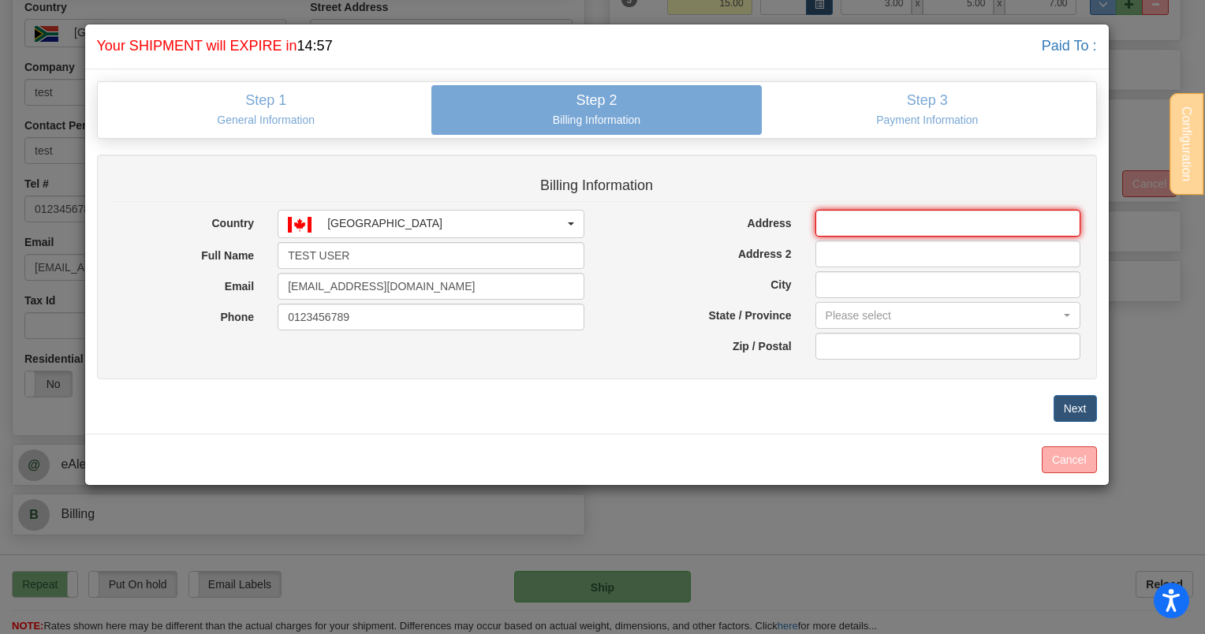
click at [926, 233] on input "Address" at bounding box center [948, 223] width 266 height 27
type input "2627 Yonge Street"
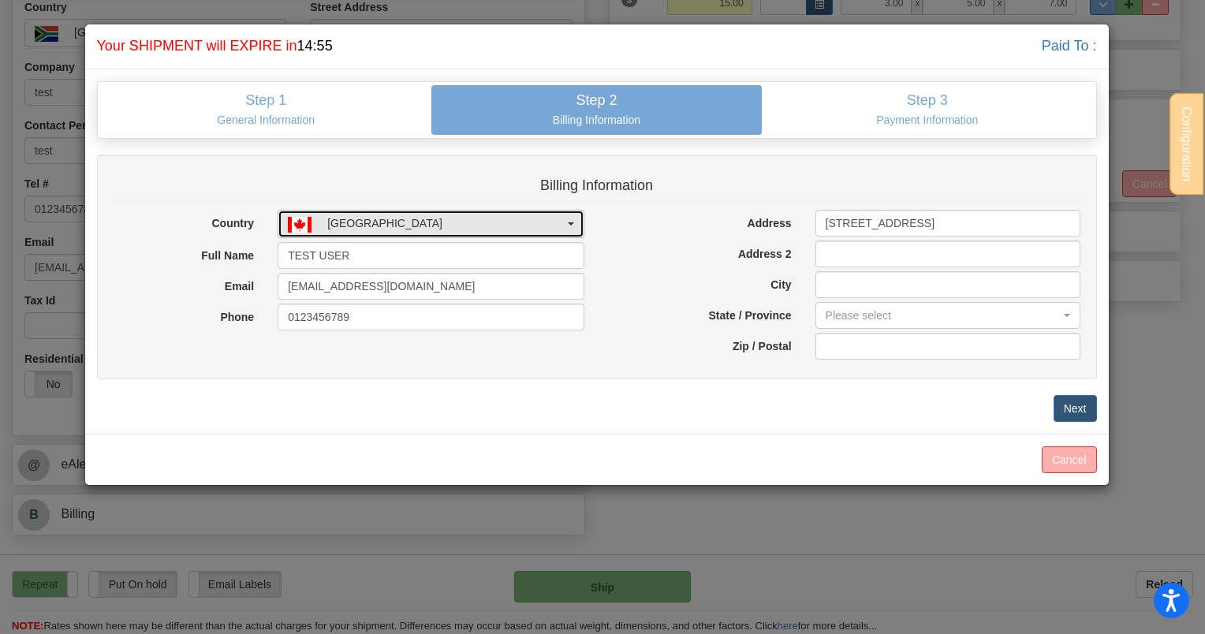
select select "RO"
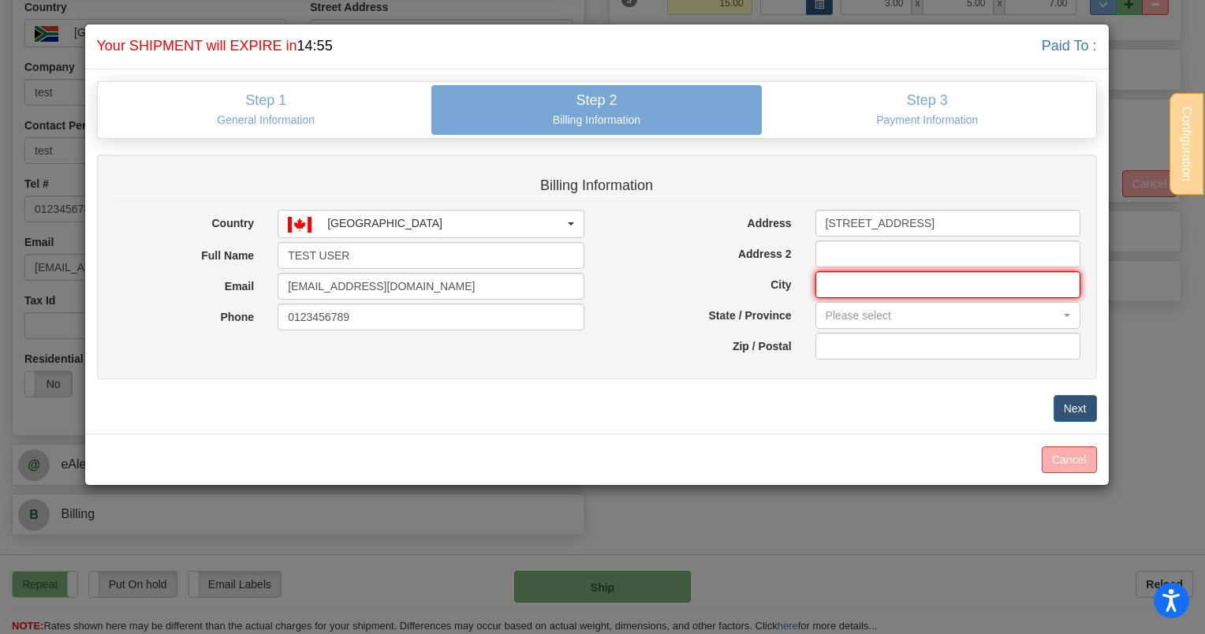
type input "Toronto"
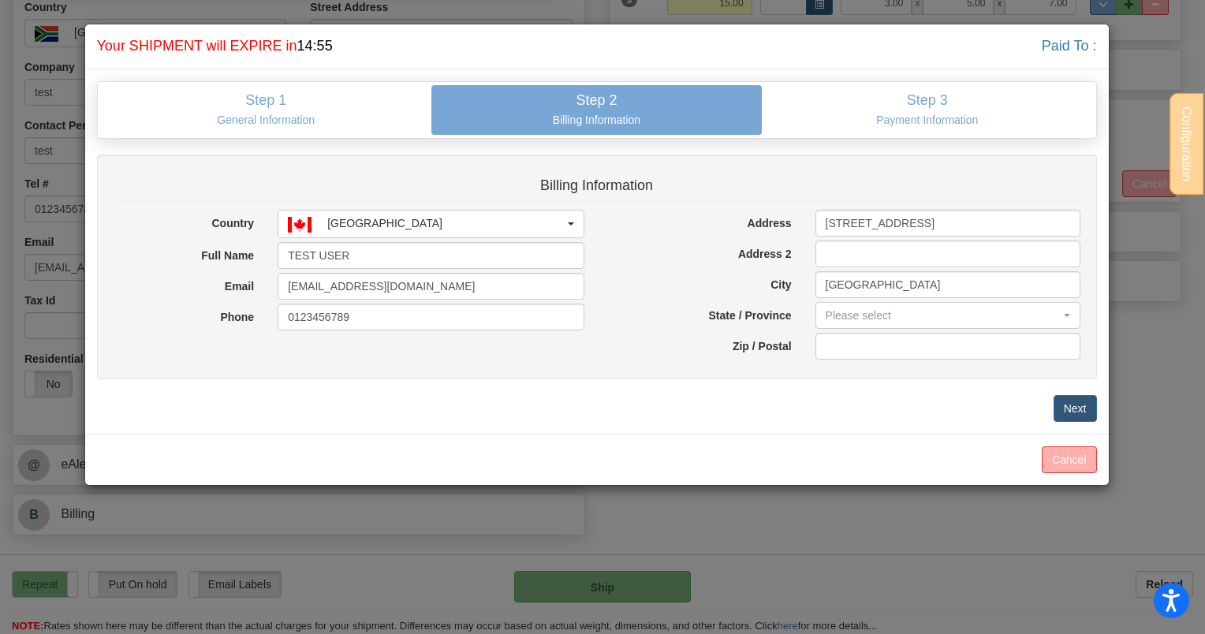
type input "T2E 7T6"
click at [337, 43] on h4 "Shipping... Your SHIPMENT will EXPIRE in 14:30 Paid To :" at bounding box center [597, 46] width 1000 height 21
click at [1085, 455] on button "Cancel" at bounding box center [1069, 459] width 55 height 27
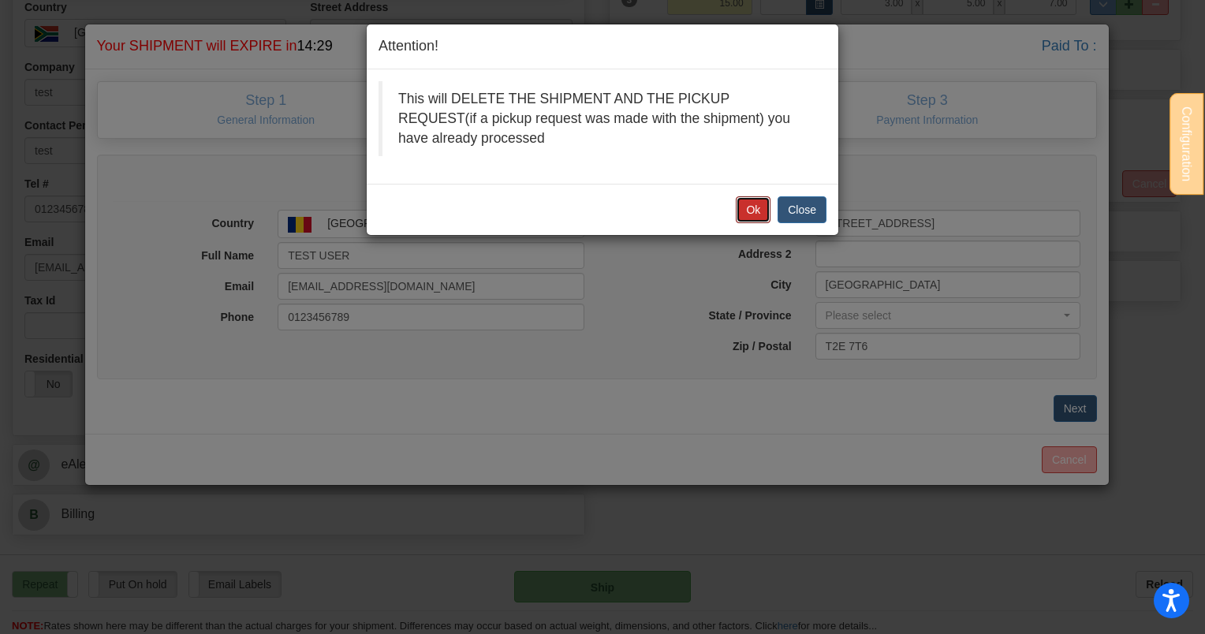
click at [748, 207] on button "Ok" at bounding box center [753, 209] width 35 height 27
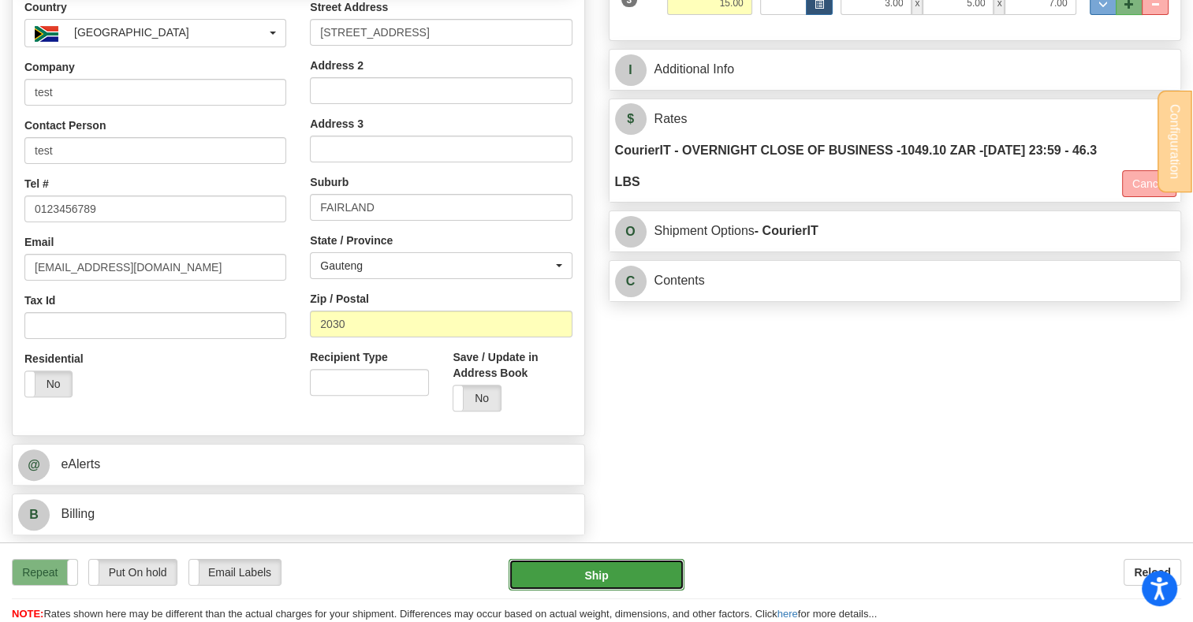
click at [624, 572] on button "Ship" at bounding box center [596, 575] width 175 height 32
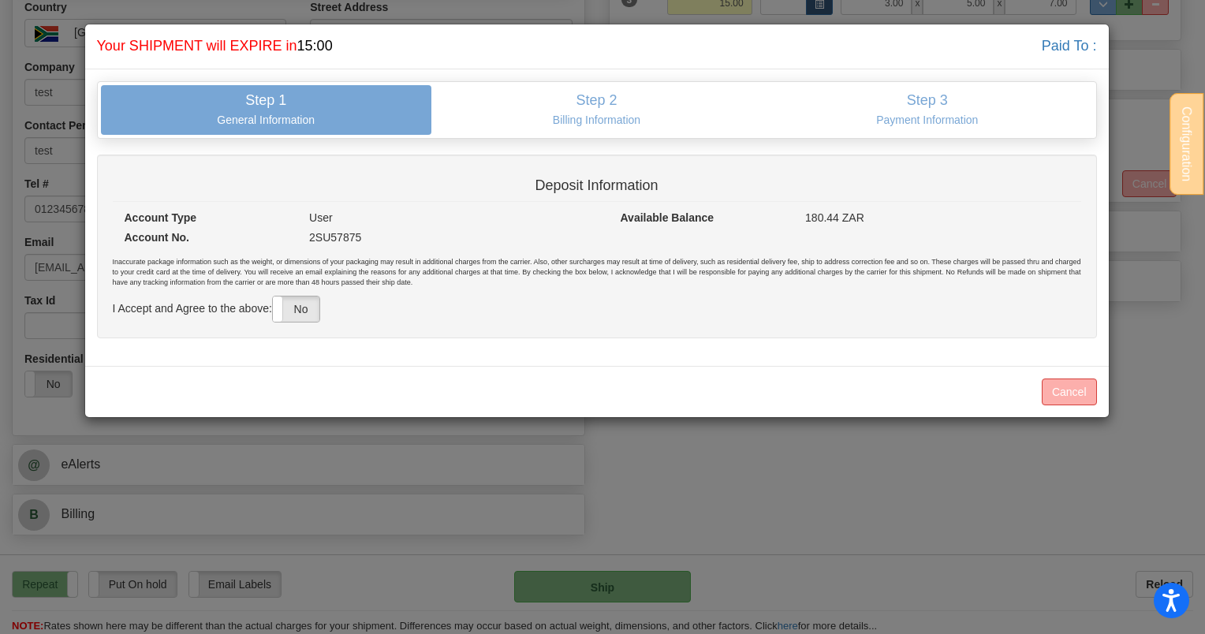
drag, startPoint x: 303, startPoint y: 325, endPoint x: 307, endPoint y: 315, distance: 10.3
click at [304, 325] on div "Deposit Information Account Type User Account No. 2SU57875 Available Balance 18…" at bounding box center [597, 247] width 1000 height 184
click at [307, 308] on label "No" at bounding box center [296, 308] width 47 height 25
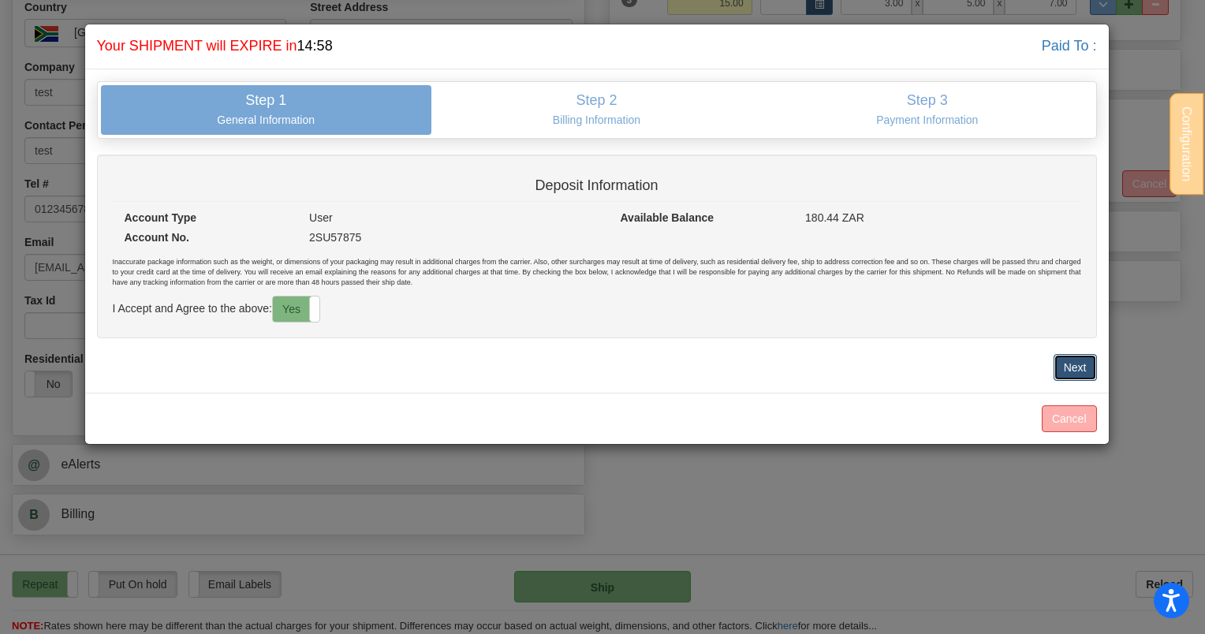
click at [1072, 369] on button "Next" at bounding box center [1074, 367] width 43 height 27
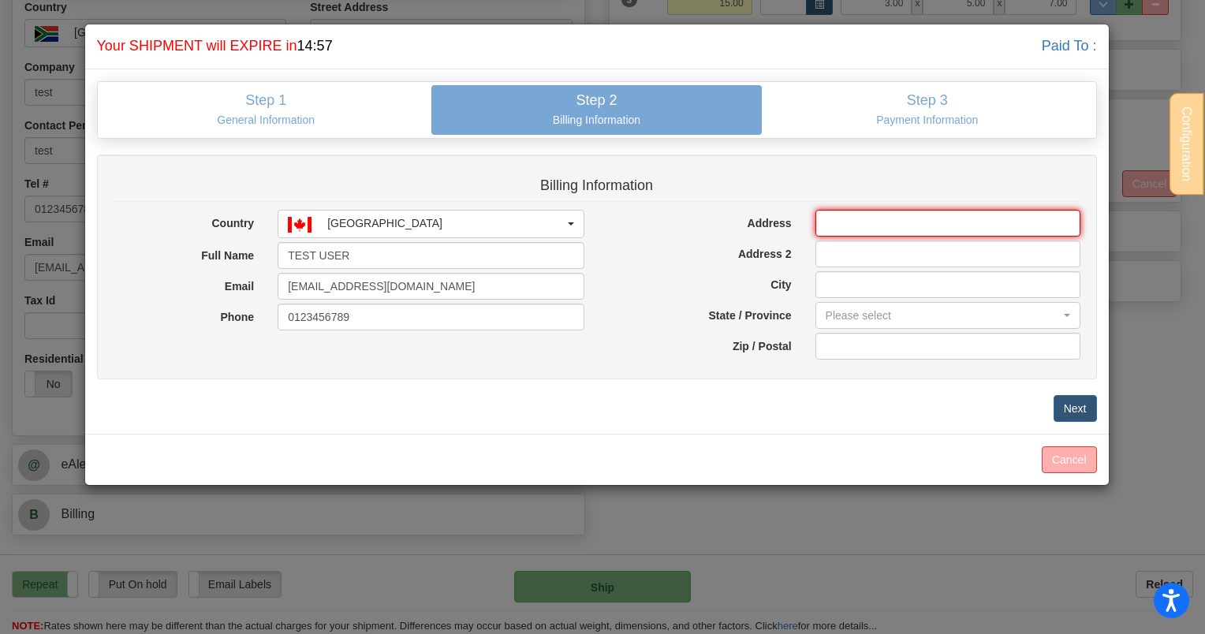
click at [900, 224] on input "Address" at bounding box center [948, 223] width 266 height 27
type input "144-6200 McKay Ave"
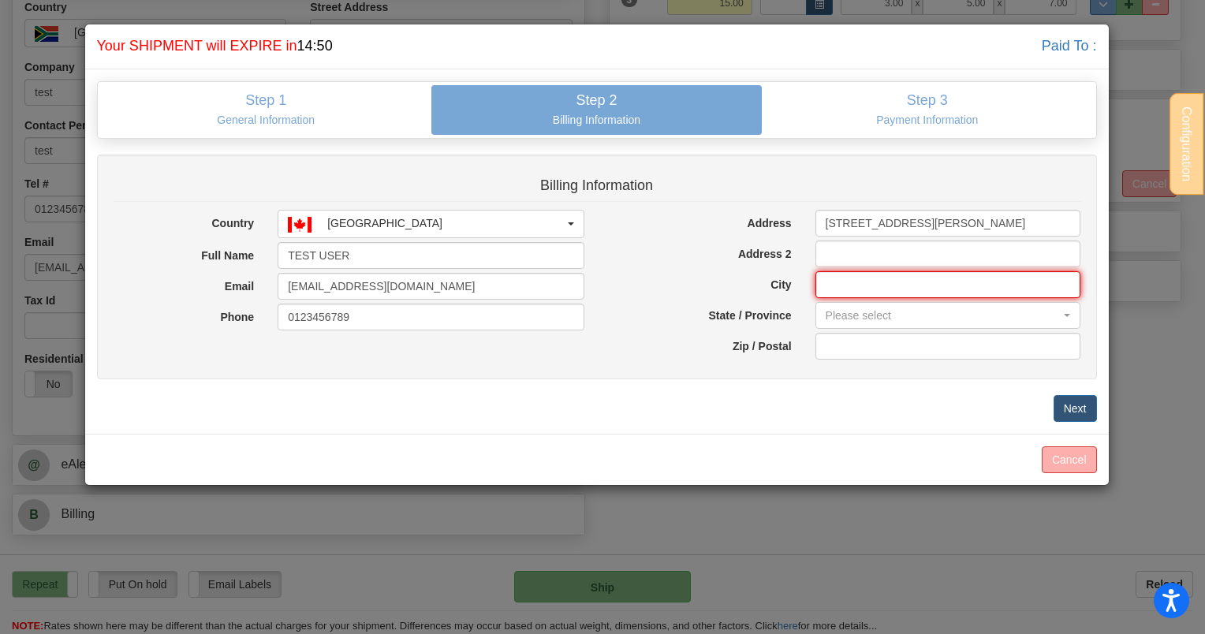
type input "Burnaby"
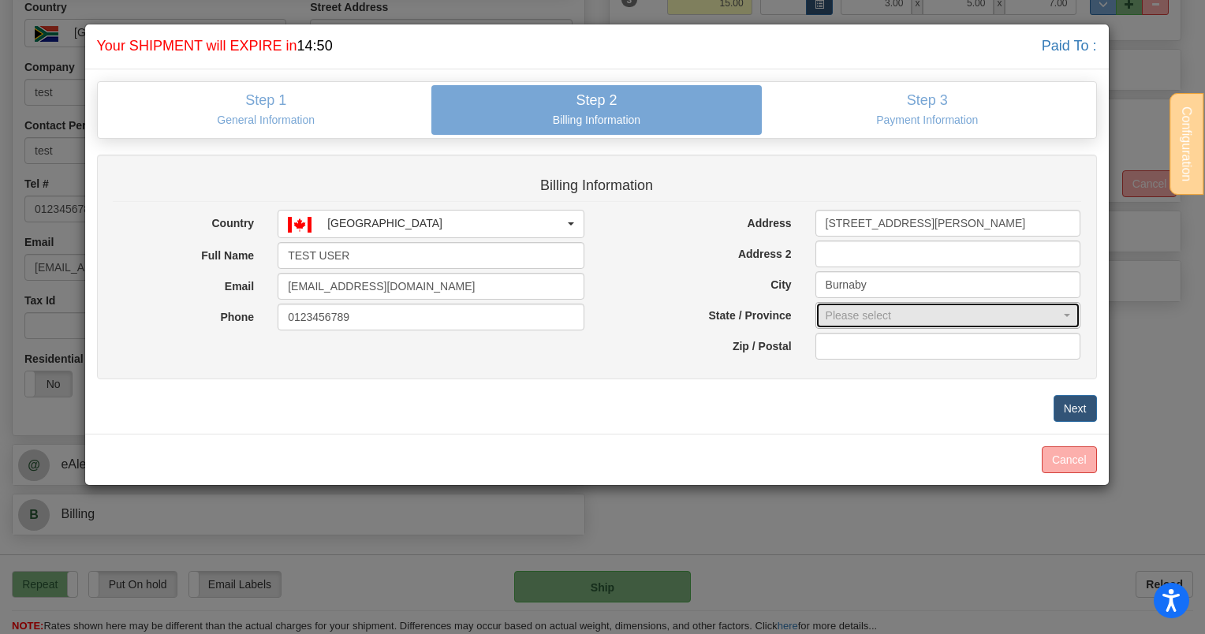
select select "BC"
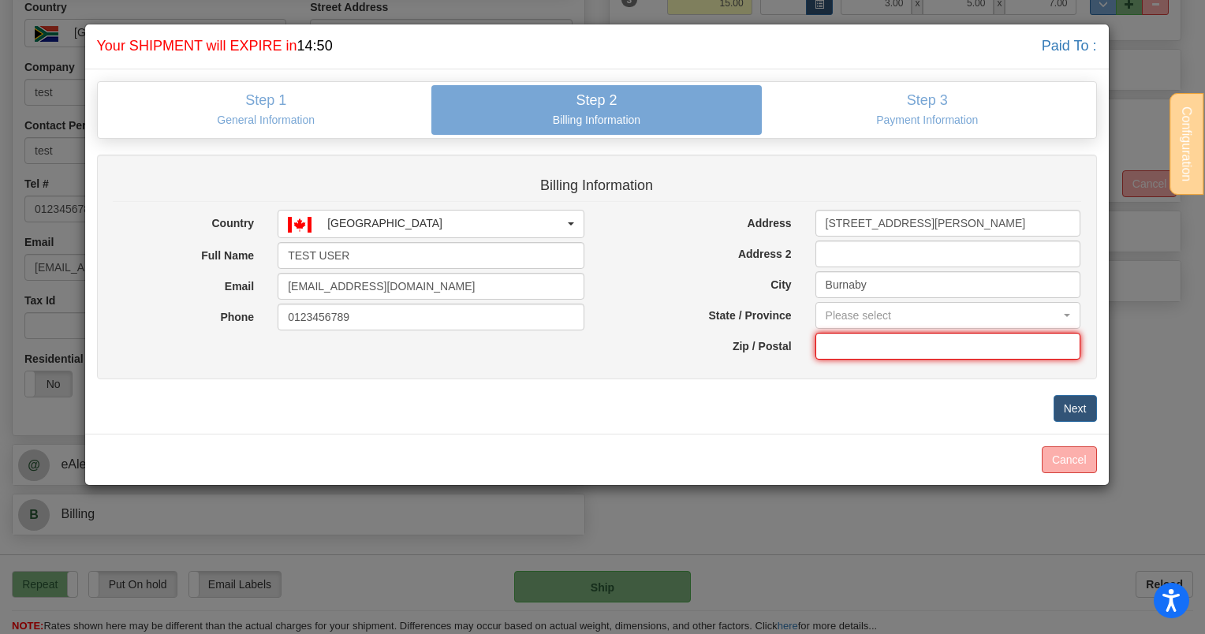
type input "V5H 4L7"
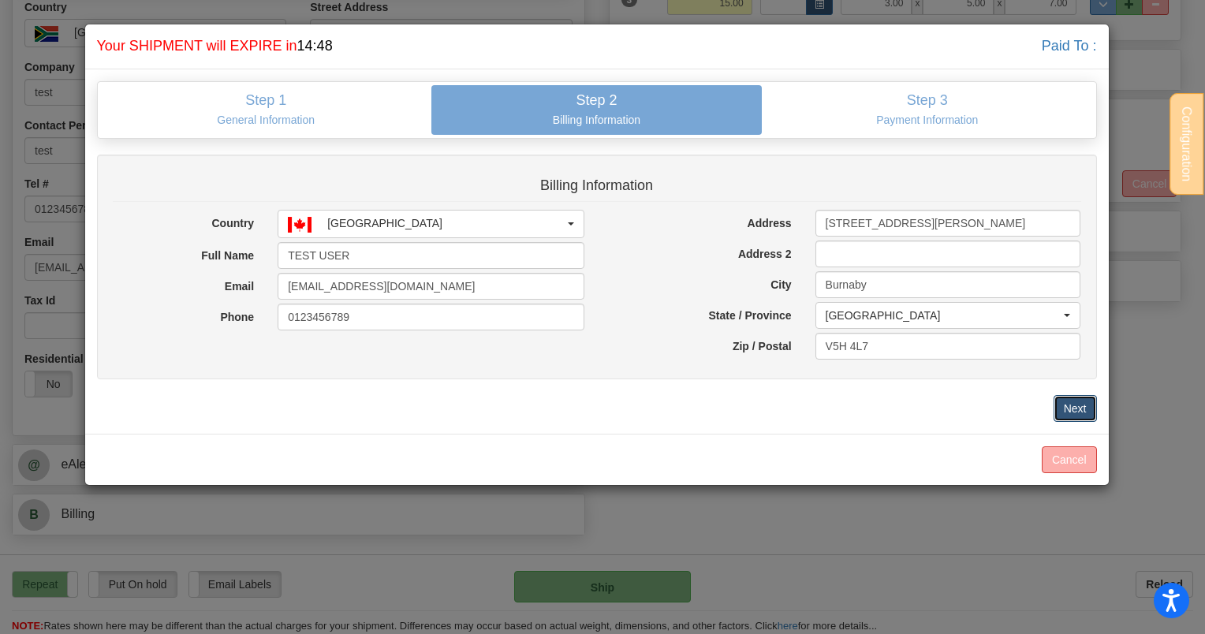
click at [1072, 395] on button "Next" at bounding box center [1074, 408] width 43 height 27
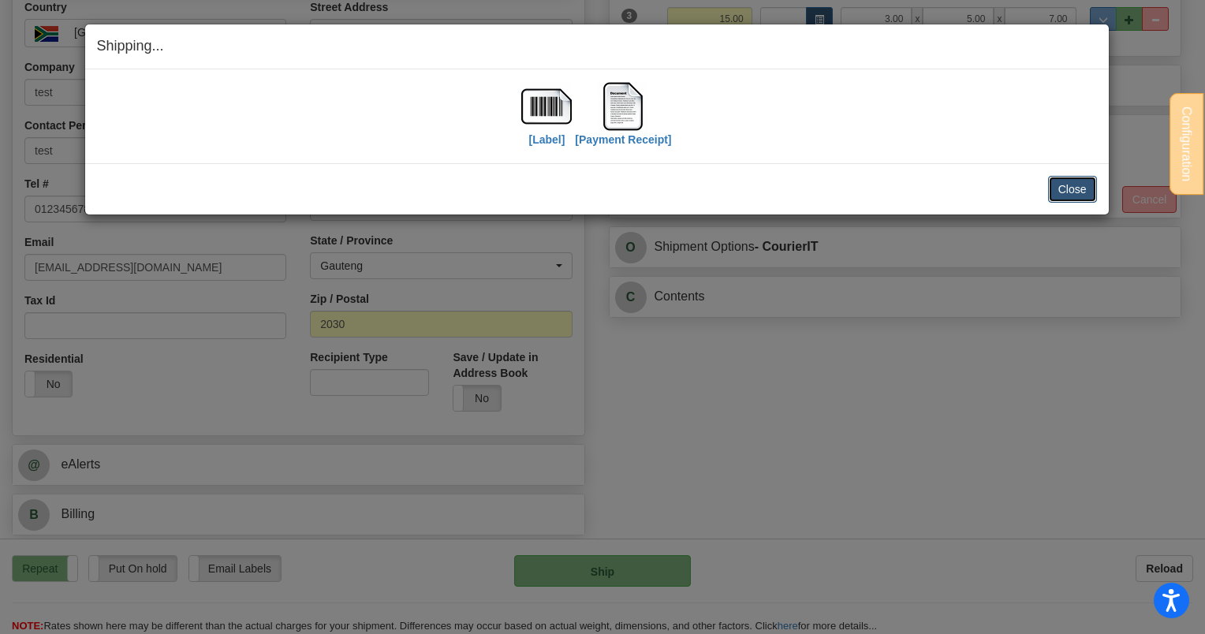
click at [1062, 189] on button "Close" at bounding box center [1072, 189] width 49 height 27
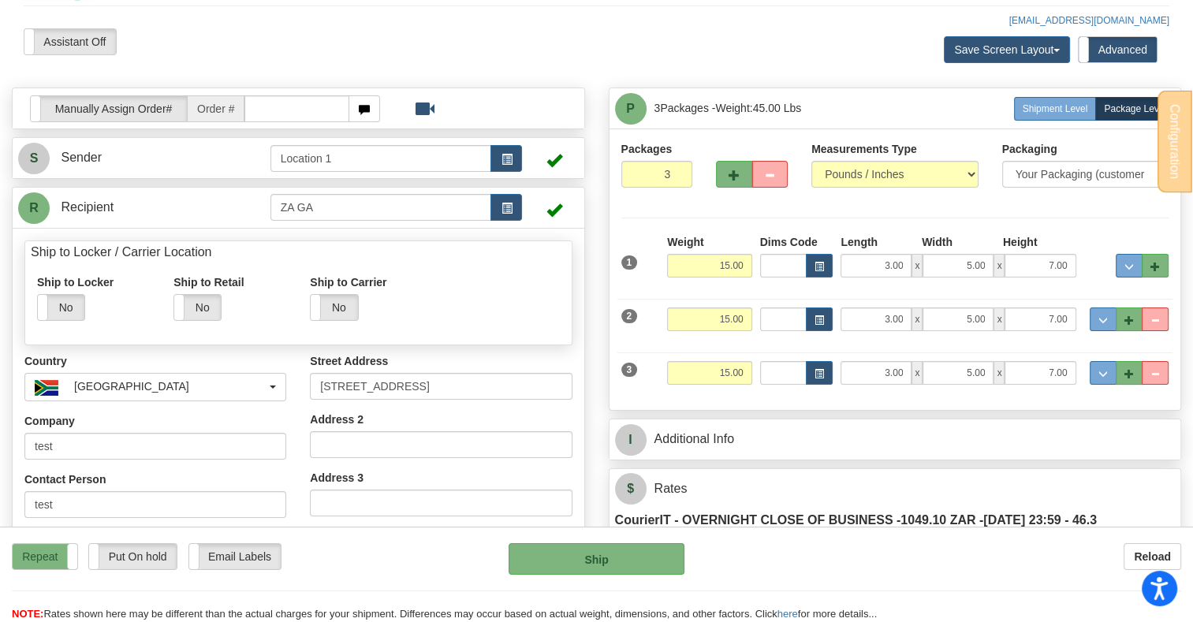
scroll to position [0, 0]
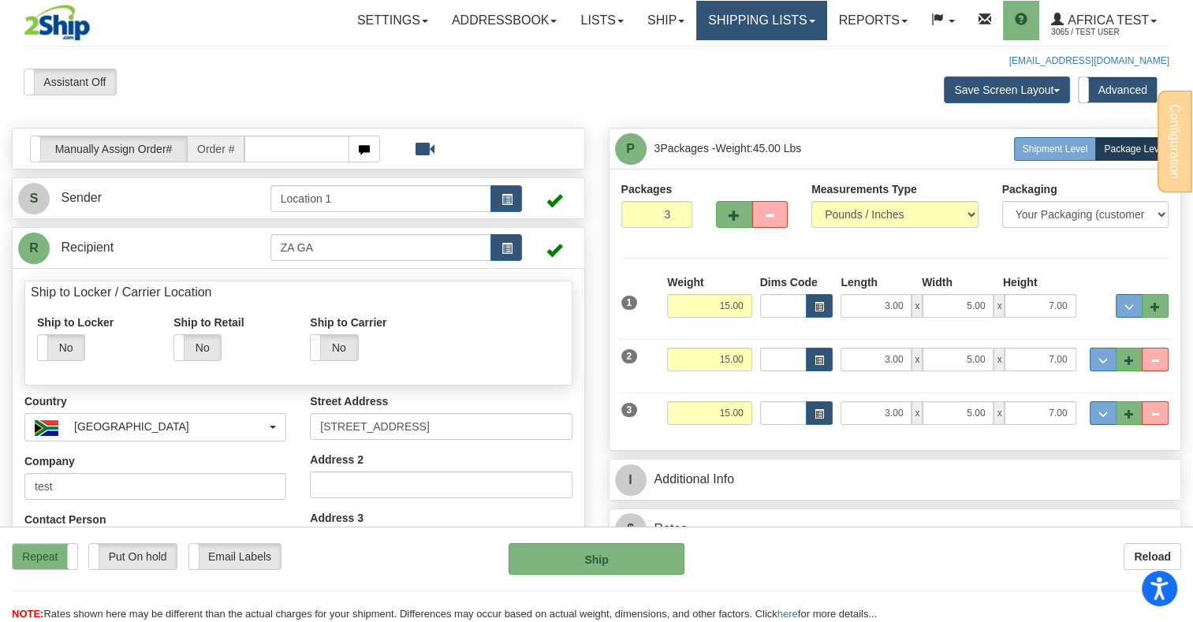
click at [766, 35] on link "Shipping lists" at bounding box center [761, 20] width 130 height 39
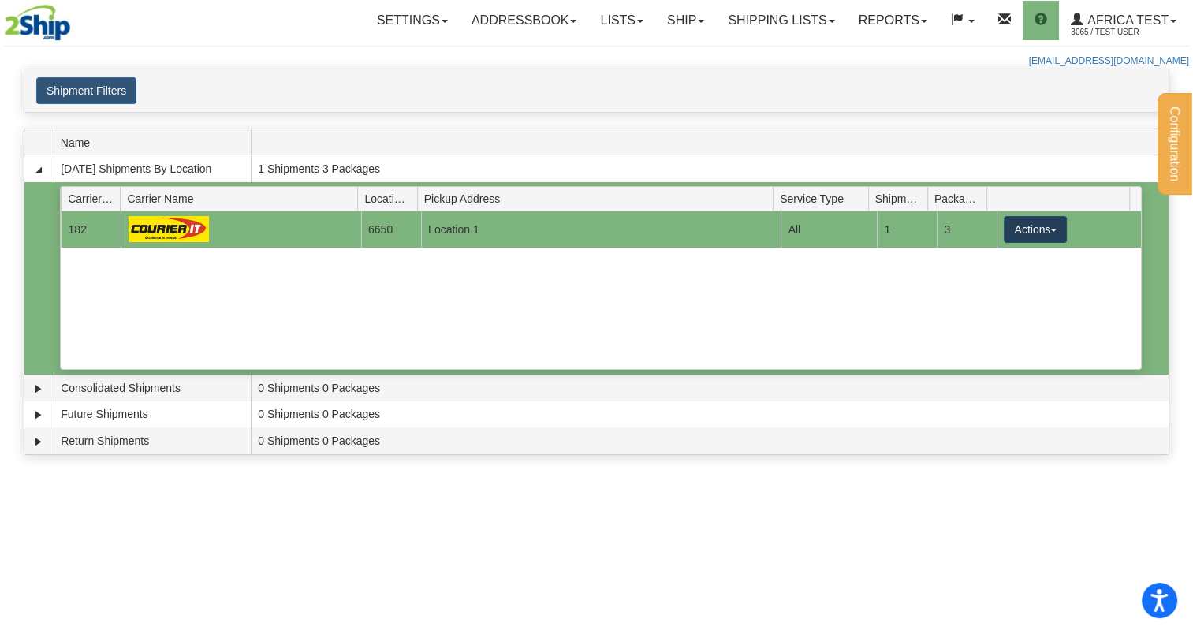
click at [1022, 222] on button "Actions" at bounding box center [1035, 229] width 63 height 27
click at [1005, 255] on link "Details" at bounding box center [1003, 259] width 126 height 21
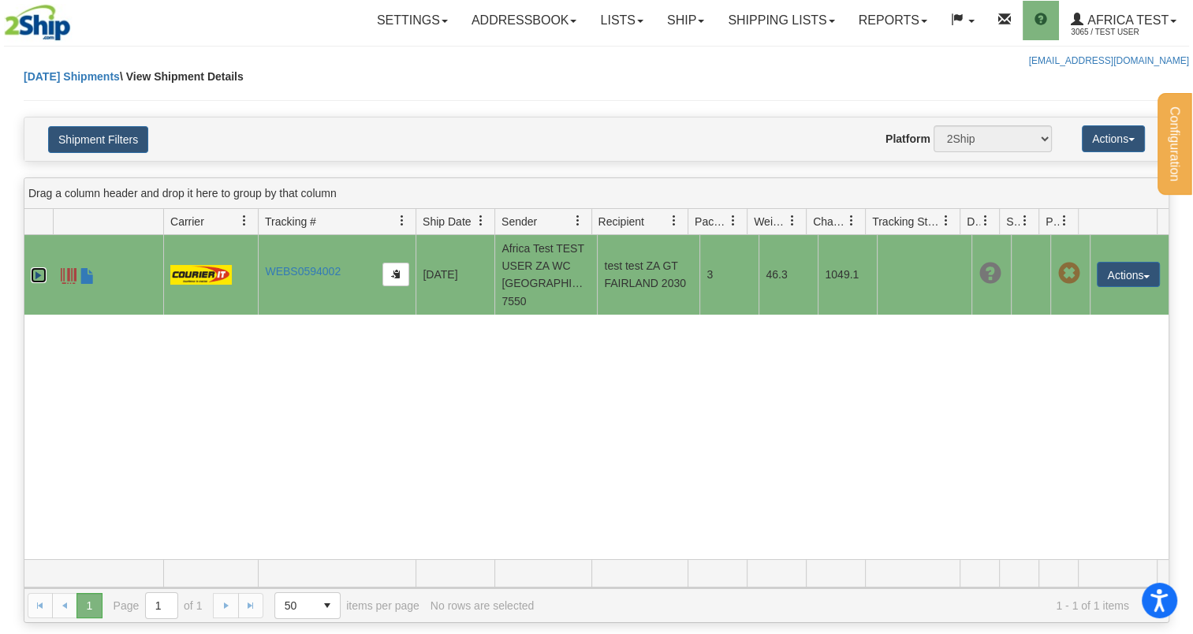
click at [34, 271] on link "Expand" at bounding box center [39, 275] width 16 height 16
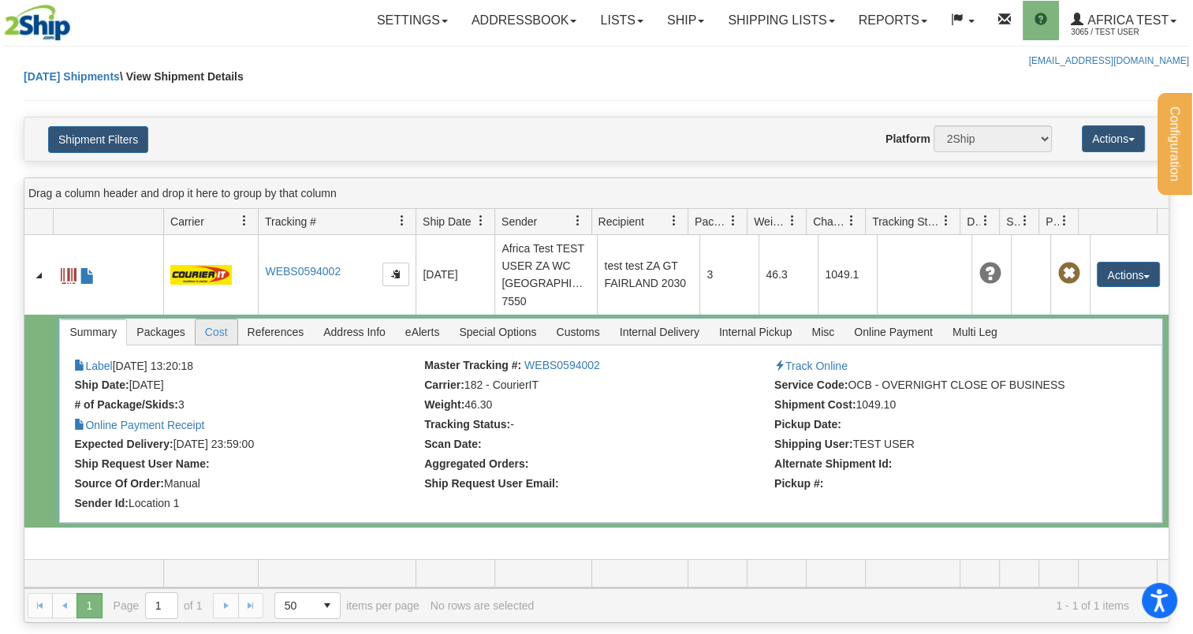
click at [222, 334] on span "Cost" at bounding box center [217, 331] width 42 height 25
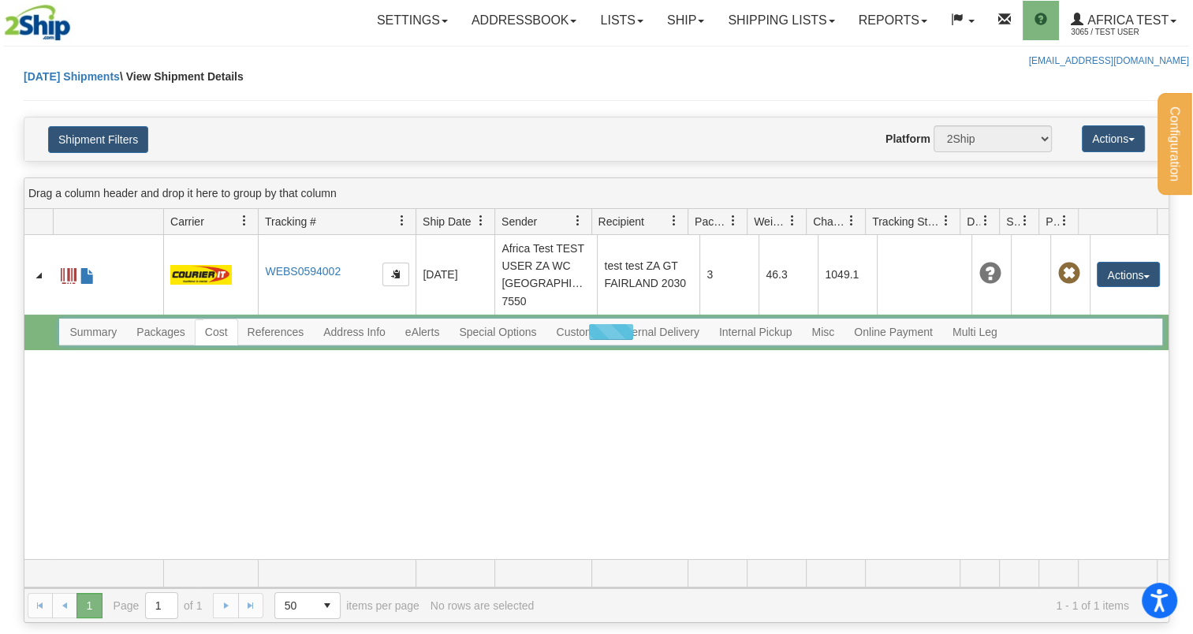
click at [904, 334] on div at bounding box center [610, 332] width 1102 height 27
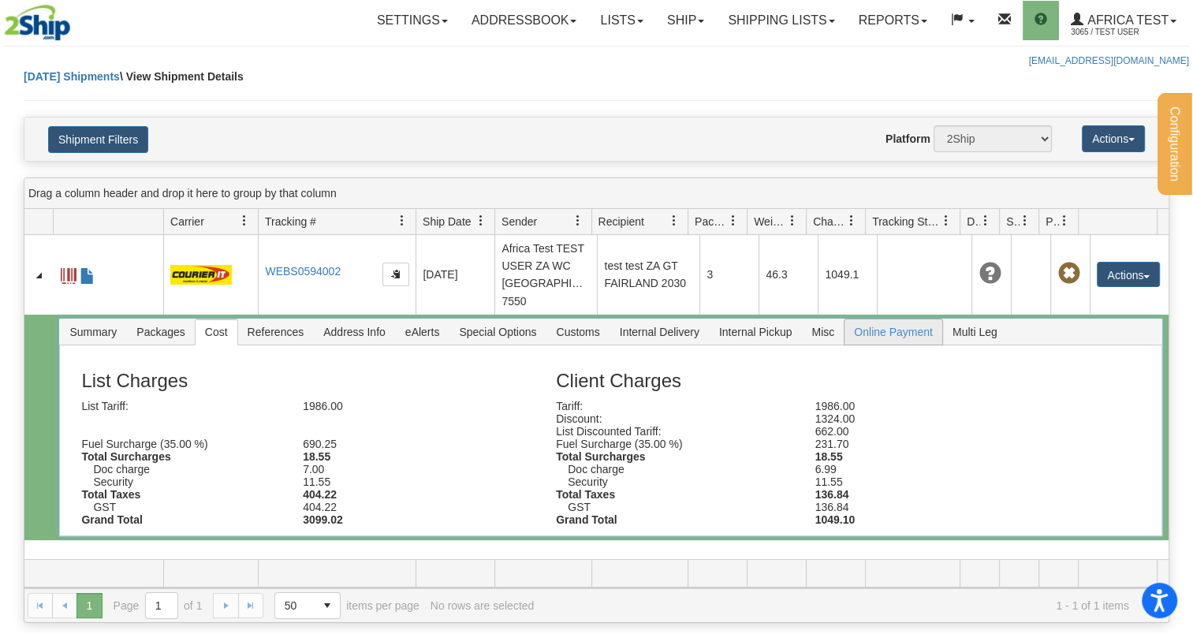
click at [872, 326] on span "Online Payment" at bounding box center [893, 331] width 98 height 25
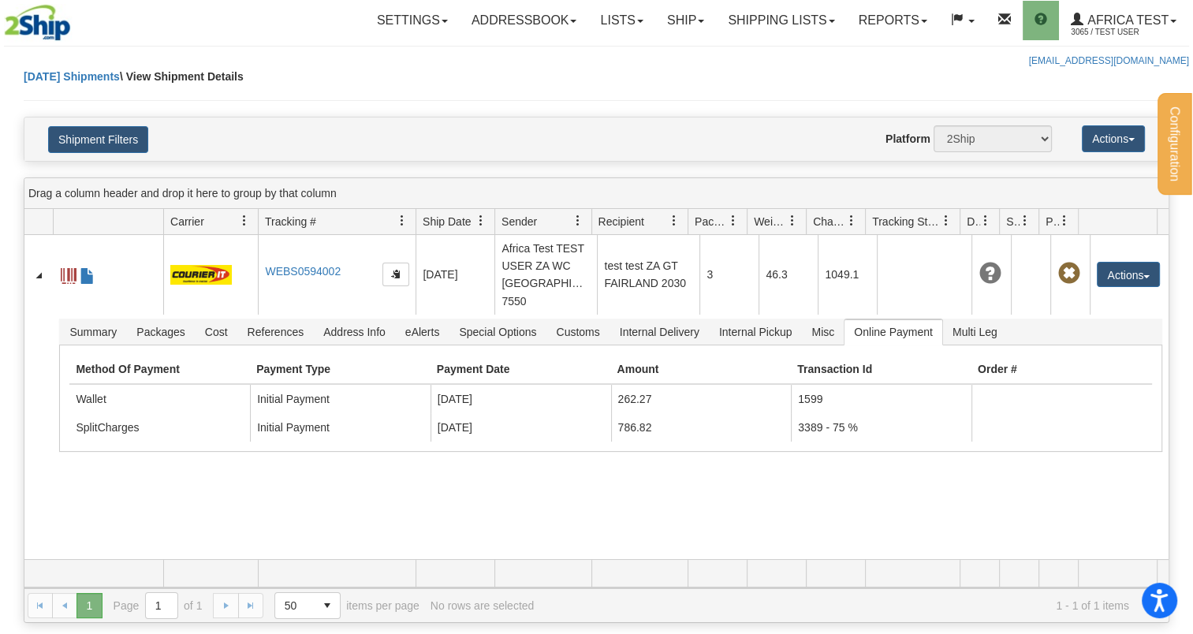
click at [240, 486] on div "8565966 3065 WEBS0594002 WEBS0594002 2025-09-19 2025-09-19 13:20:18 Africa Test…" at bounding box center [596, 397] width 1144 height 324
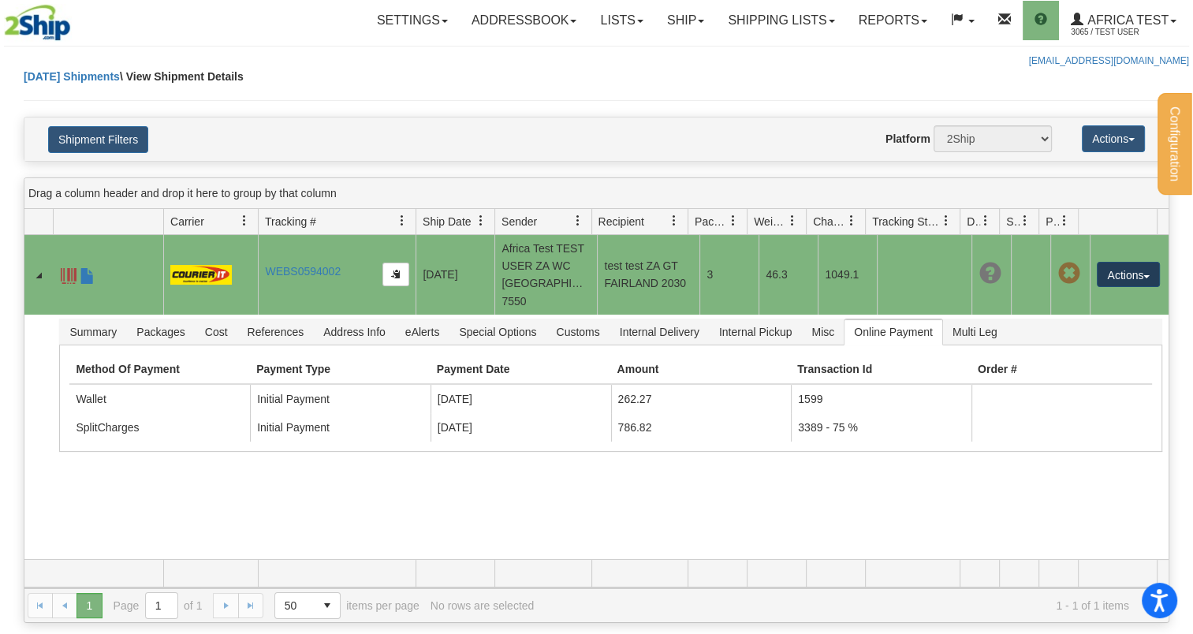
click at [1104, 274] on button "Actions" at bounding box center [1128, 274] width 63 height 25
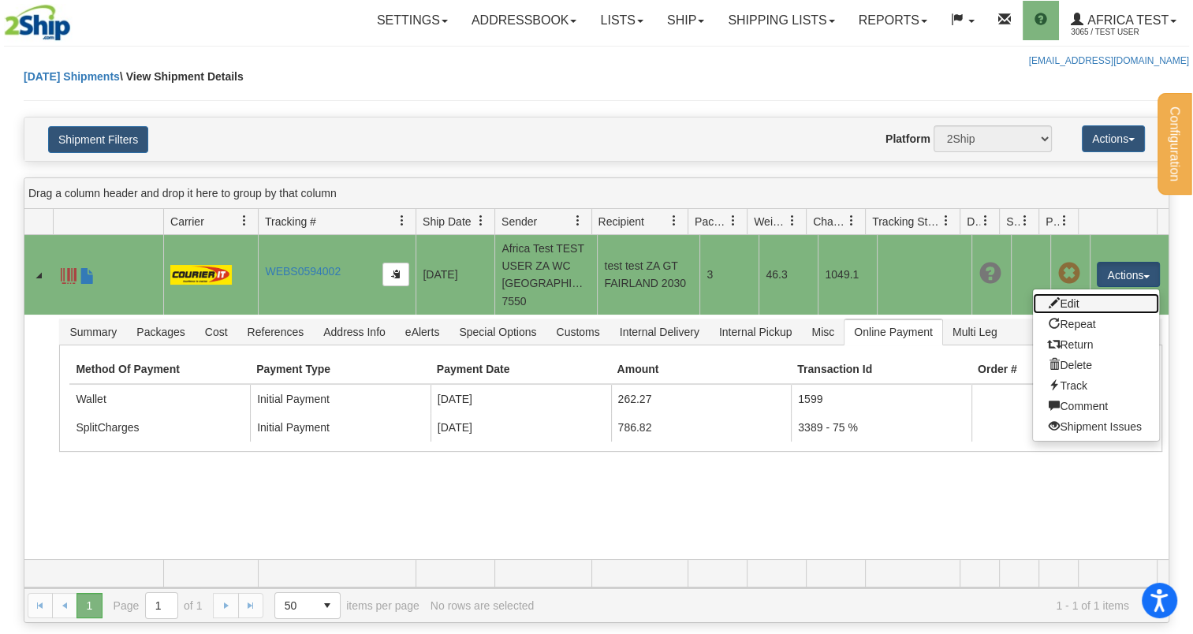
click at [1076, 300] on link "Edit" at bounding box center [1096, 303] width 126 height 21
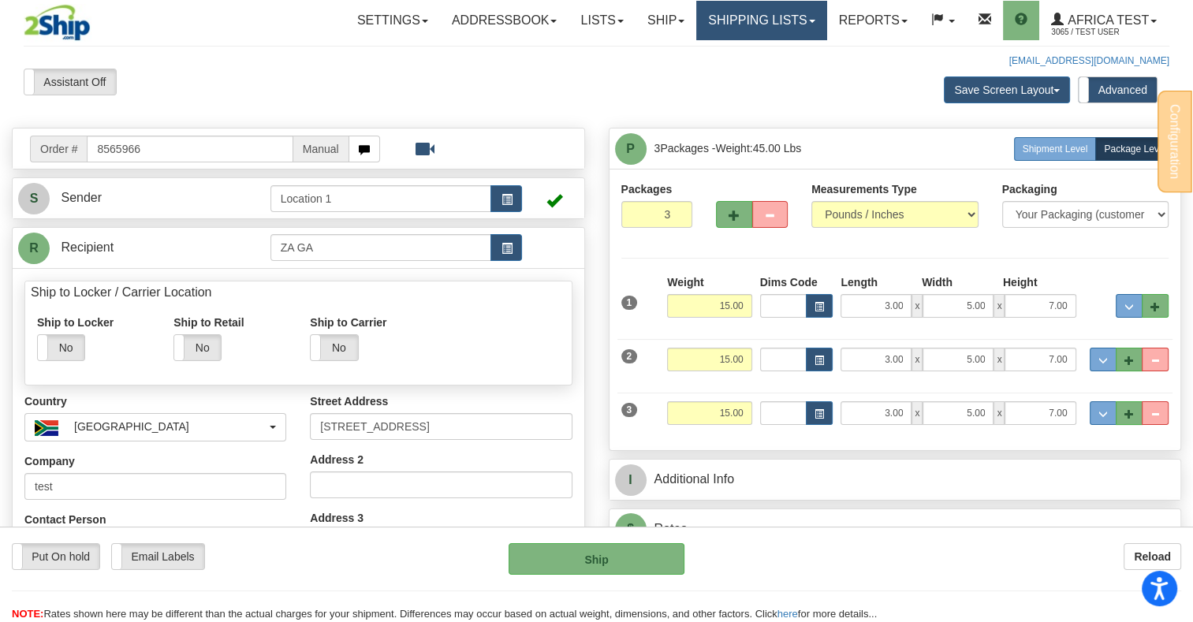
click at [727, 24] on link "Shipping lists" at bounding box center [761, 20] width 130 height 39
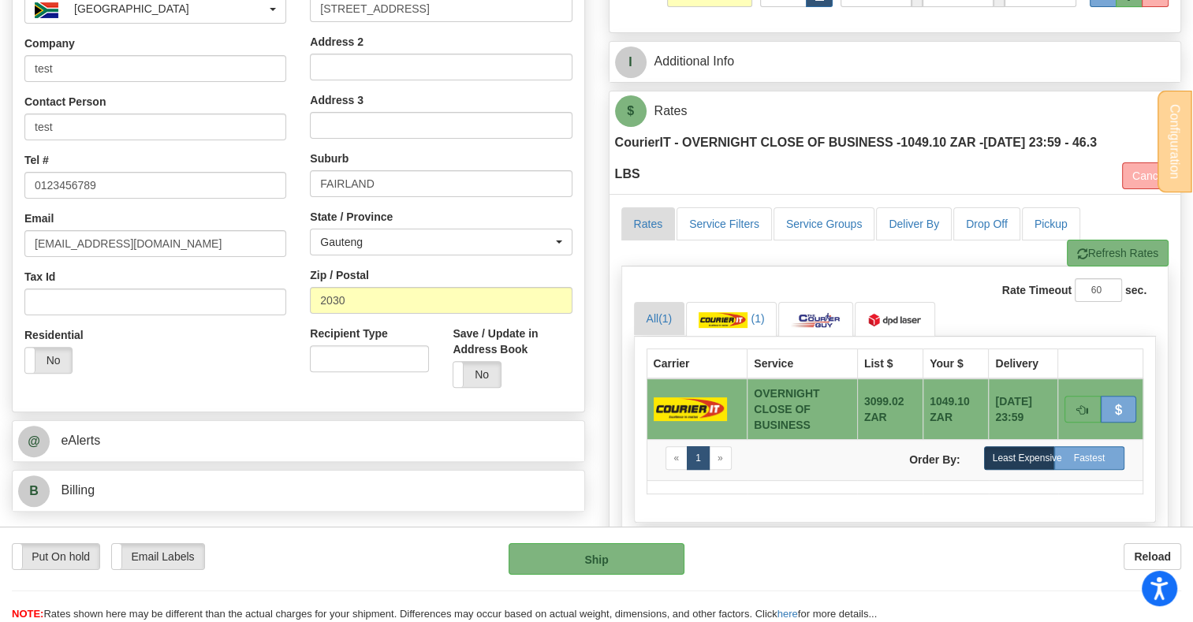
scroll to position [394, 0]
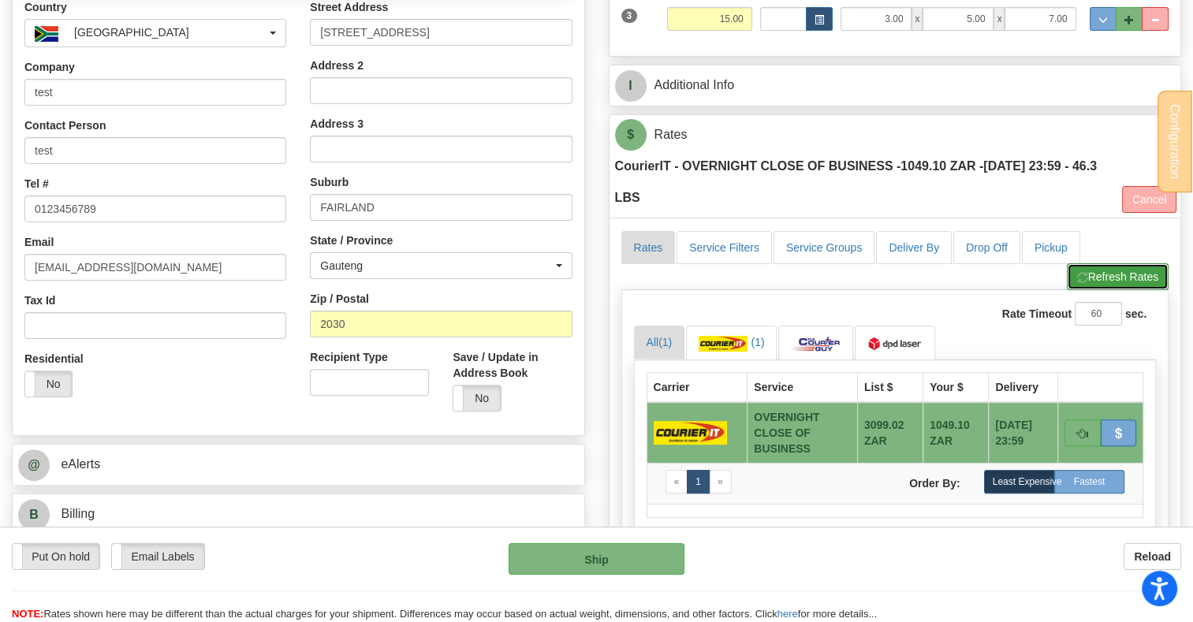
click at [1100, 274] on button "Refresh Rates" at bounding box center [1118, 276] width 102 height 27
type input "OCB"
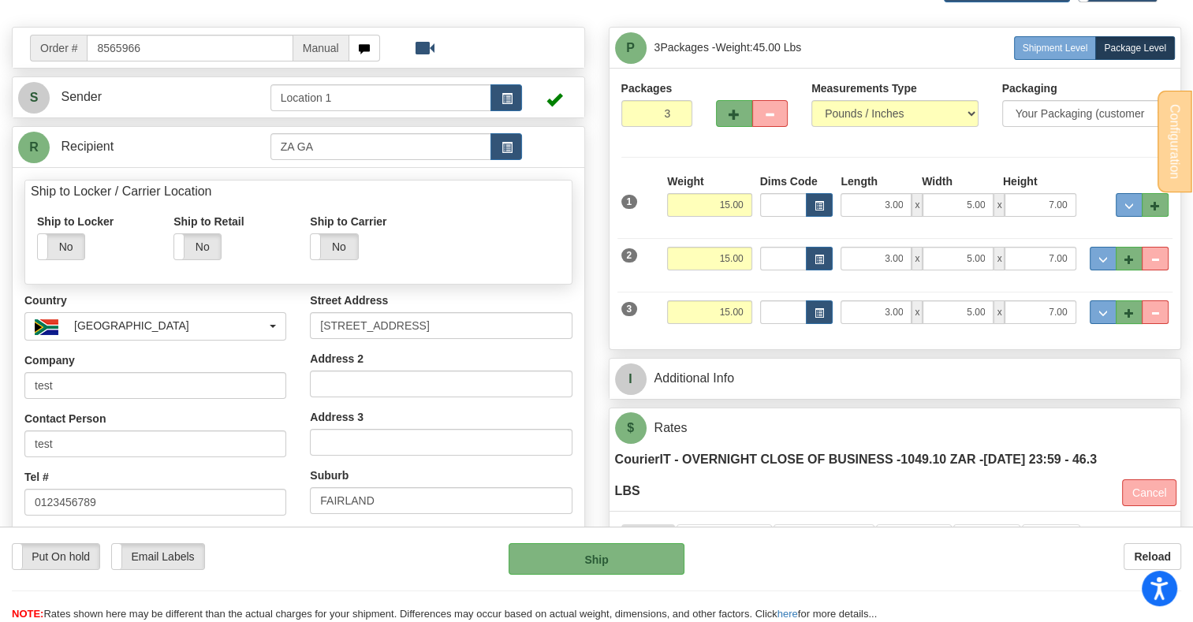
scroll to position [0, 0]
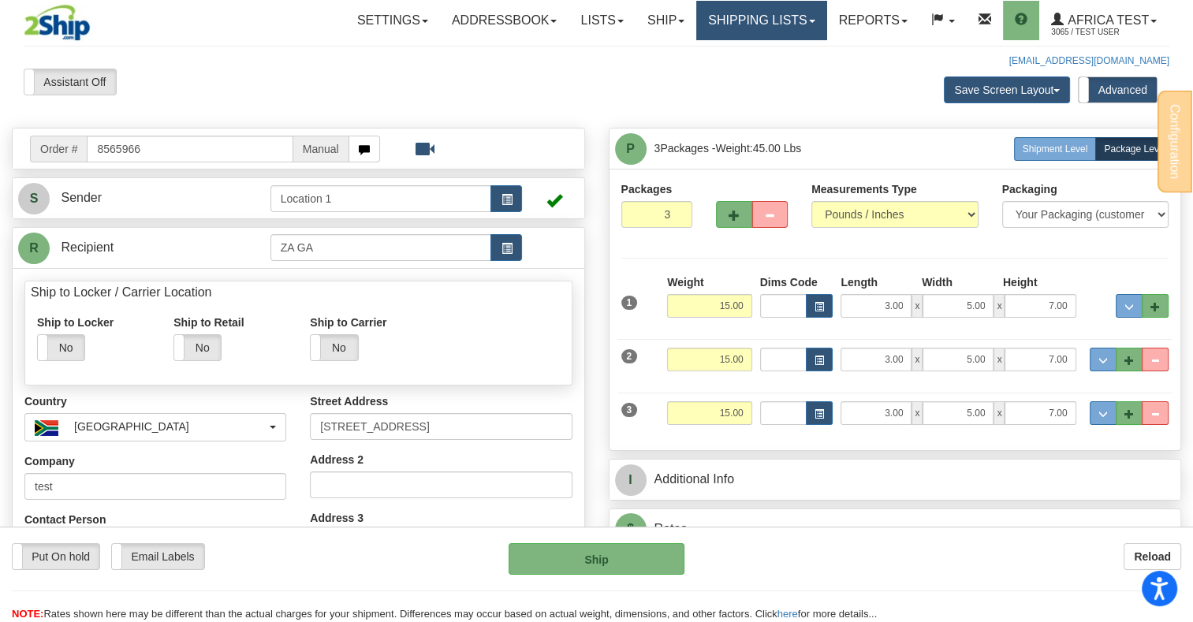
click at [733, 21] on link "Shipping lists" at bounding box center [761, 20] width 130 height 39
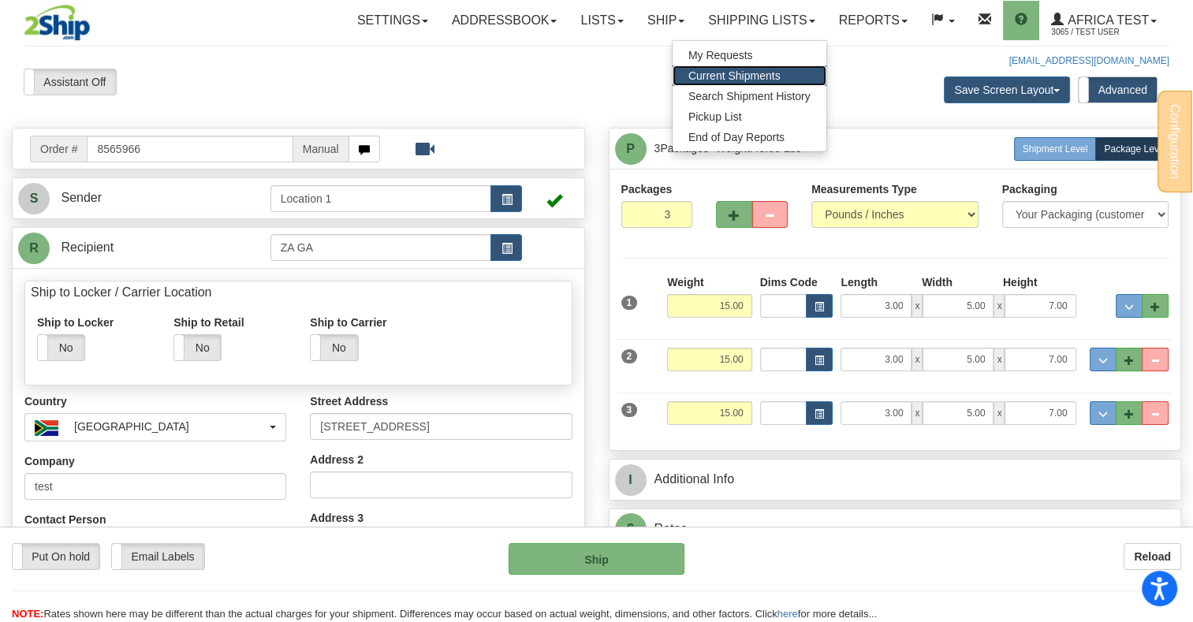
click at [715, 76] on span "Current Shipments" at bounding box center [734, 75] width 92 height 13
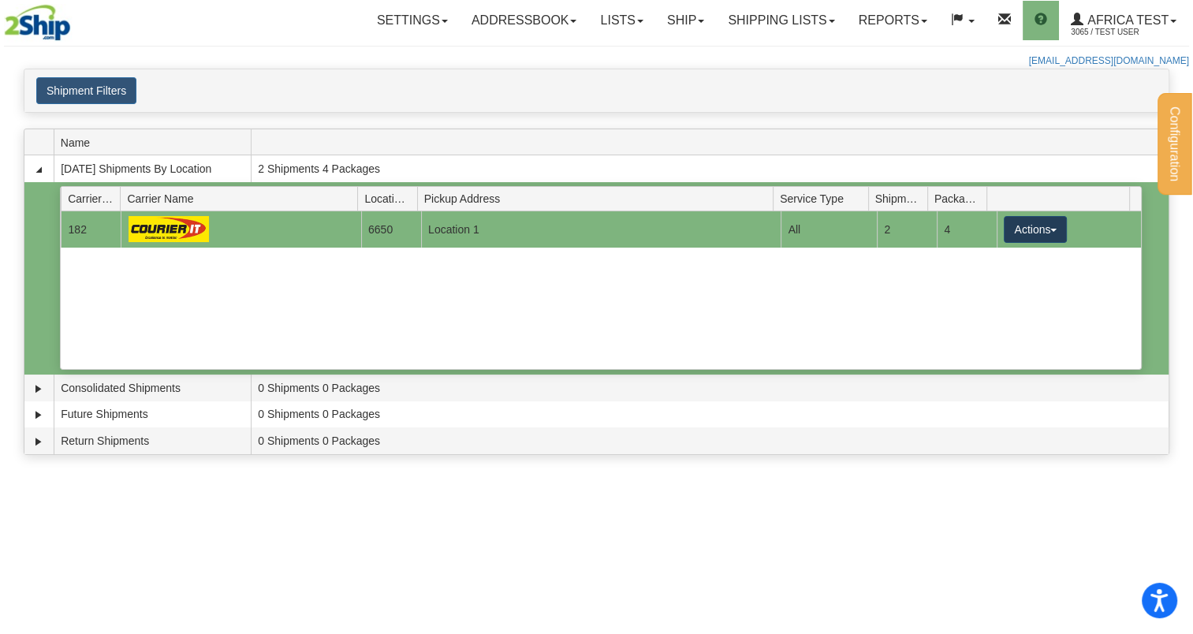
click at [1016, 229] on button "Actions" at bounding box center [1035, 229] width 63 height 27
click at [995, 264] on link "Details" at bounding box center [1003, 259] width 126 height 21
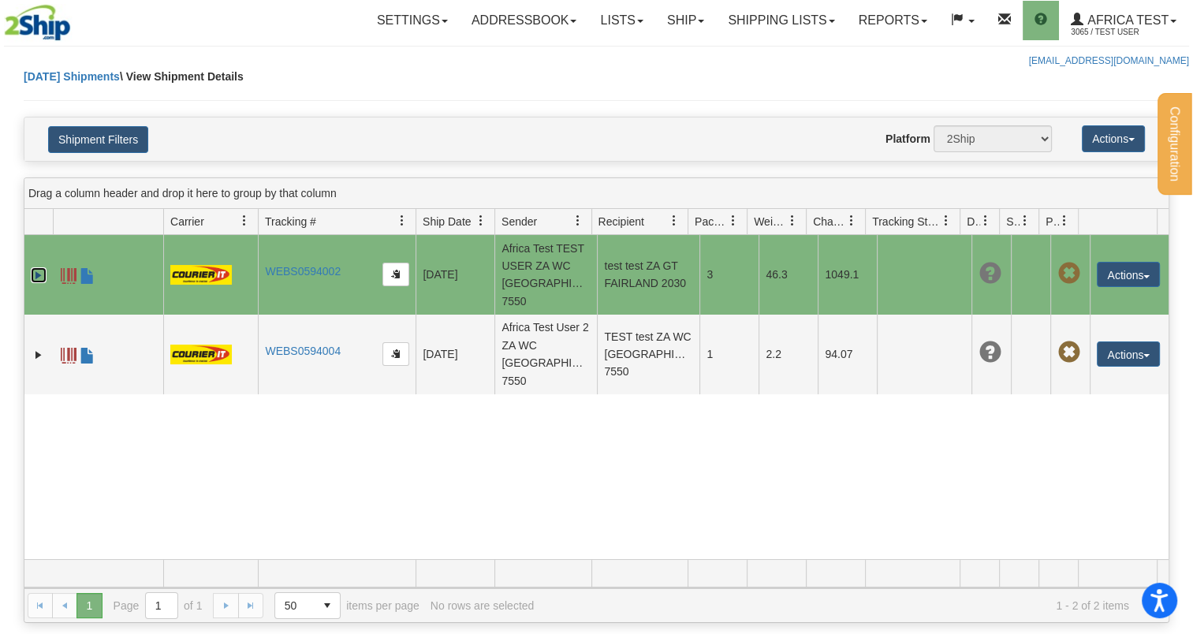
click at [39, 274] on link "Expand" at bounding box center [39, 275] width 16 height 16
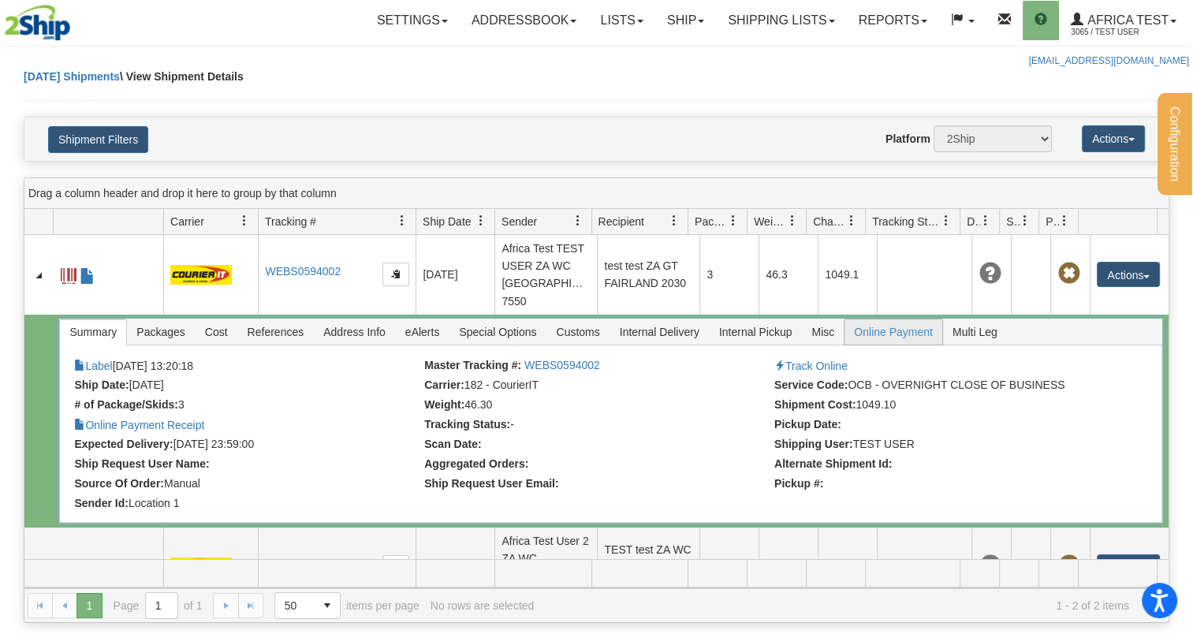
click at [858, 334] on span "Online Payment" at bounding box center [893, 331] width 98 height 25
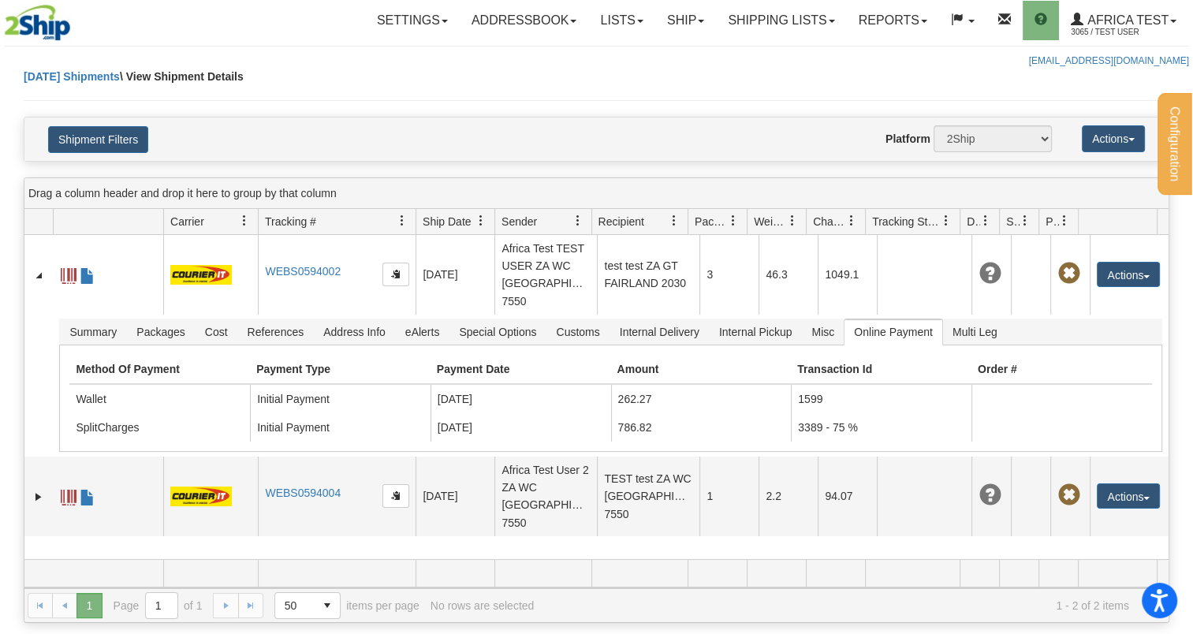
click at [3, 394] on div "Please wait... × Confirm Delete Delete Cancel × Confirm Delete Yes No Cancel × …" at bounding box center [596, 346] width 1193 height 554
click at [1099, 130] on button "Actions" at bounding box center [1113, 138] width 63 height 27
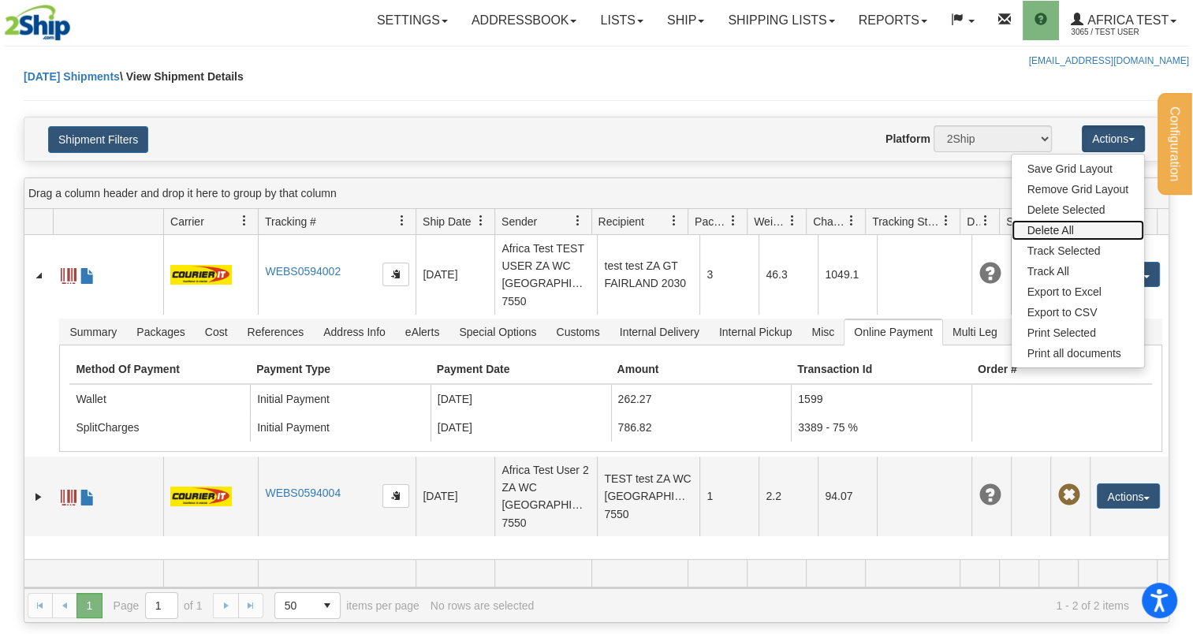
click at [1066, 222] on link "Delete All" at bounding box center [1078, 230] width 132 height 21
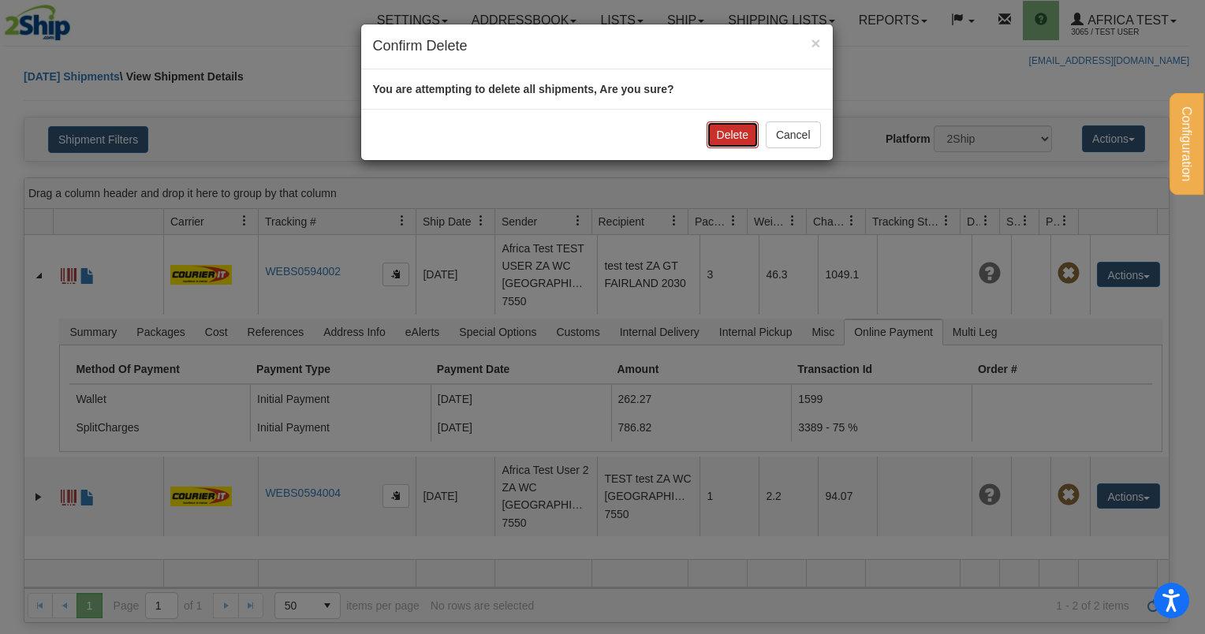
click at [716, 126] on button "Delete" at bounding box center [732, 134] width 52 height 27
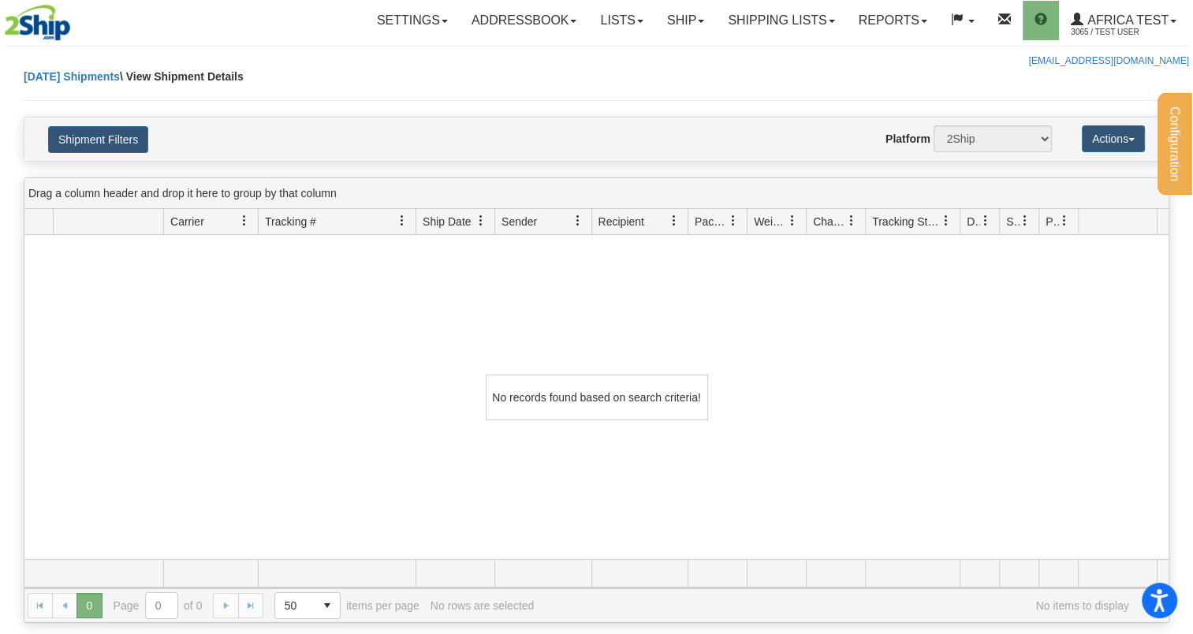
click at [506, 306] on div "No records found based on search criteria!" at bounding box center [596, 397] width 1144 height 324
click at [669, 22] on link "Ship" at bounding box center [685, 20] width 61 height 39
click at [773, 81] on div "[DATE] Shipments \ View Shipment Details" at bounding box center [597, 93] width 1146 height 48
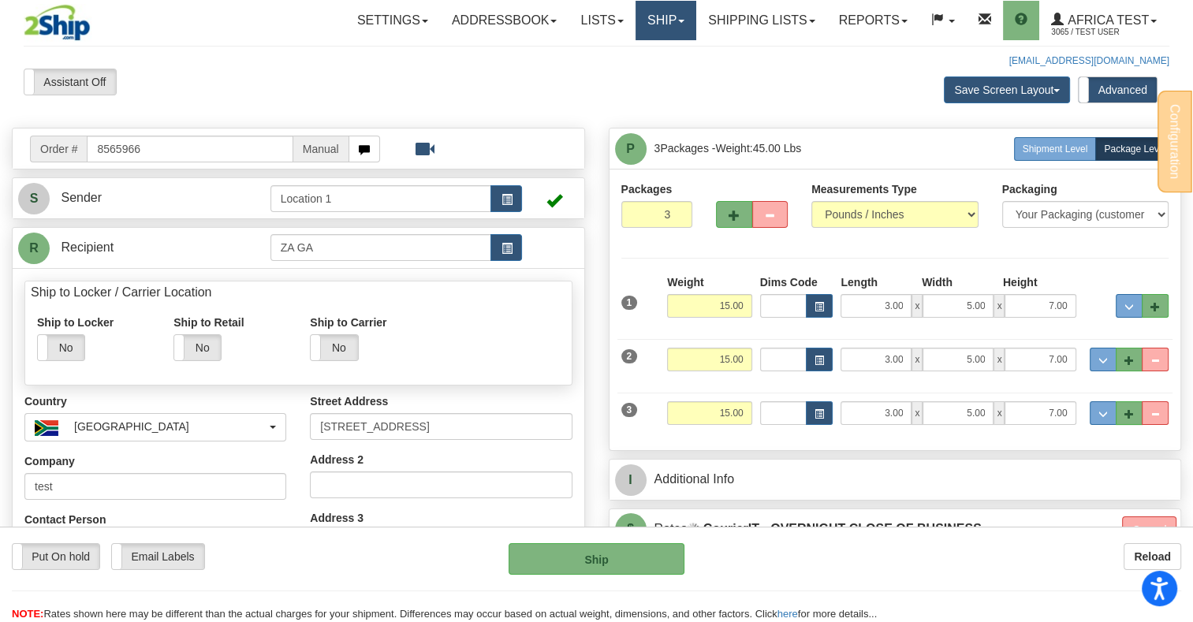
click at [647, 13] on link "Ship" at bounding box center [666, 20] width 61 height 39
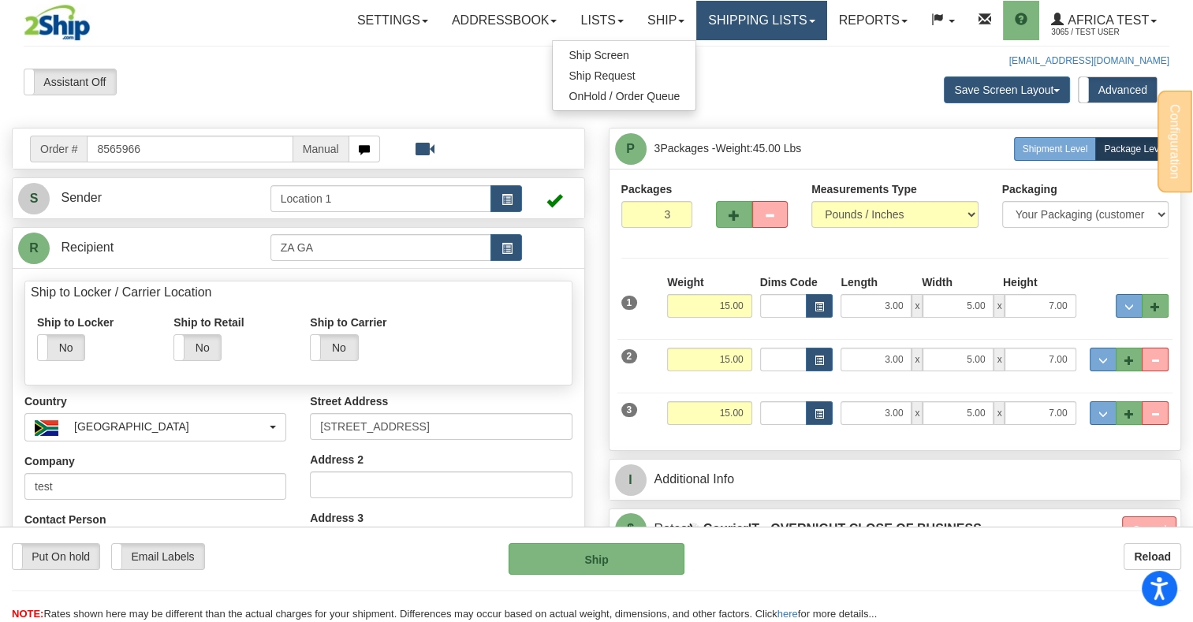
click at [713, 32] on link "Shipping lists" at bounding box center [761, 20] width 130 height 39
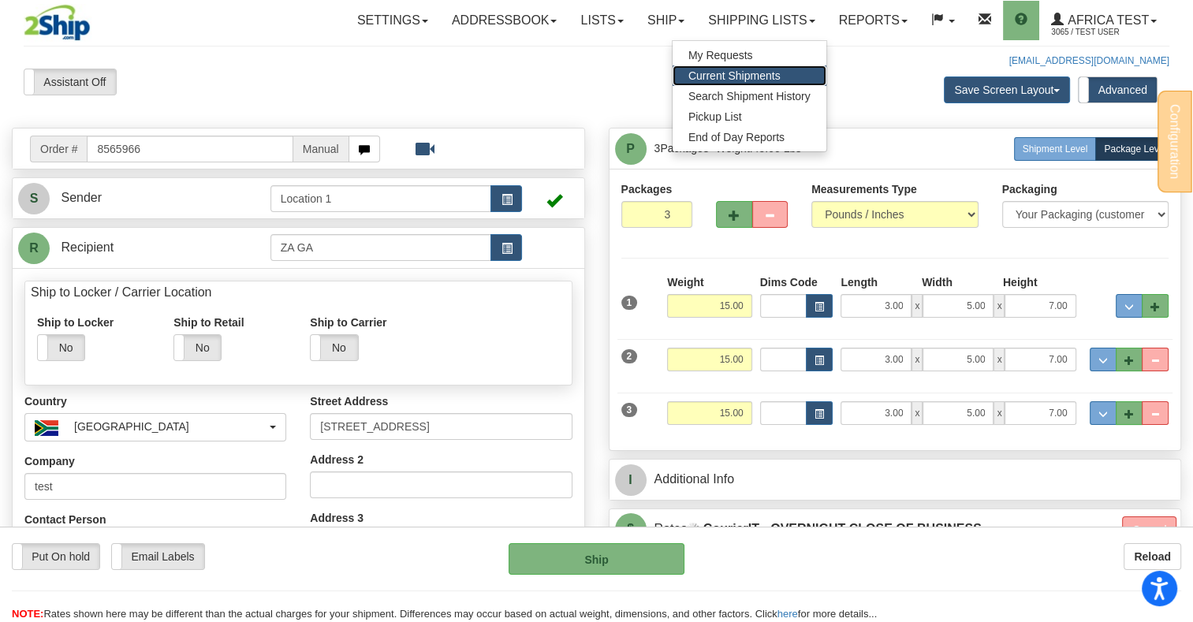
click at [713, 76] on span "Current Shipments" at bounding box center [734, 75] width 92 height 13
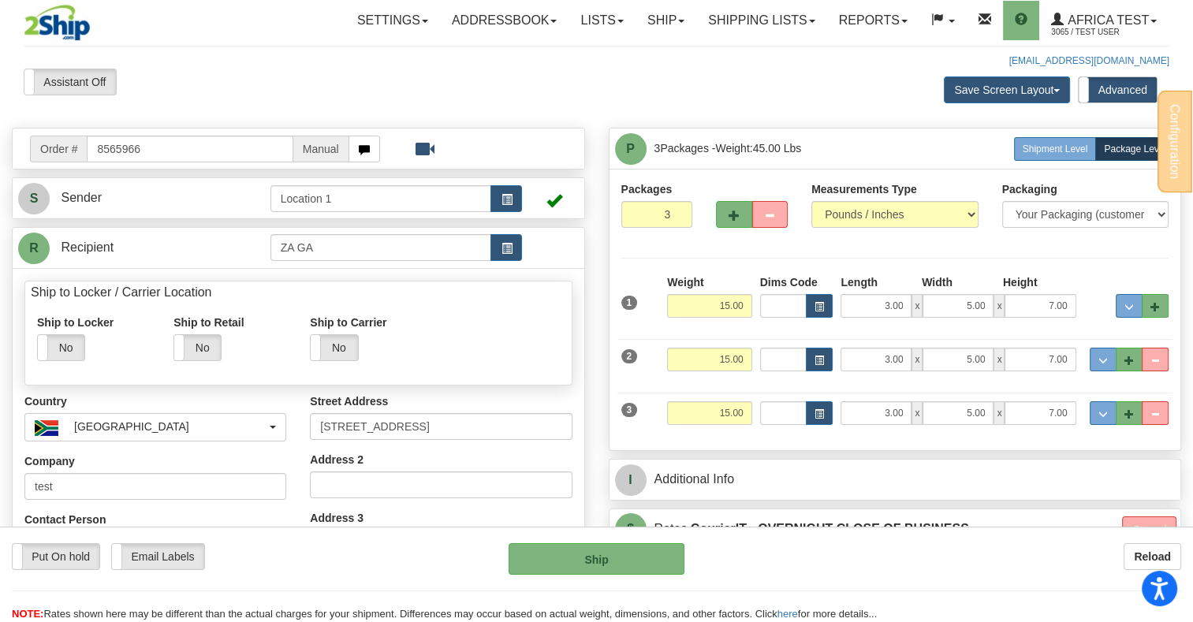
drag, startPoint x: 587, startPoint y: 91, endPoint x: 609, endPoint y: 93, distance: 22.1
click at [587, 91] on div "Assistant On Assistant Off Do a return Do a return Previous Next Save Screen La…" at bounding box center [596, 566] width 1169 height 995
click at [726, 25] on link "Shipping lists" at bounding box center [761, 20] width 130 height 39
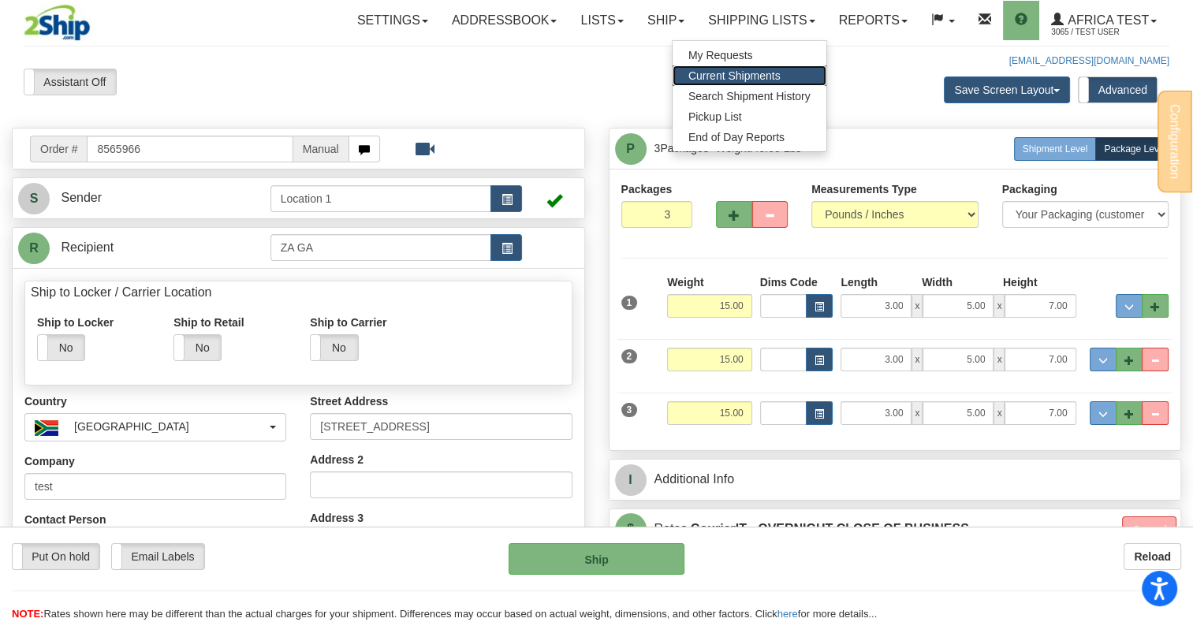
click at [732, 72] on span "Current Shipments" at bounding box center [734, 75] width 92 height 13
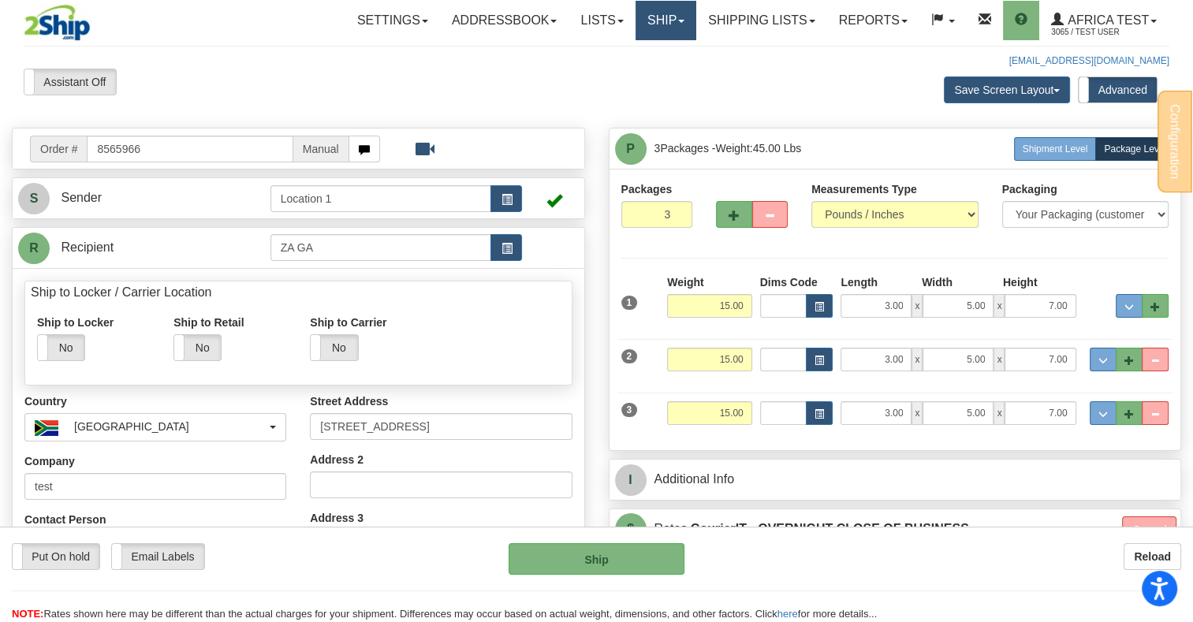
click at [678, 21] on span at bounding box center [681, 21] width 6 height 3
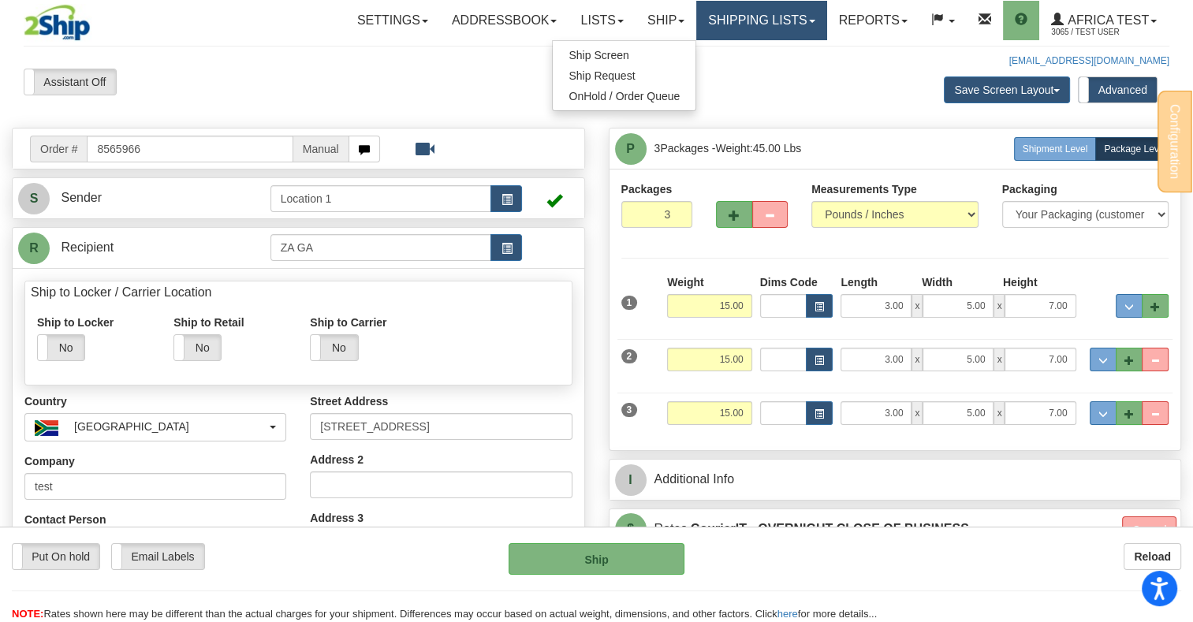
click at [785, 23] on link "Shipping lists" at bounding box center [761, 20] width 130 height 39
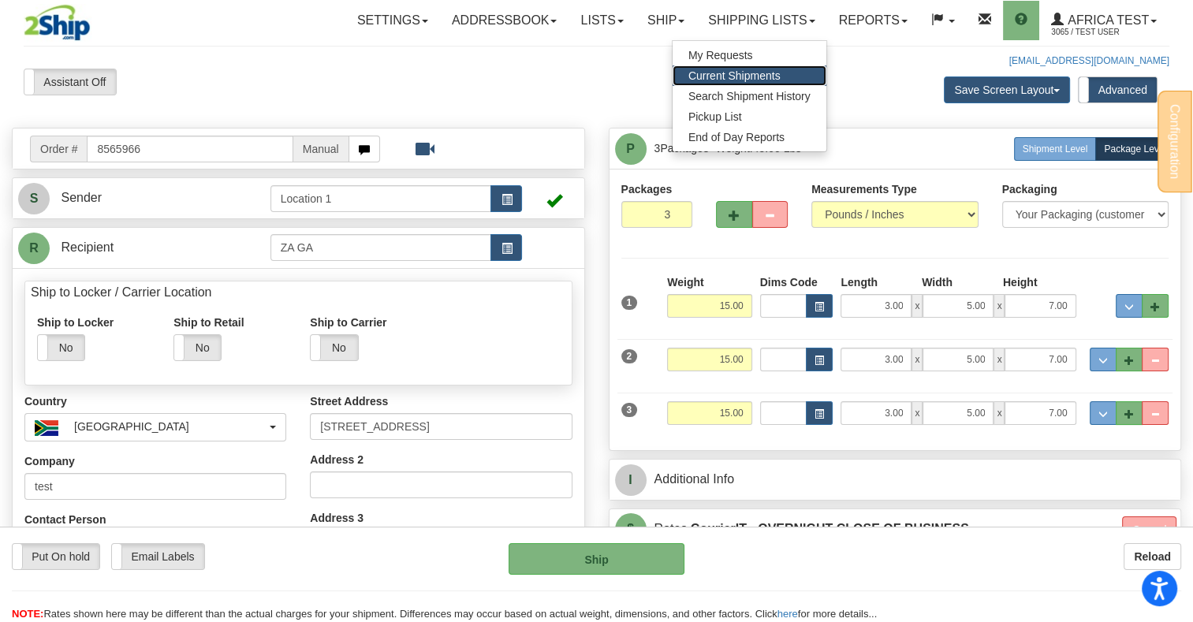
click at [735, 78] on span "Current Shipments" at bounding box center [734, 75] width 92 height 13
